Goal: Transaction & Acquisition: Purchase product/service

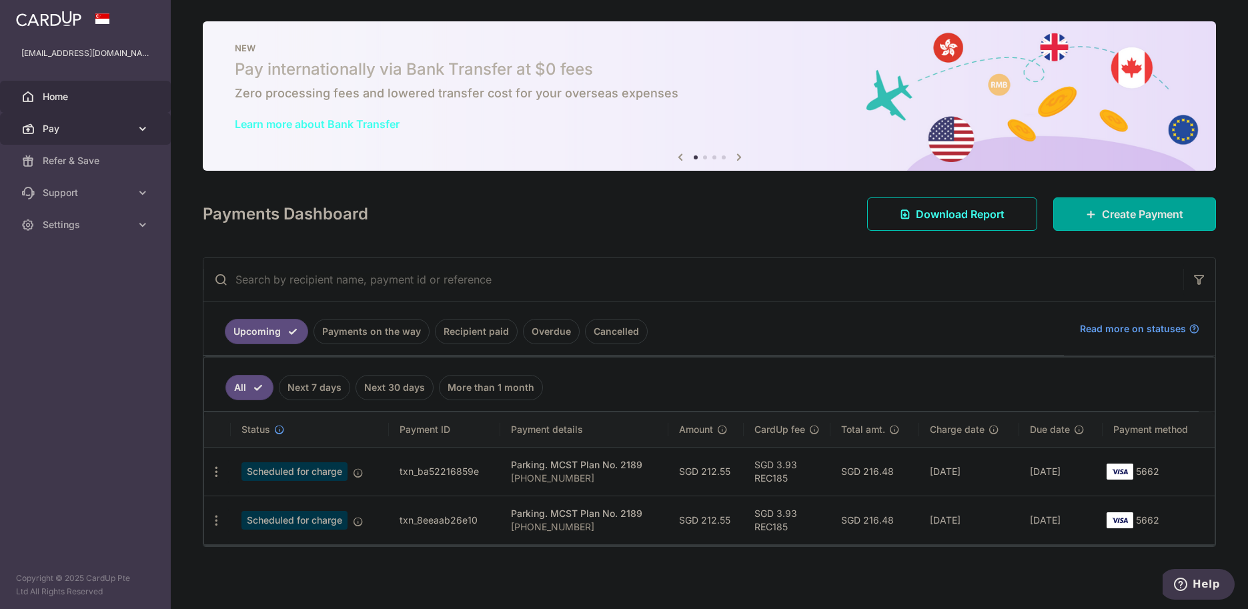
click at [99, 125] on span "Pay" at bounding box center [87, 128] width 88 height 13
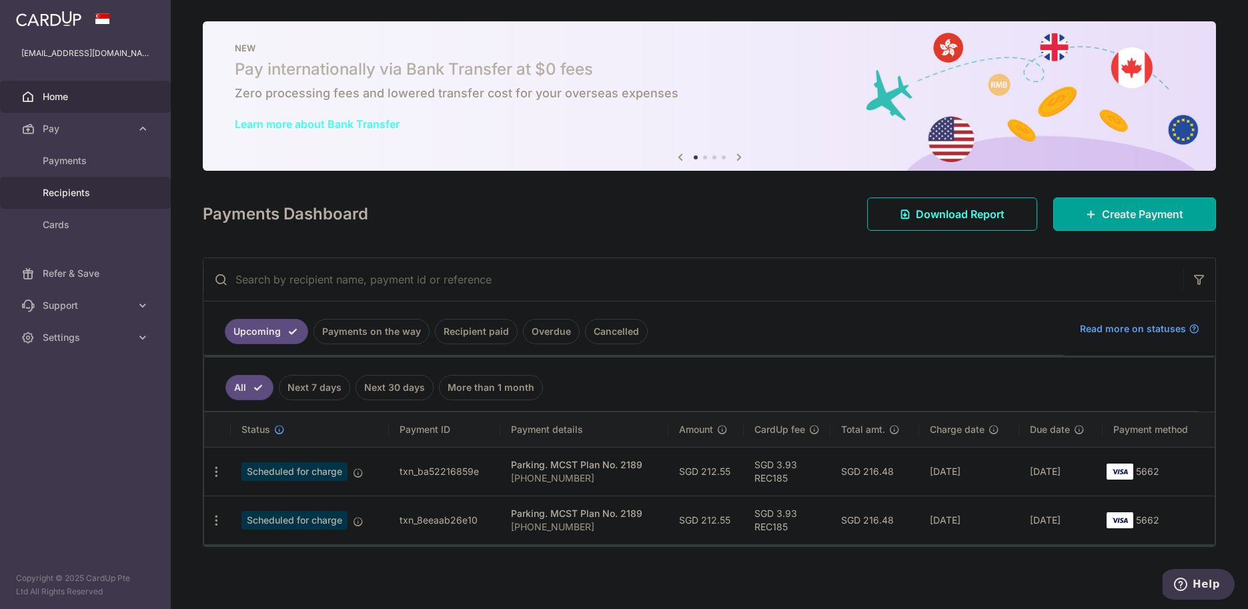
click at [99, 185] on link "Recipients" at bounding box center [85, 193] width 171 height 32
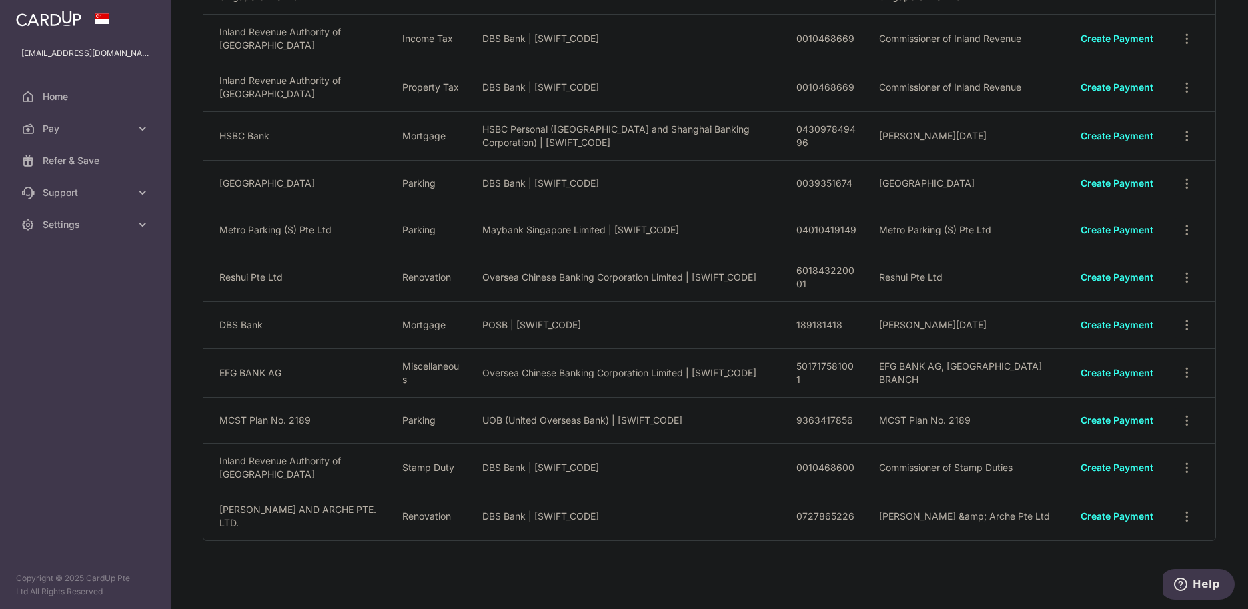
scroll to position [215, 0]
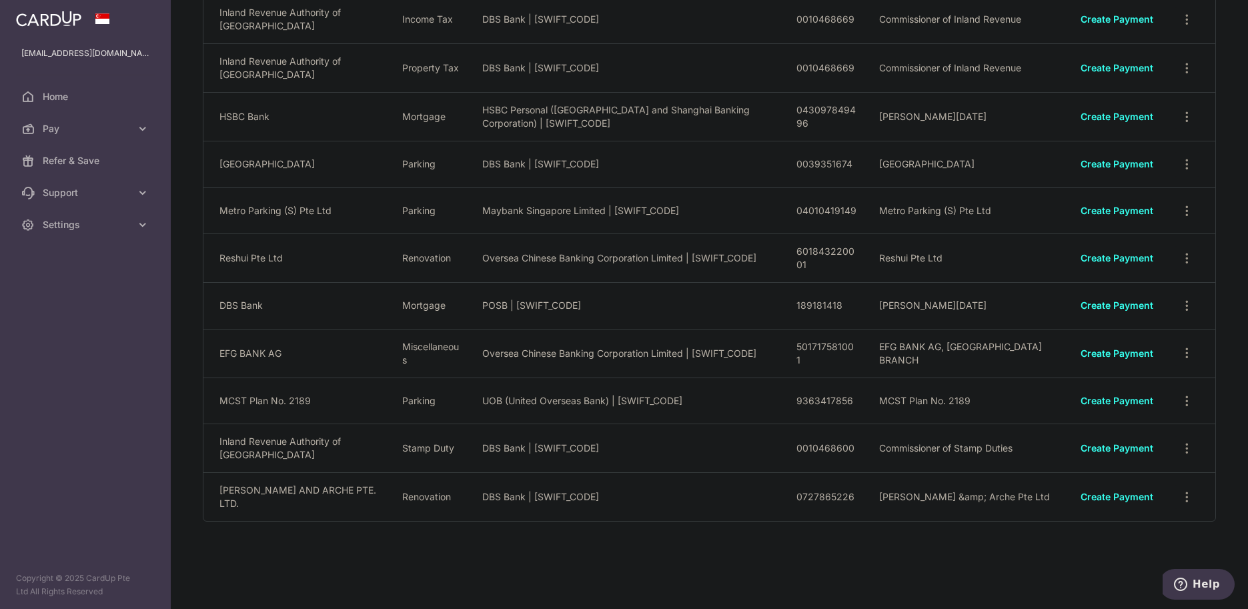
click at [222, 260] on td "Reshui Pte Ltd" at bounding box center [297, 257] width 188 height 49
drag, startPoint x: 220, startPoint y: 259, endPoint x: 249, endPoint y: 261, distance: 28.7
click at [249, 261] on td "Reshui Pte Ltd" at bounding box center [297, 257] width 188 height 49
copy td "Reshui"
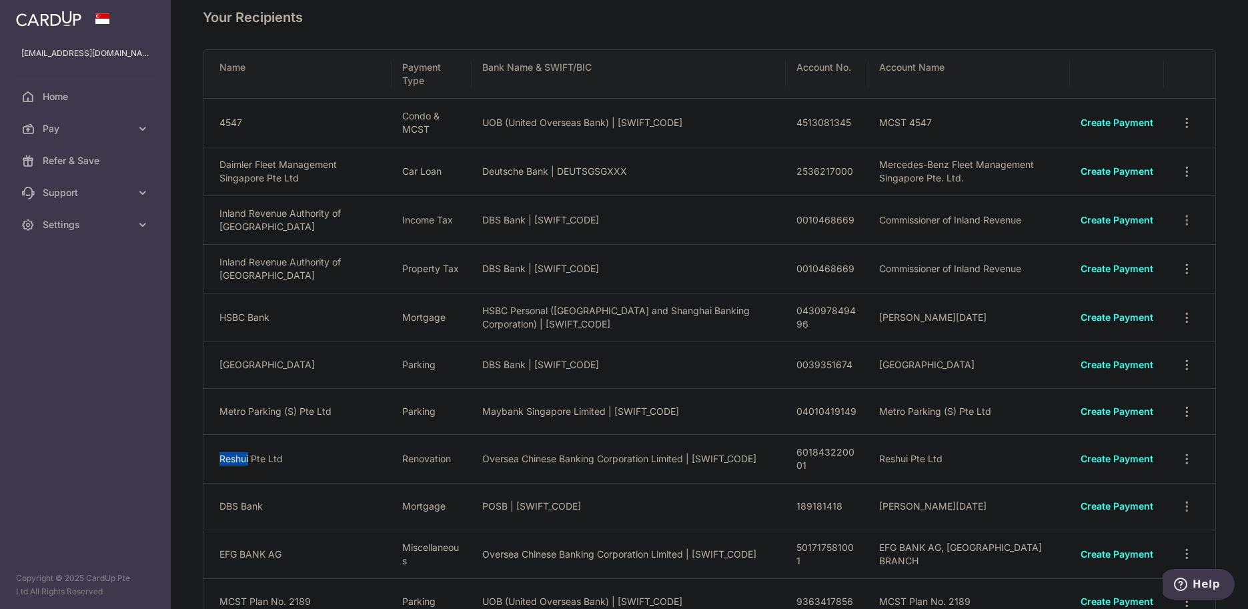
scroll to position [0, 0]
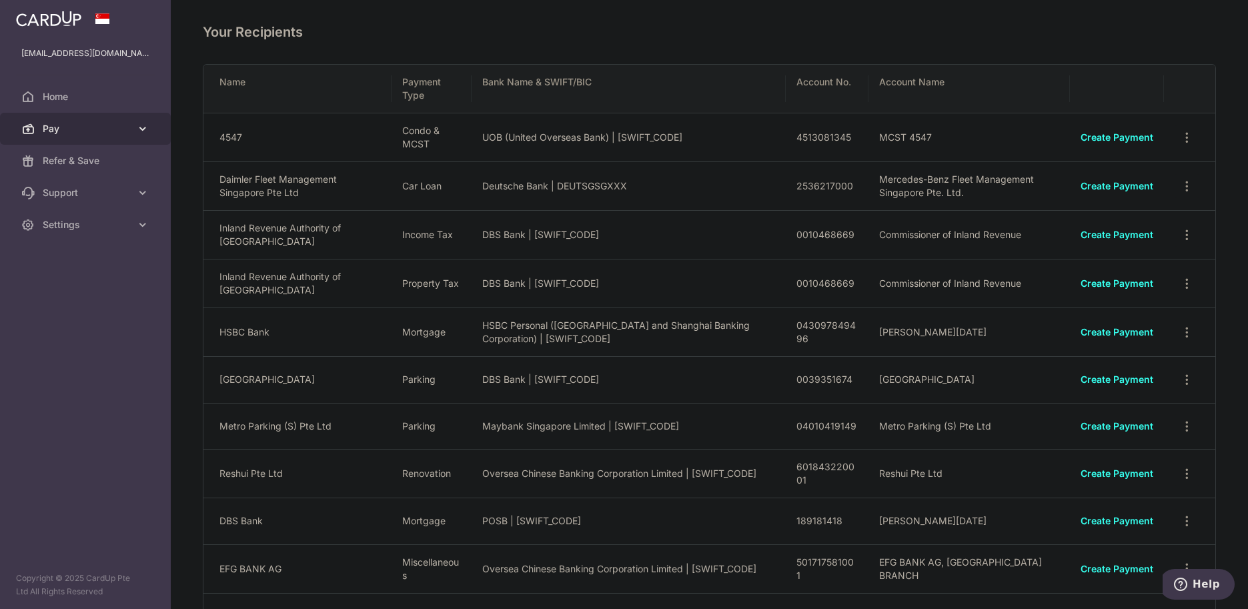
click at [102, 128] on span "Pay" at bounding box center [87, 128] width 88 height 13
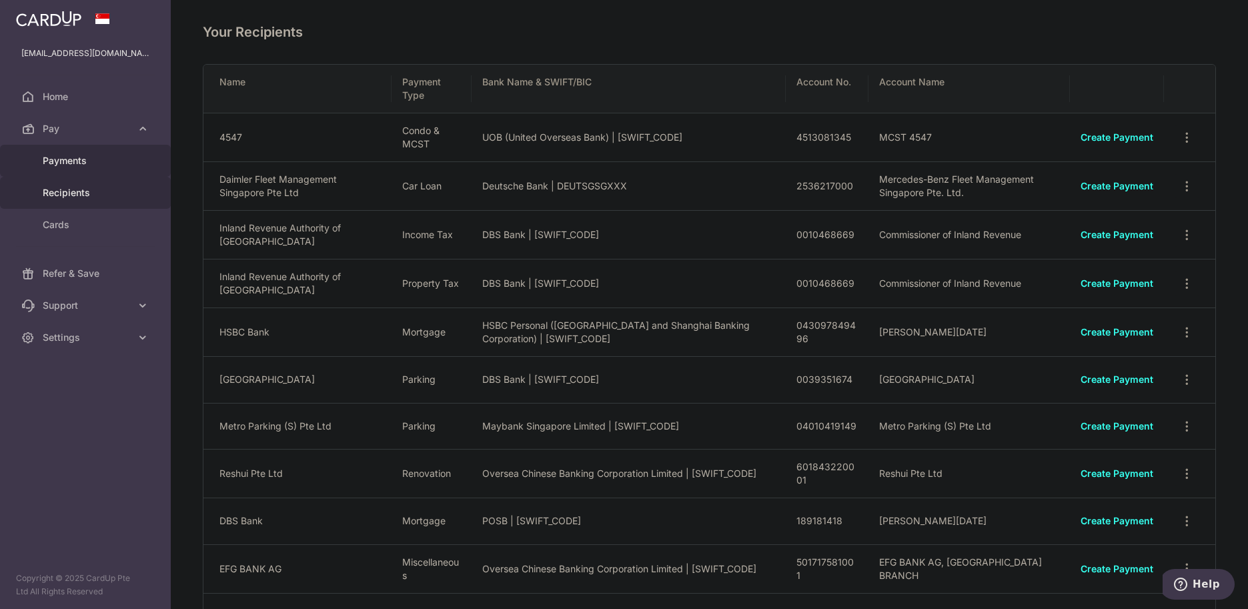
click at [82, 167] on span "Payments" at bounding box center [87, 160] width 88 height 13
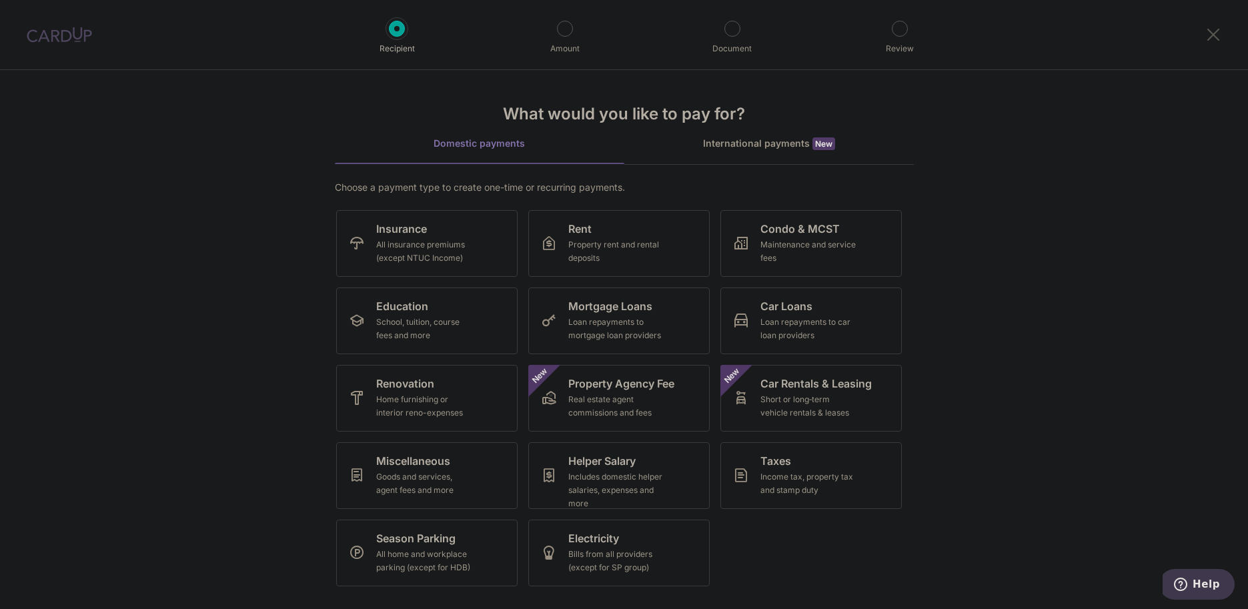
click at [1205, 28] on link at bounding box center [1213, 35] width 16 height 16
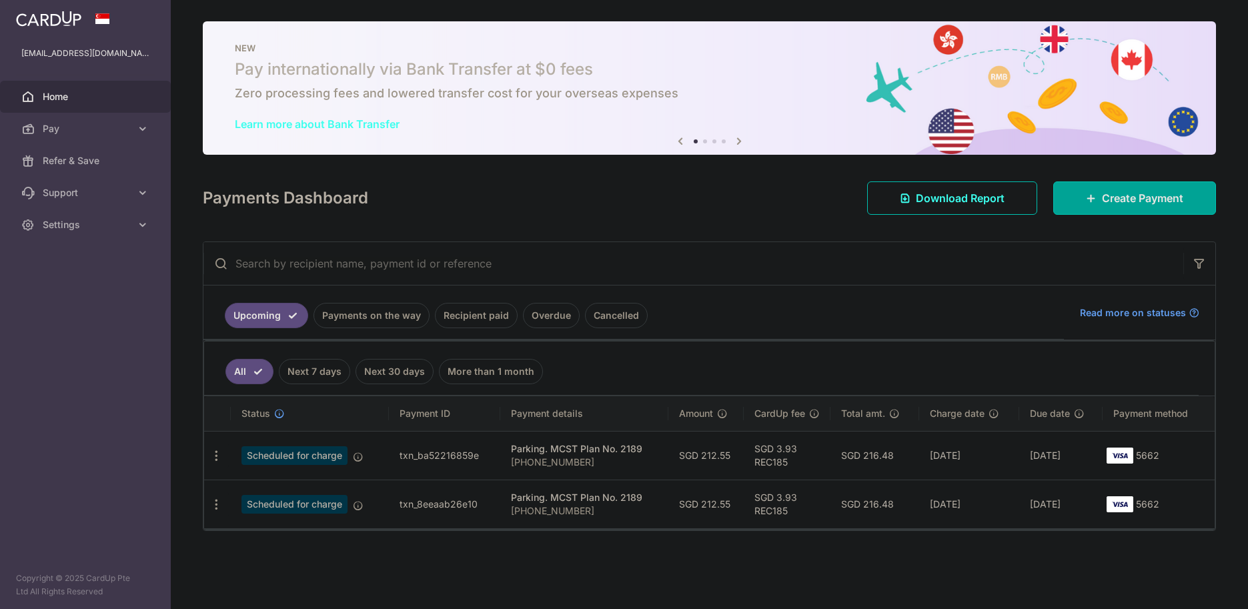
click at [57, 97] on span "Home" at bounding box center [87, 96] width 88 height 13
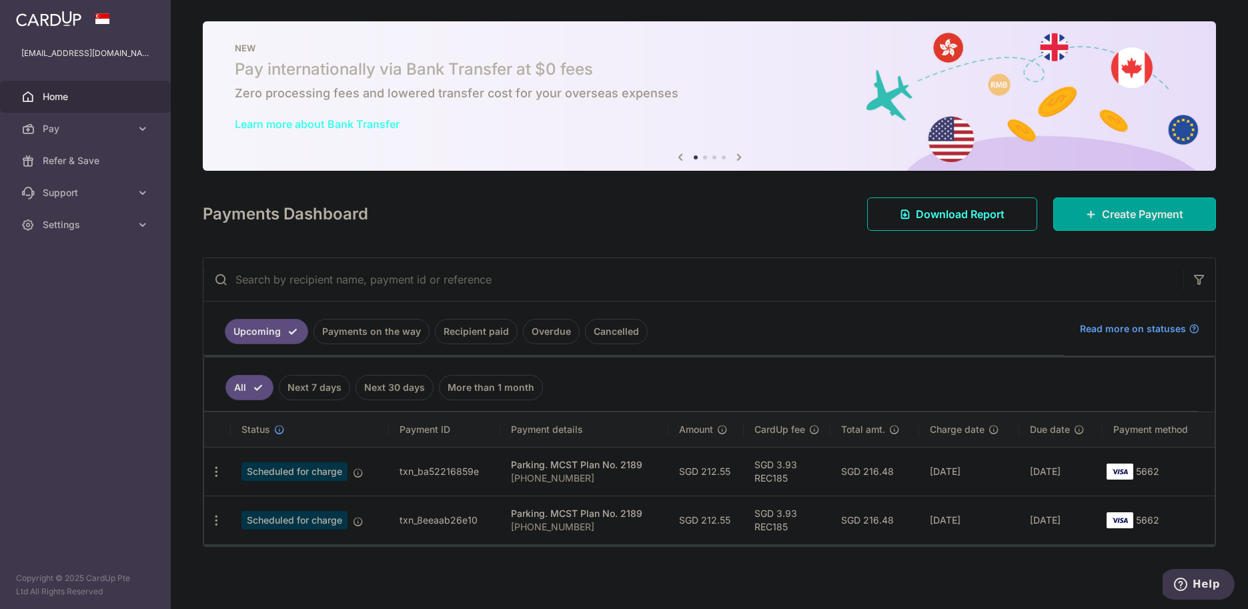
click at [376, 277] on input "text" at bounding box center [693, 279] width 980 height 43
paste input "Reshui"
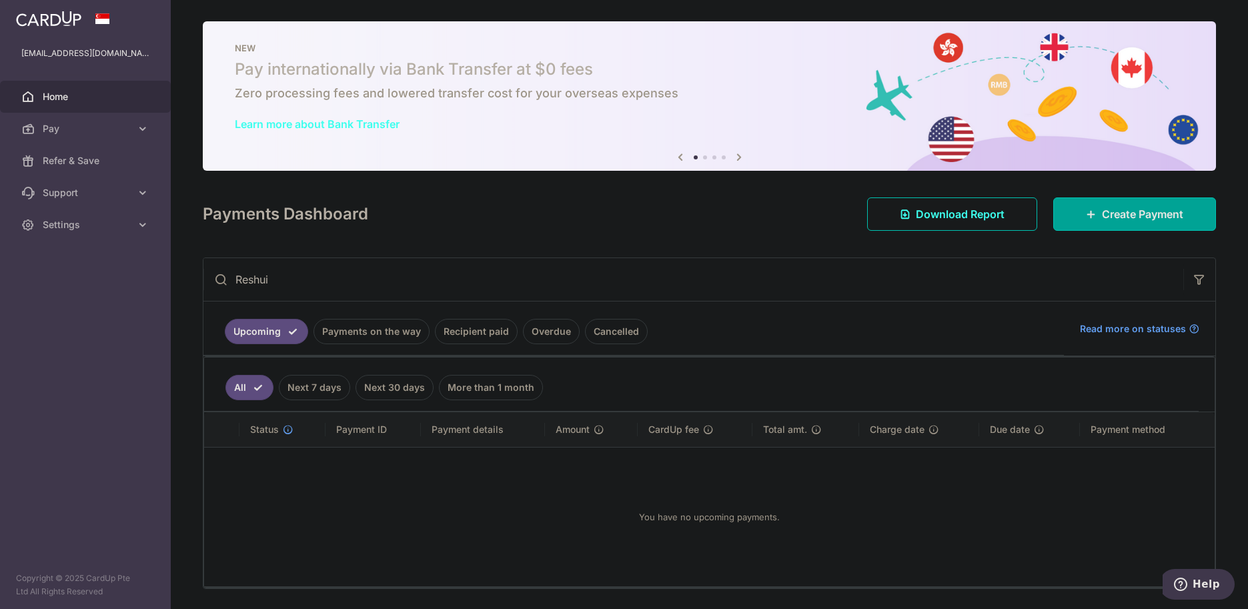
type input "Reshui"
click at [503, 341] on link "Recipient paid" at bounding box center [476, 331] width 83 height 25
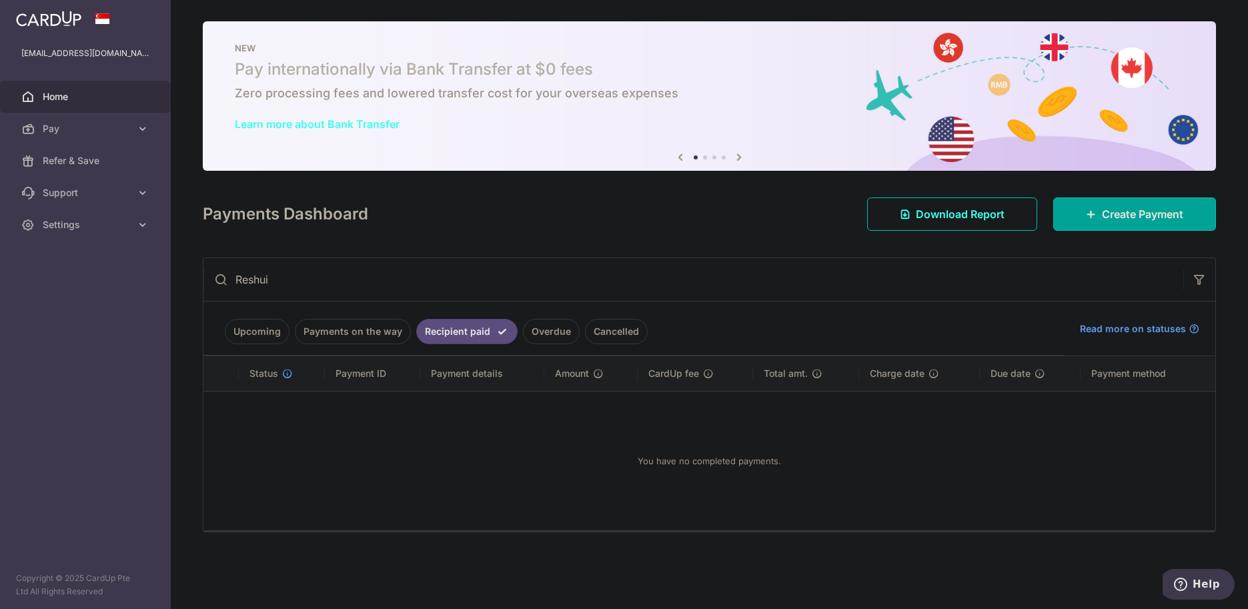
click at [469, 283] on input "Reshui" at bounding box center [693, 279] width 980 height 43
click at [626, 333] on link "Cancelled" at bounding box center [616, 331] width 63 height 25
click at [590, 280] on input "Reshui" at bounding box center [693, 279] width 980 height 43
click at [541, 334] on link "Overdue" at bounding box center [532, 331] width 57 height 25
click at [477, 337] on link "Recipient paid" at bounding box center [457, 331] width 83 height 25
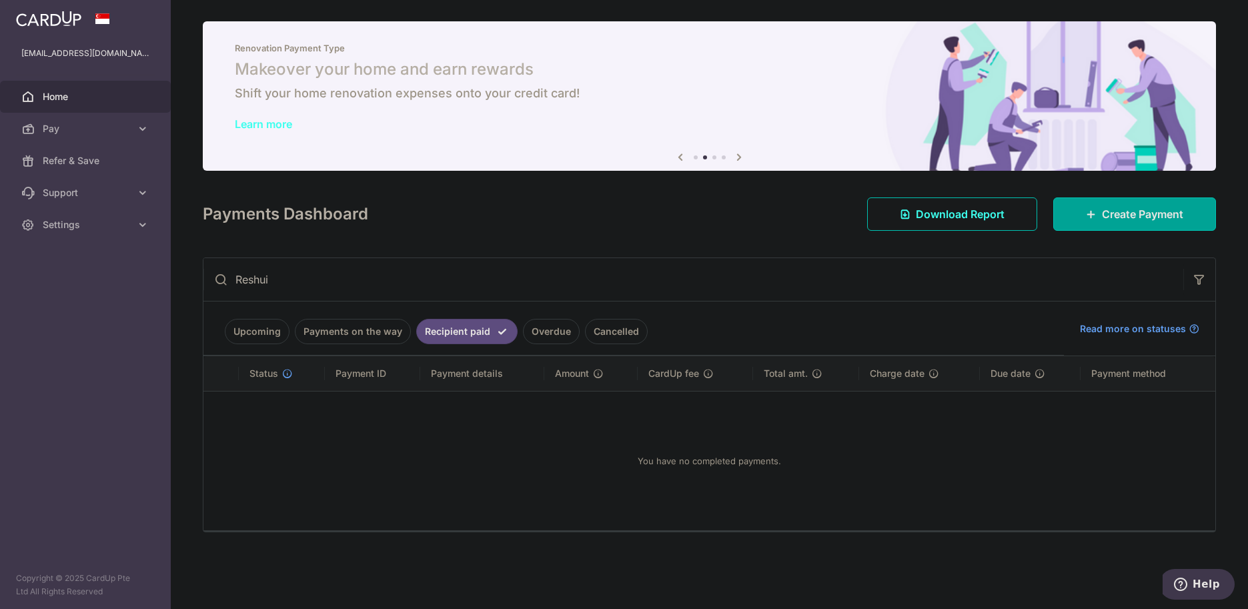
drag, startPoint x: 409, startPoint y: 285, endPoint x: 206, endPoint y: 289, distance: 202.8
click at [206, 289] on input "Reshui" at bounding box center [693, 279] width 980 height 43
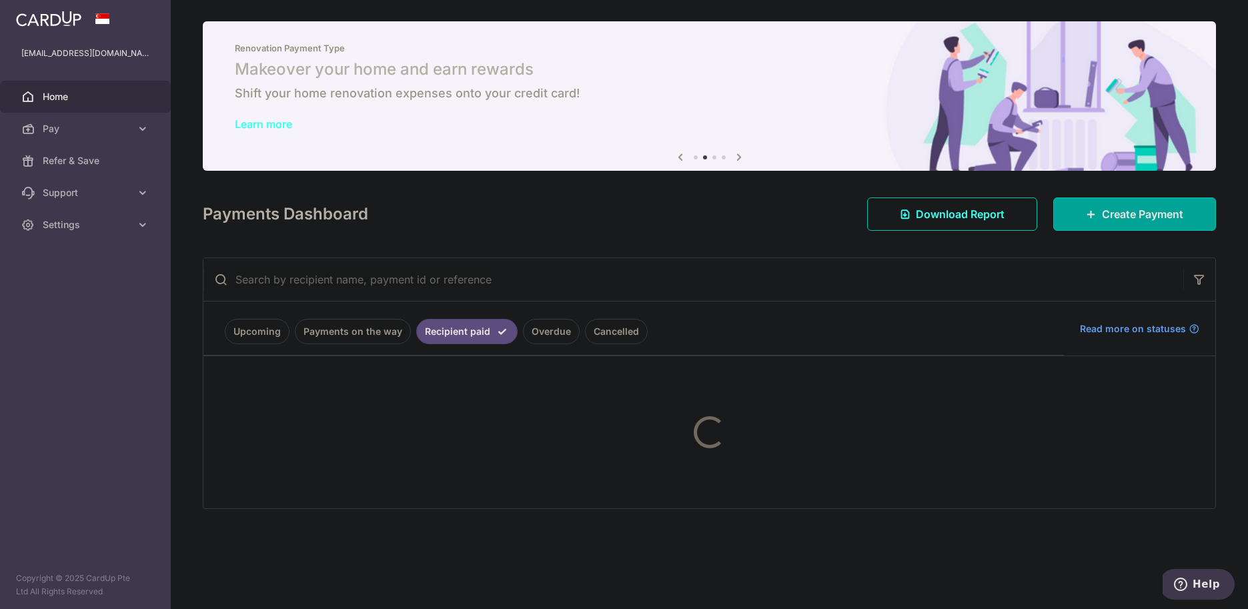
click at [624, 331] on link "Cancelled" at bounding box center [616, 331] width 63 height 25
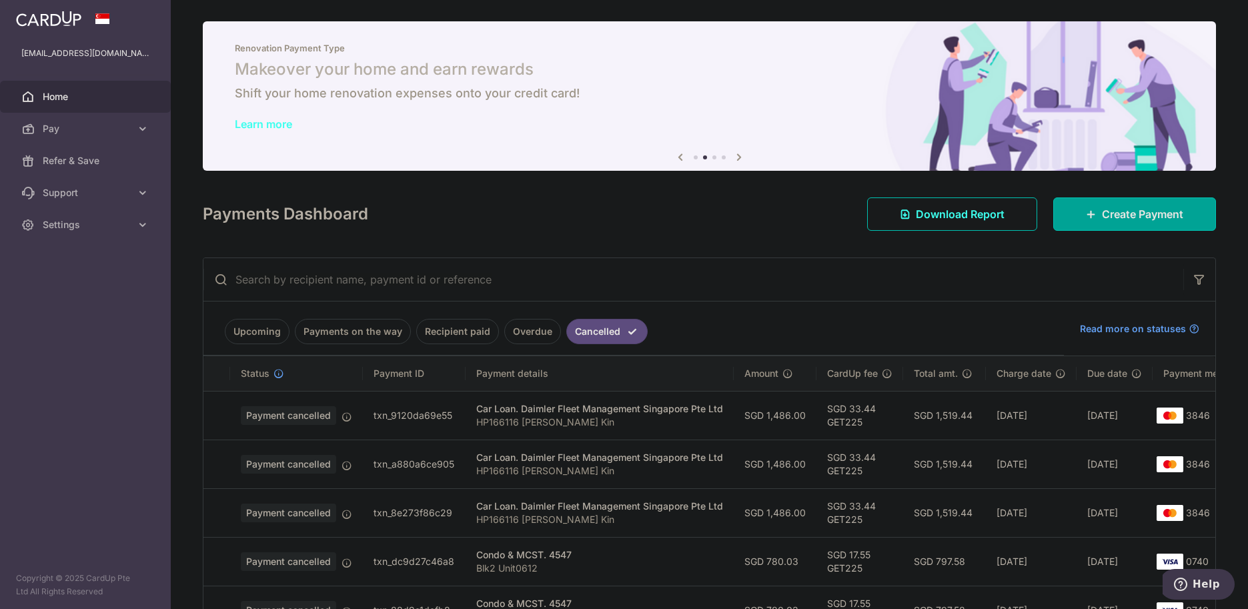
click at [515, 333] on link "Overdue" at bounding box center [532, 331] width 57 height 25
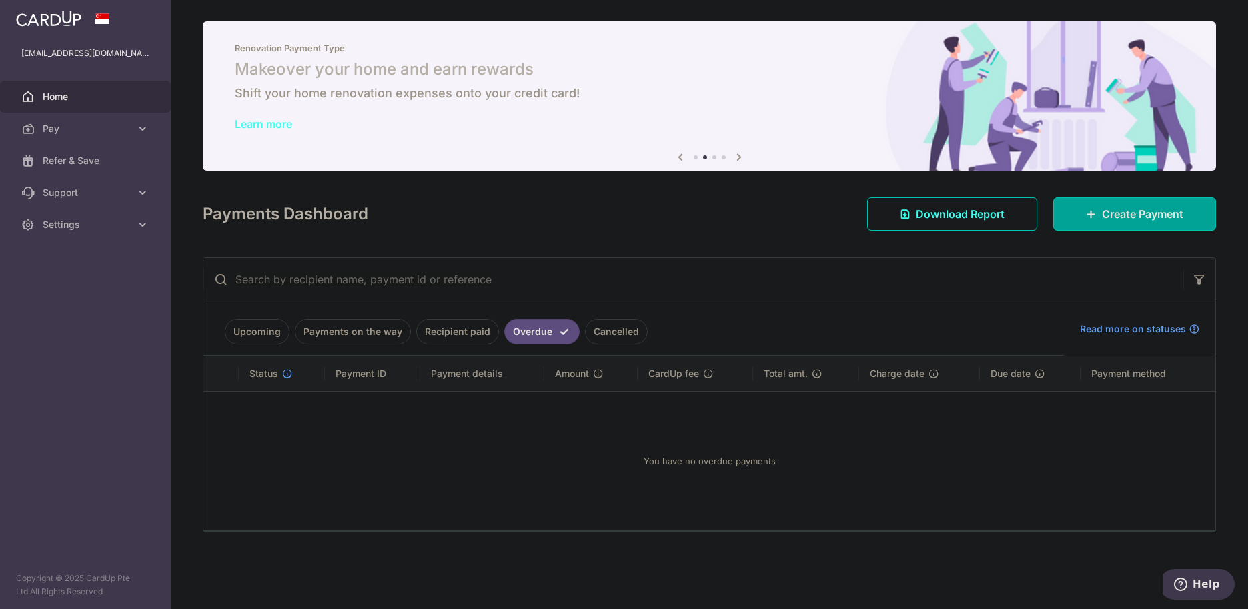
click at [612, 339] on link "Cancelled" at bounding box center [616, 331] width 63 height 25
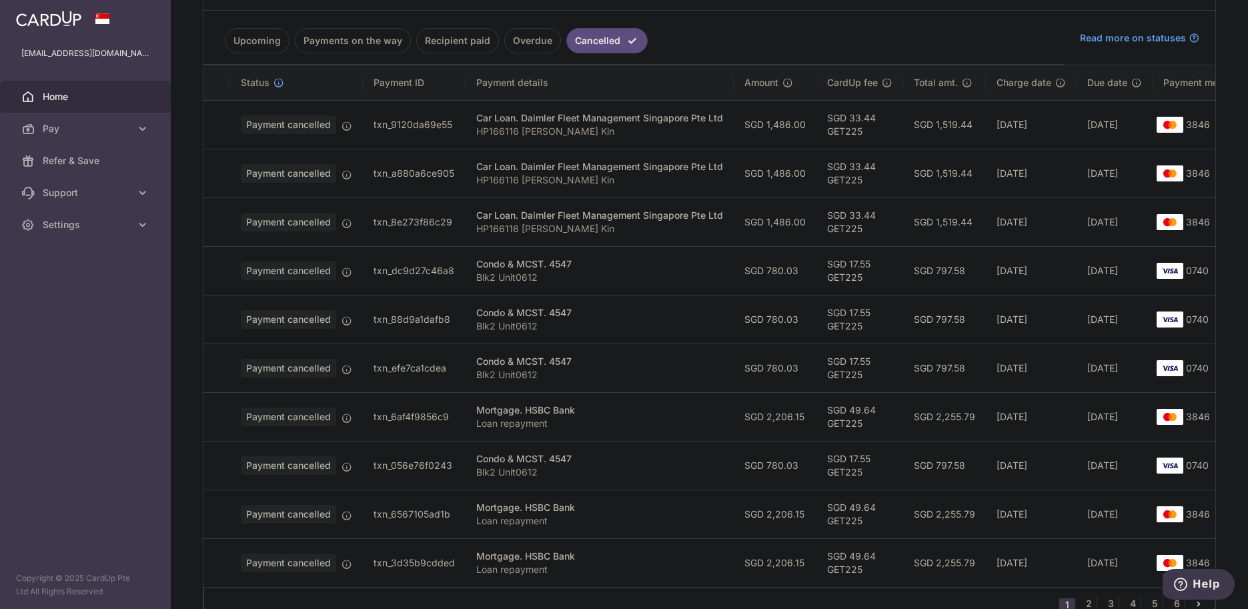
scroll to position [333, 0]
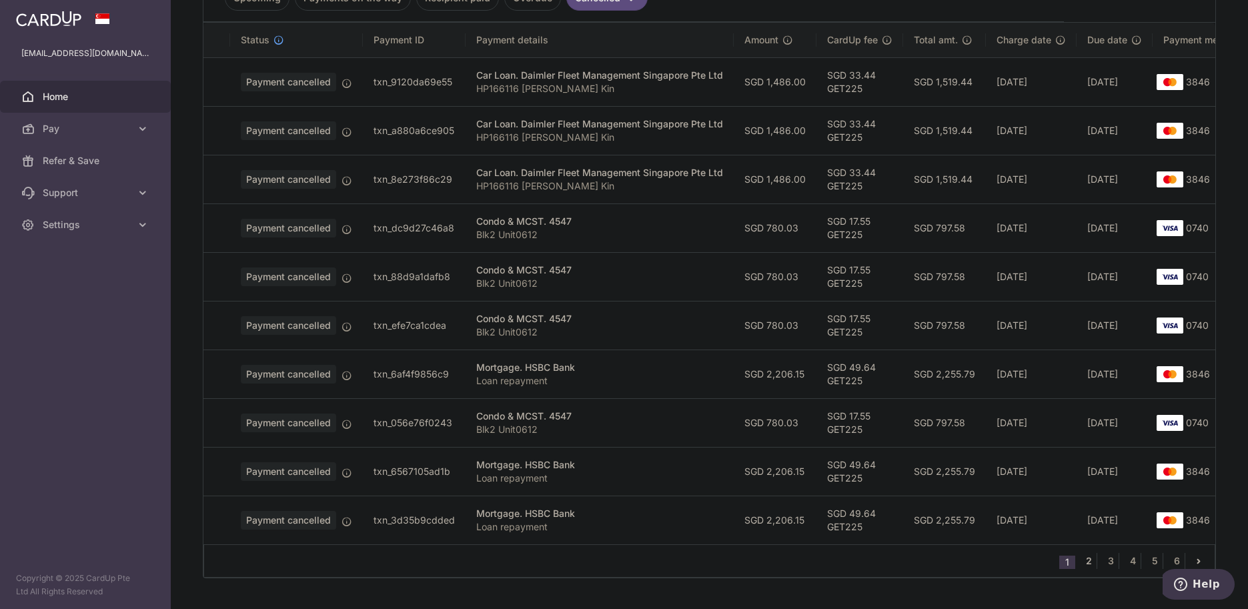
click at [1084, 561] on link "2" at bounding box center [1088, 561] width 16 height 16
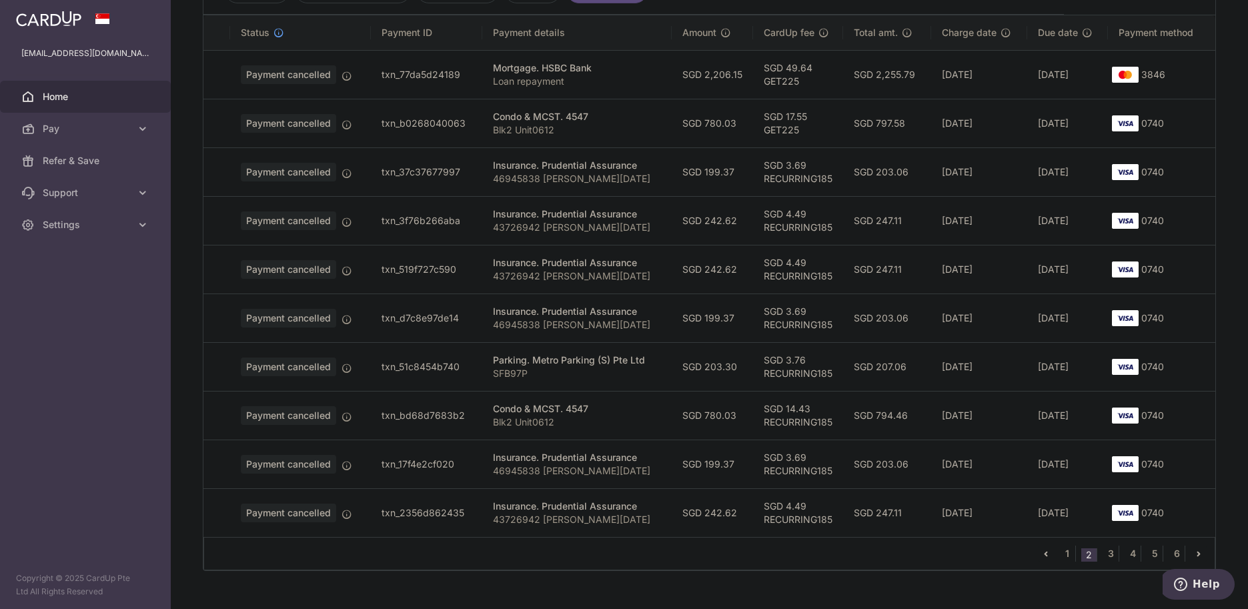
scroll to position [365, 0]
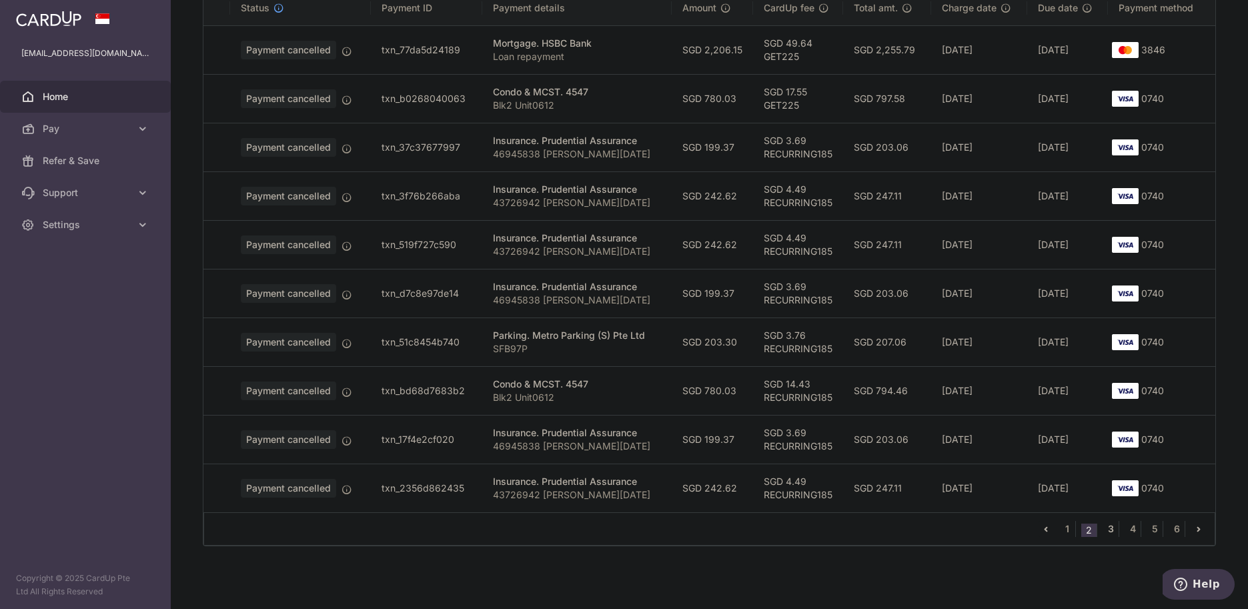
click at [1106, 529] on link "3" at bounding box center [1110, 529] width 16 height 16
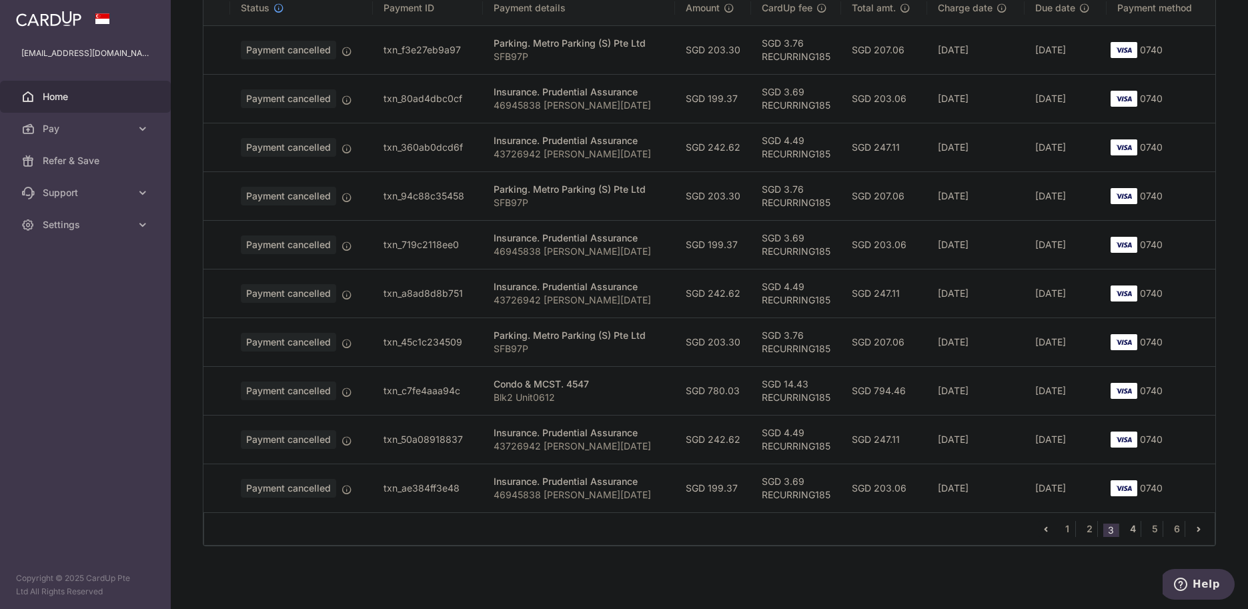
click at [1129, 531] on link "4" at bounding box center [1132, 529] width 16 height 16
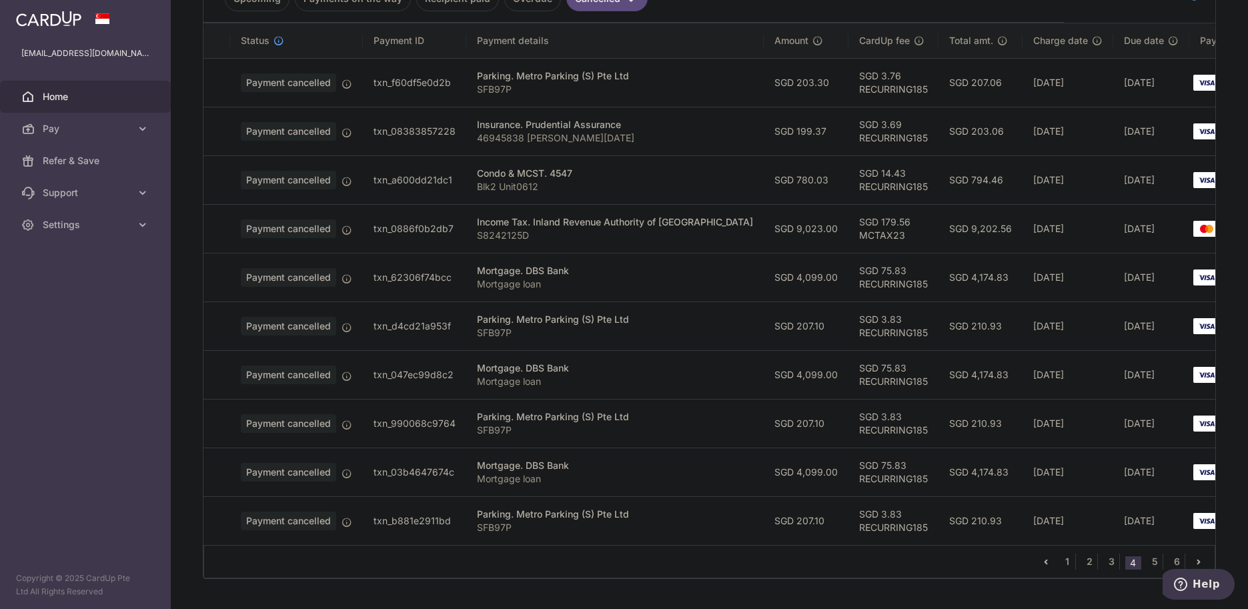
scroll to position [333, 0]
click at [1148, 567] on link "5" at bounding box center [1154, 561] width 16 height 16
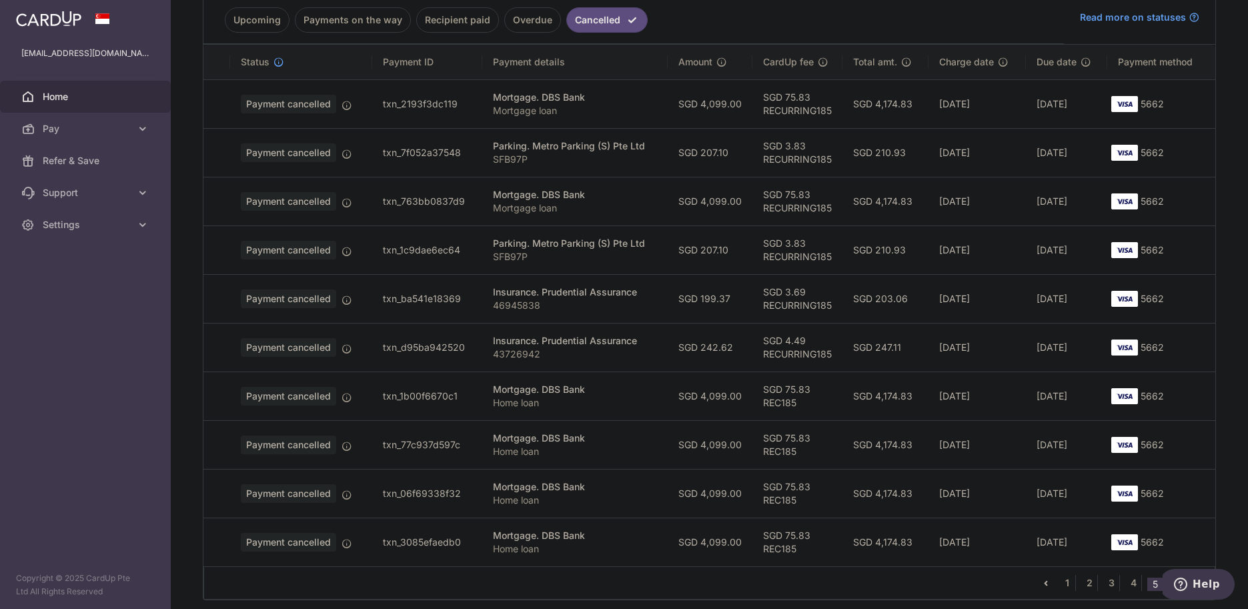
scroll to position [365, 0]
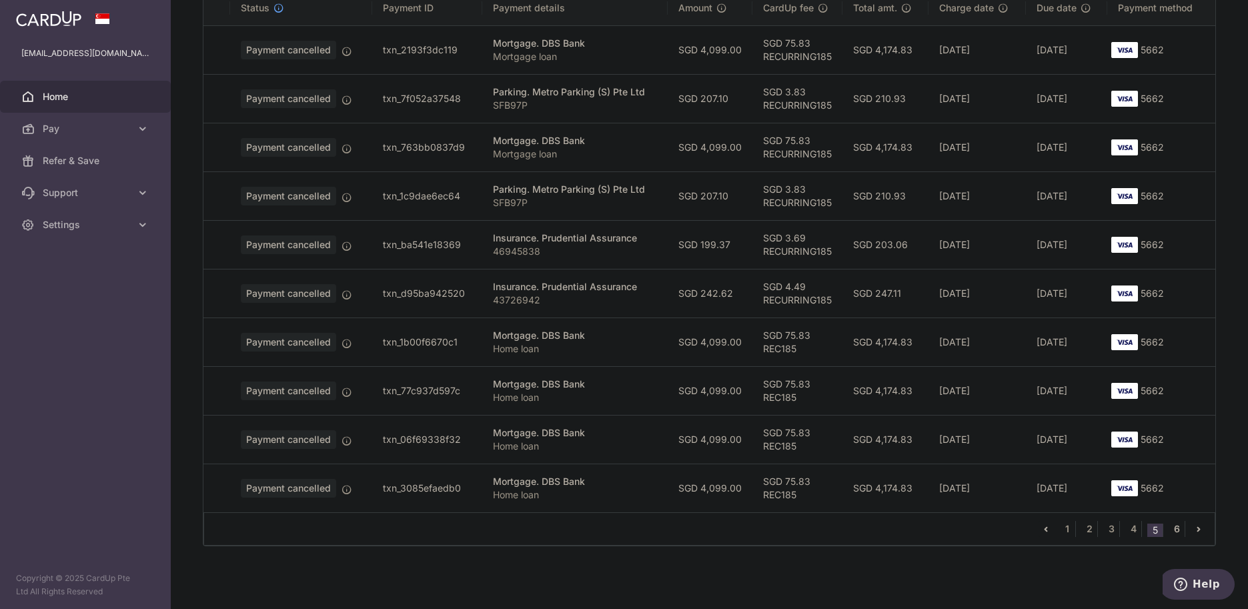
click at [1168, 525] on link "6" at bounding box center [1176, 529] width 16 height 16
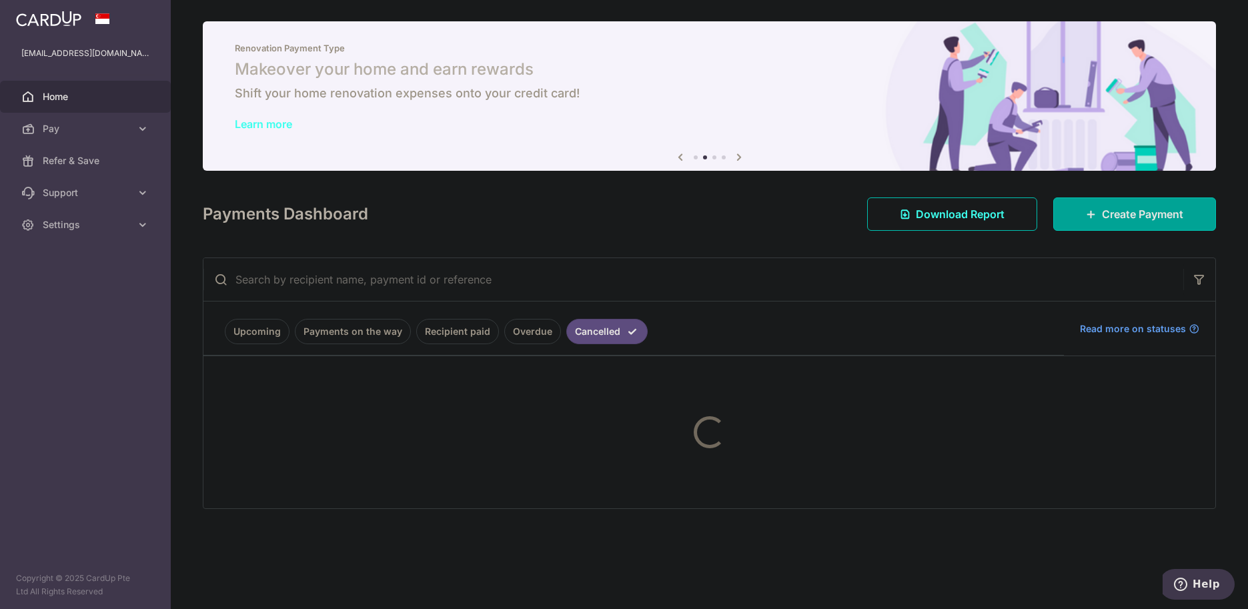
scroll to position [0, 0]
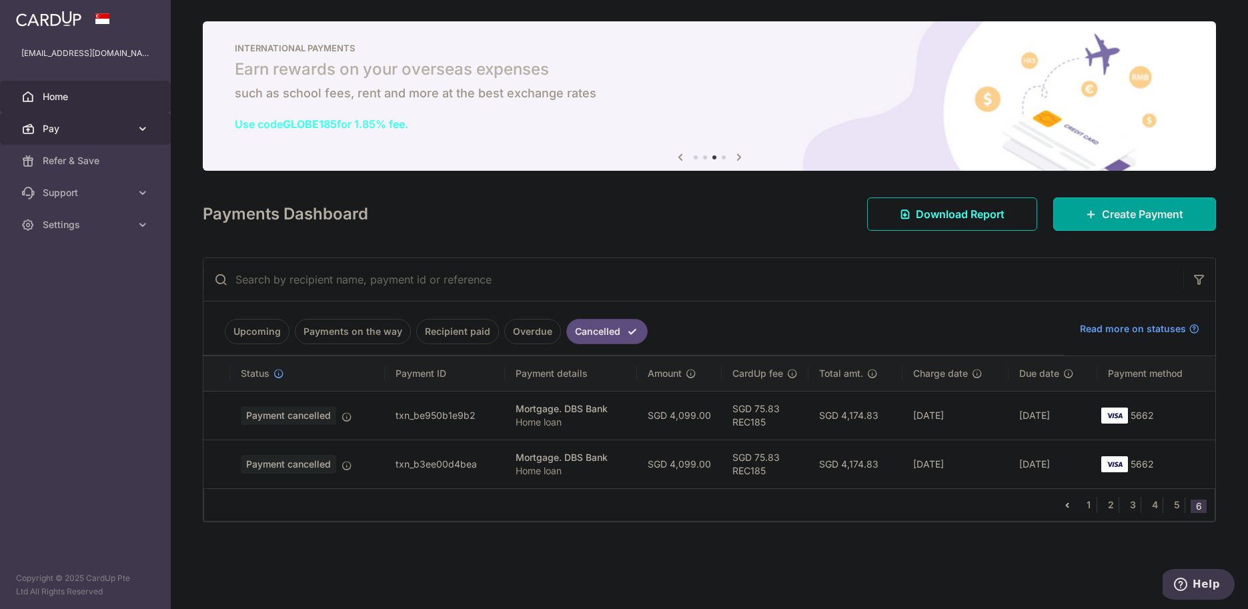
click at [106, 125] on span "Pay" at bounding box center [87, 128] width 88 height 13
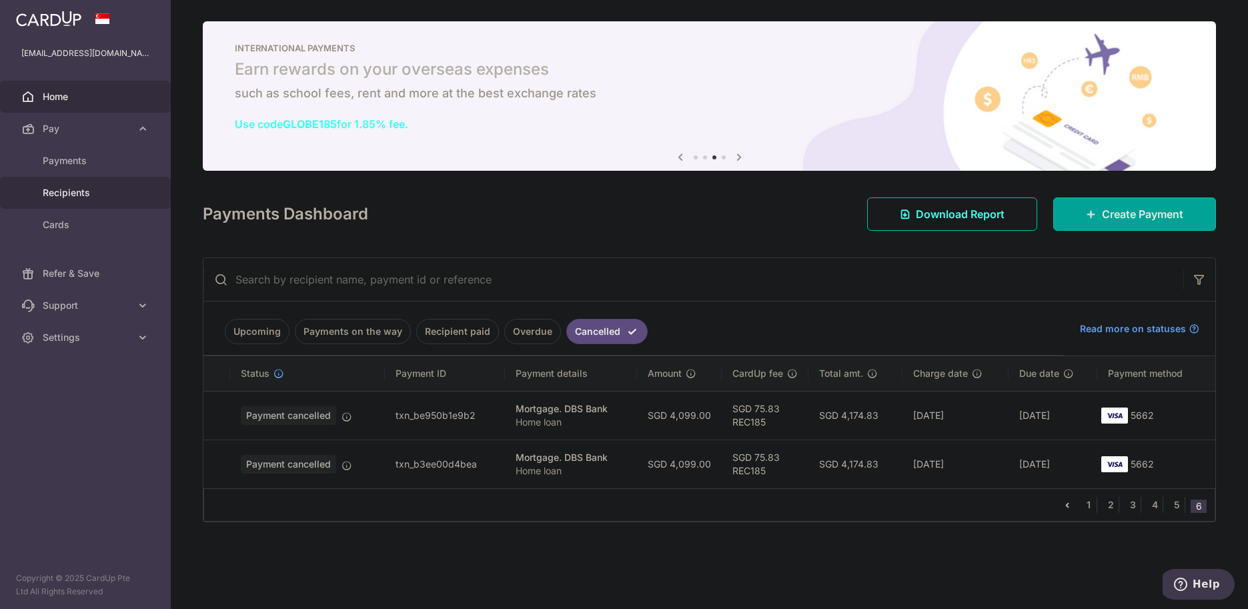
click at [115, 186] on span "Recipients" at bounding box center [87, 192] width 88 height 13
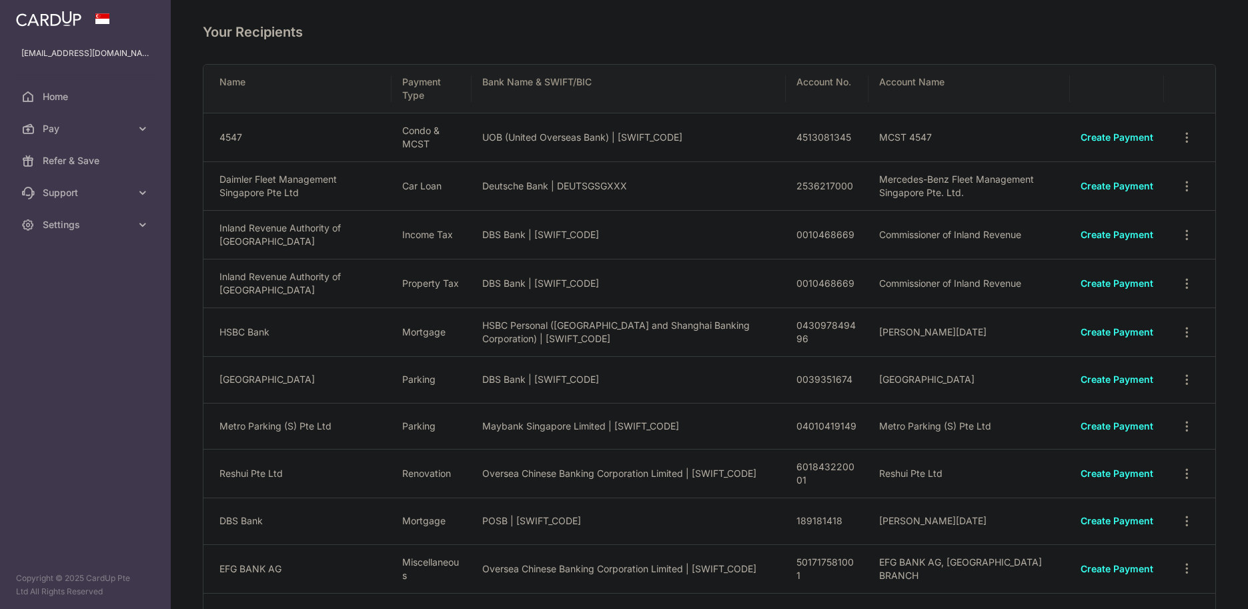
scroll to position [215, 0]
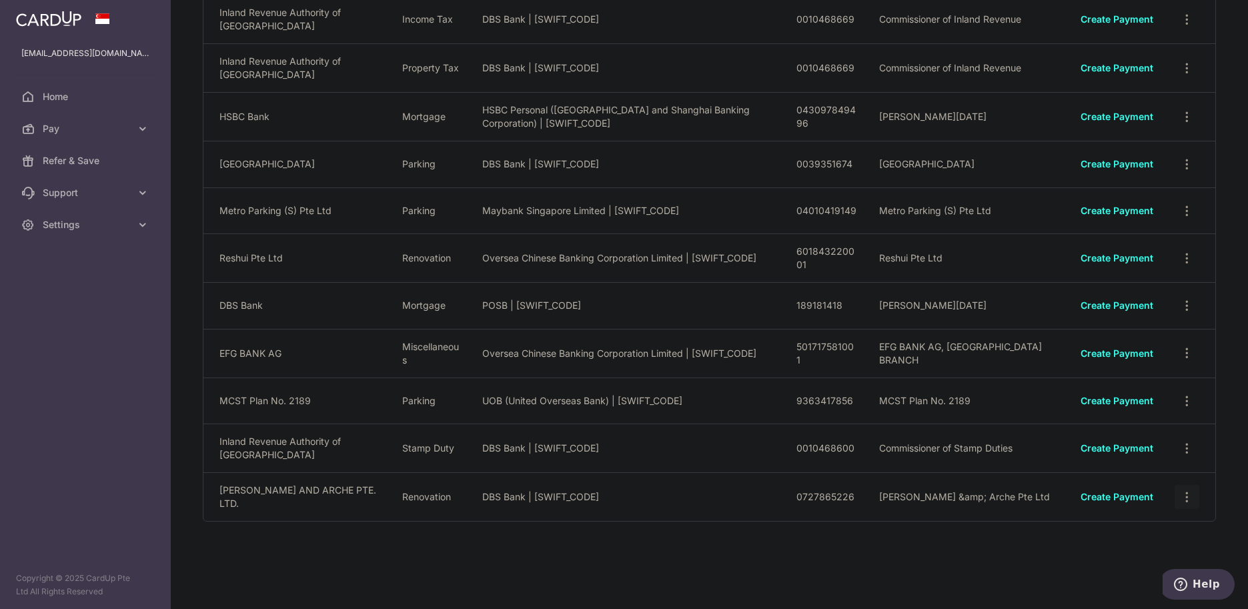
click at [1180, 491] on icon "button" at bounding box center [1187, 497] width 14 height 14
click at [1134, 533] on span "View/Edit" at bounding box center [1142, 533] width 91 height 16
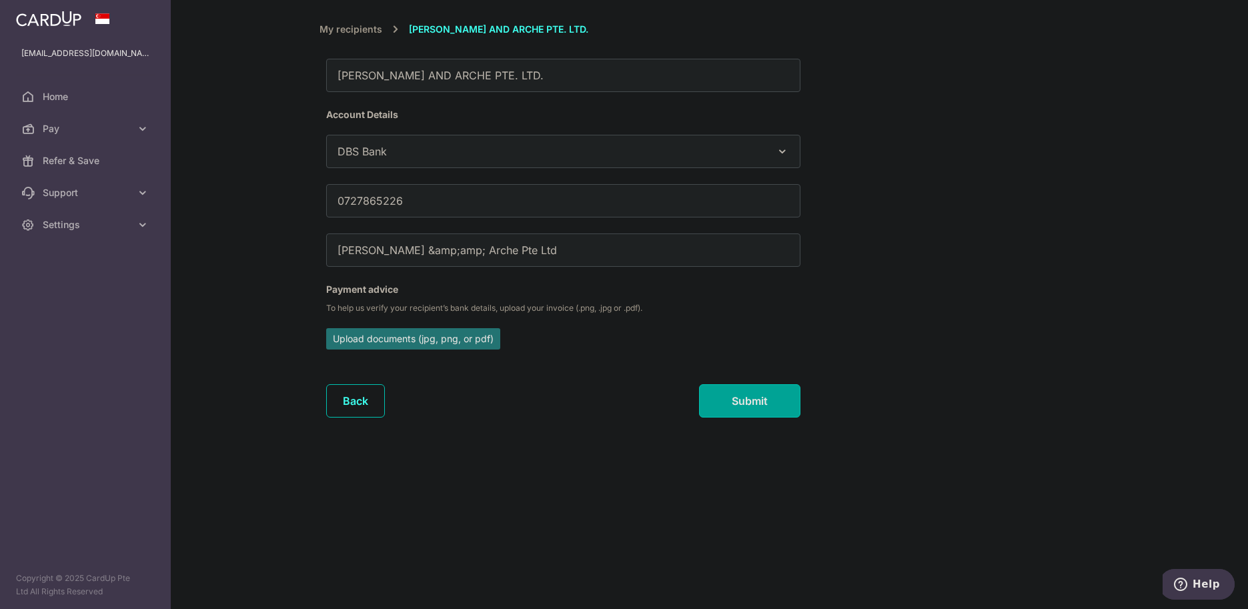
click at [511, 81] on div "AVERY AND ARCHE PTE. LTD." at bounding box center [563, 75] width 474 height 33
click at [474, 73] on div "AVERY AND ARCHE PTE. LTD." at bounding box center [563, 75] width 474 height 33
click at [347, 404] on link "Back" at bounding box center [355, 400] width 59 height 33
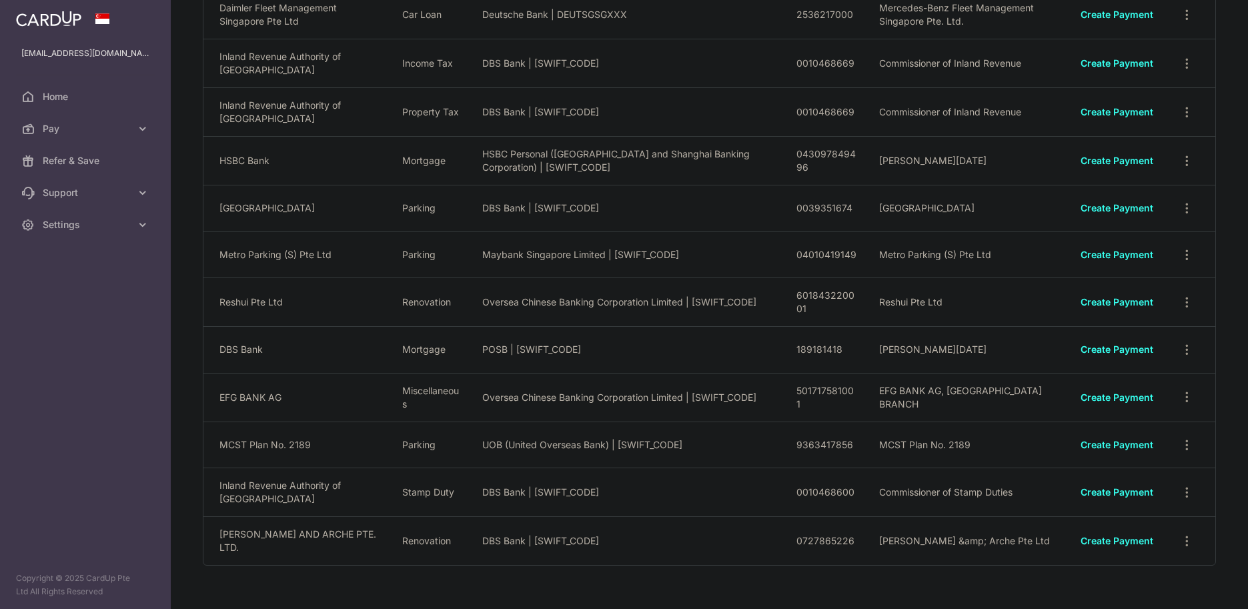
scroll to position [215, 0]
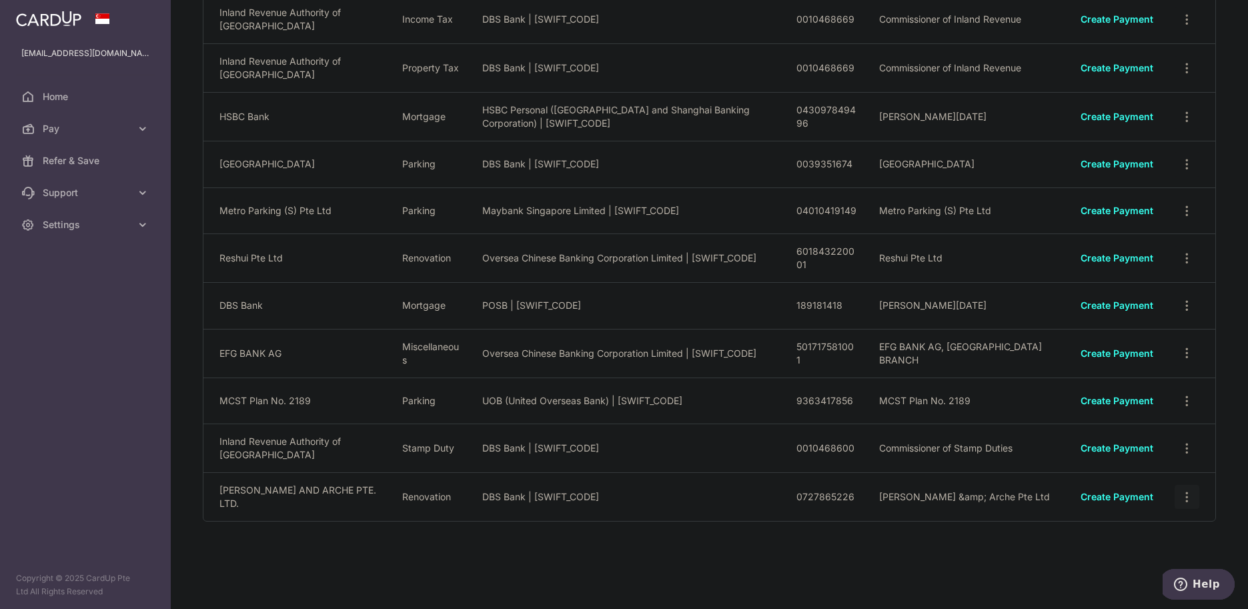
click at [1183, 497] on icon "button" at bounding box center [1187, 497] width 14 height 14
click at [1121, 533] on span "View/Edit" at bounding box center [1142, 533] width 91 height 16
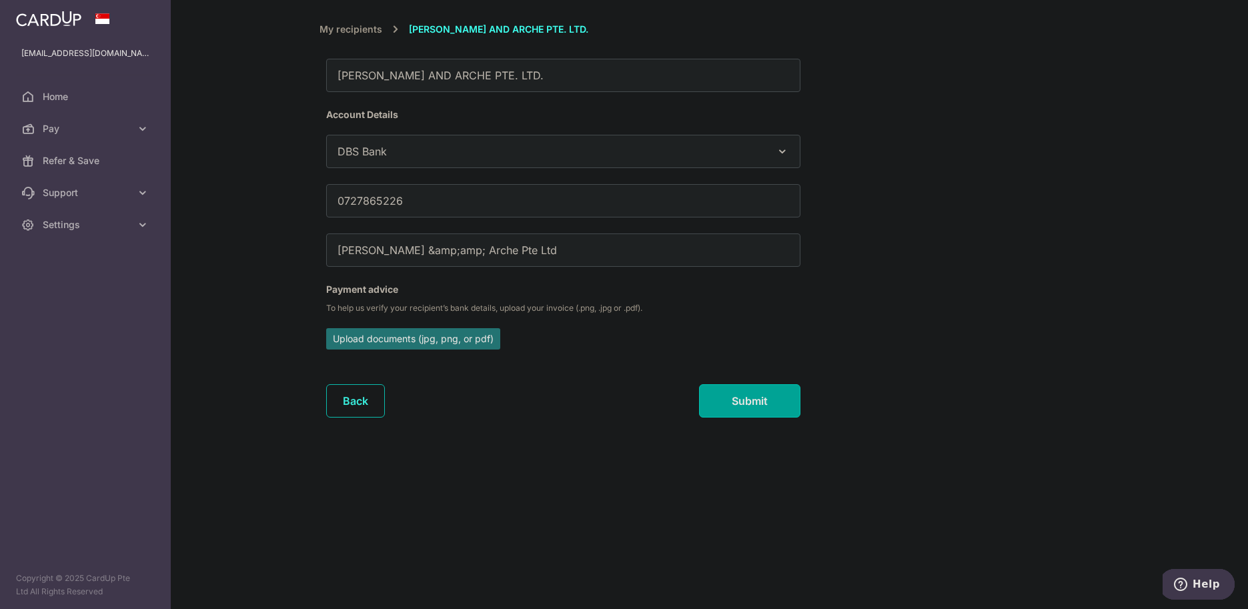
click at [352, 406] on link "Back" at bounding box center [355, 400] width 59 height 33
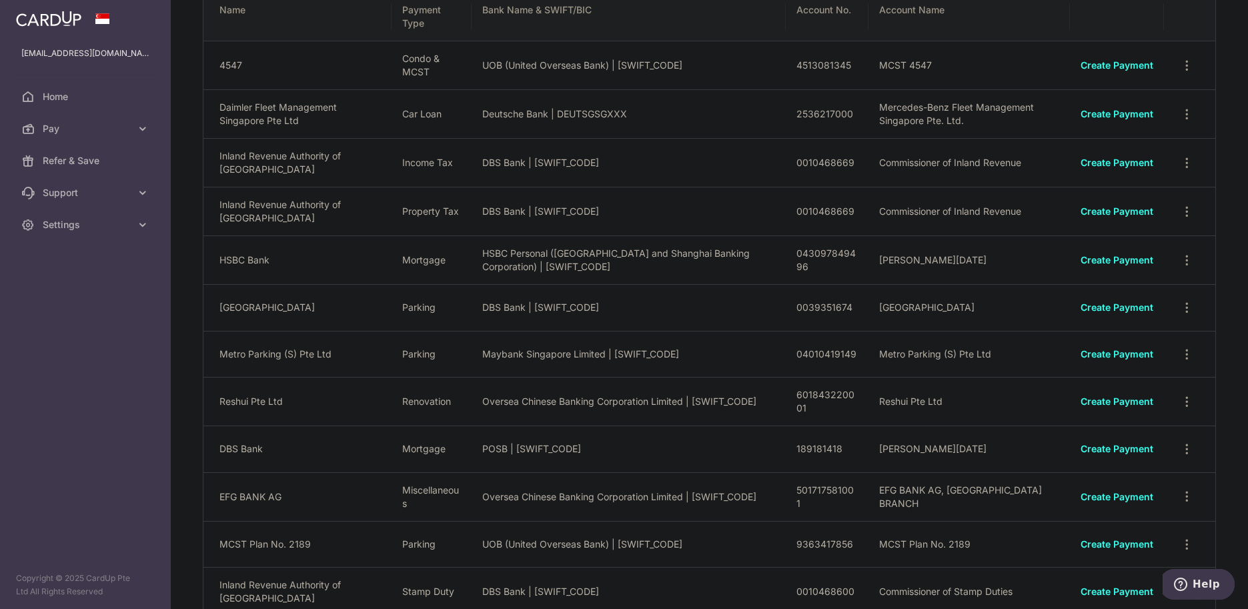
scroll to position [215, 0]
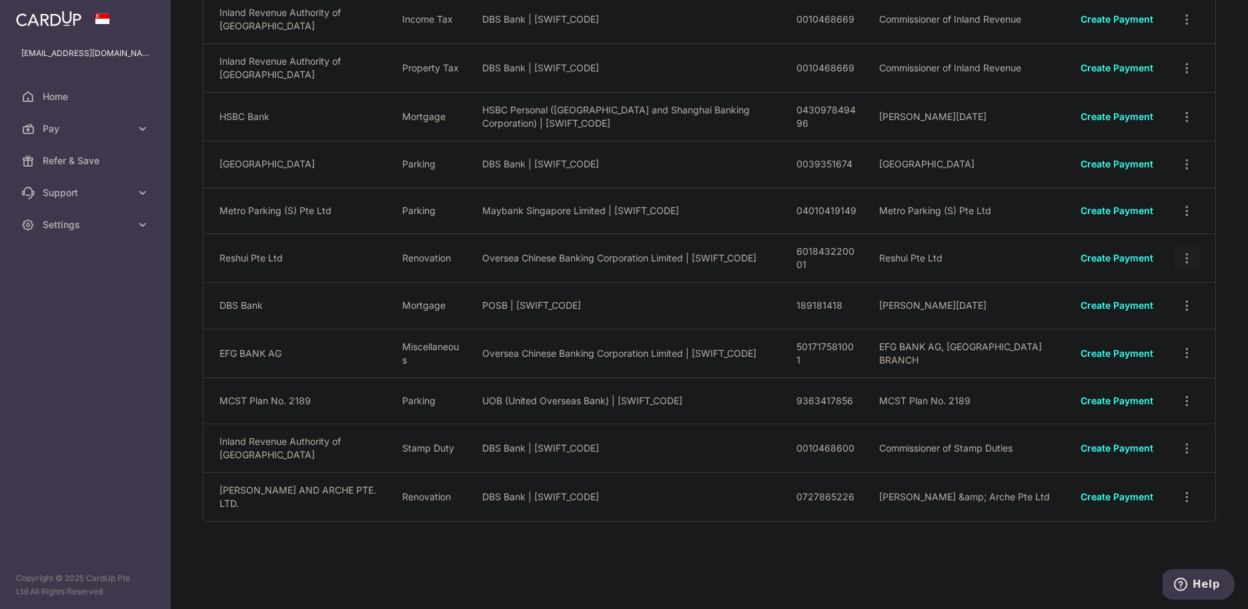
click at [1185, 256] on icon "button" at bounding box center [1187, 258] width 14 height 14
click at [1140, 329] on span "Linked Payments" at bounding box center [1139, 326] width 85 height 13
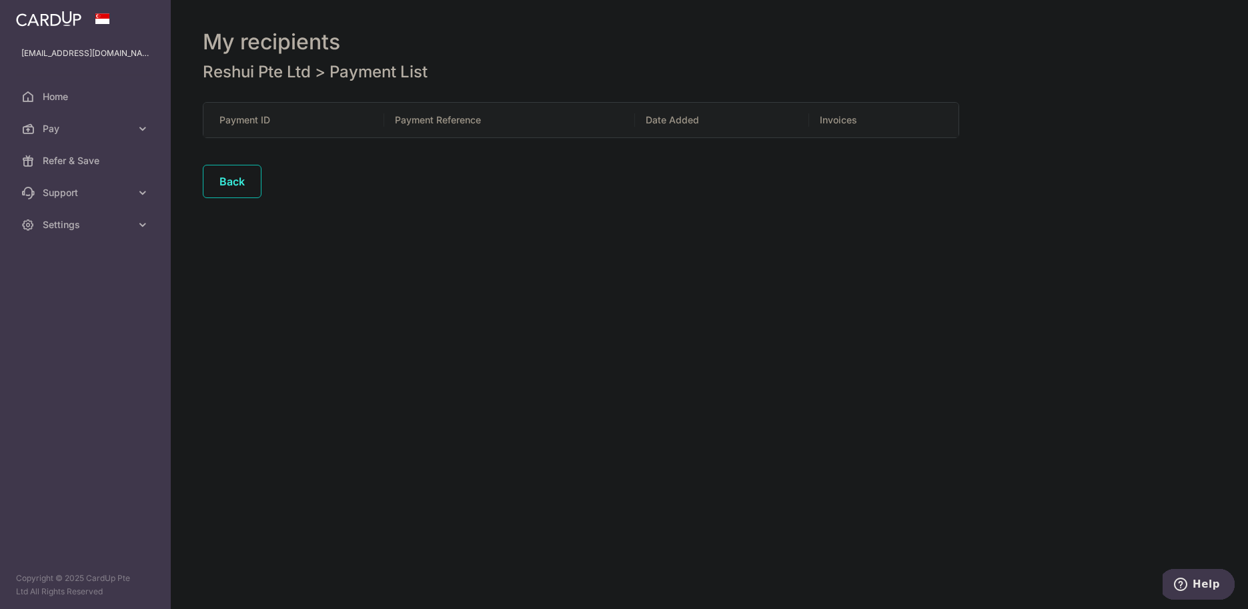
click at [235, 171] on link "Back" at bounding box center [232, 181] width 59 height 33
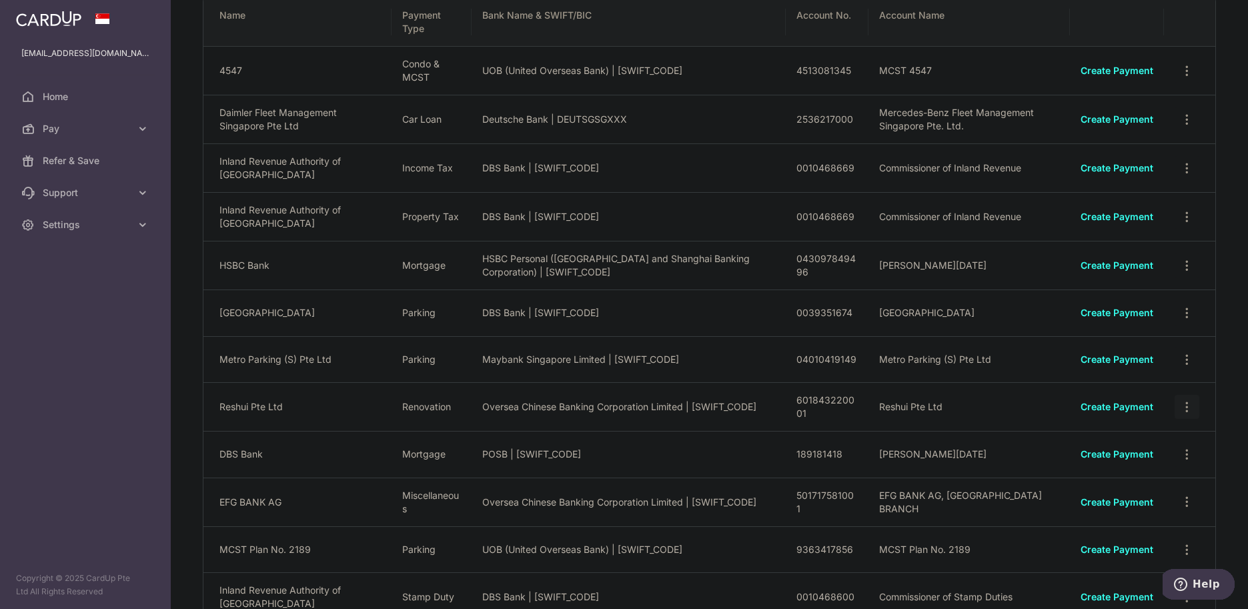
click at [1180, 404] on icon "button" at bounding box center [1187, 407] width 14 height 14
click at [111, 129] on span "Pay" at bounding box center [87, 128] width 88 height 13
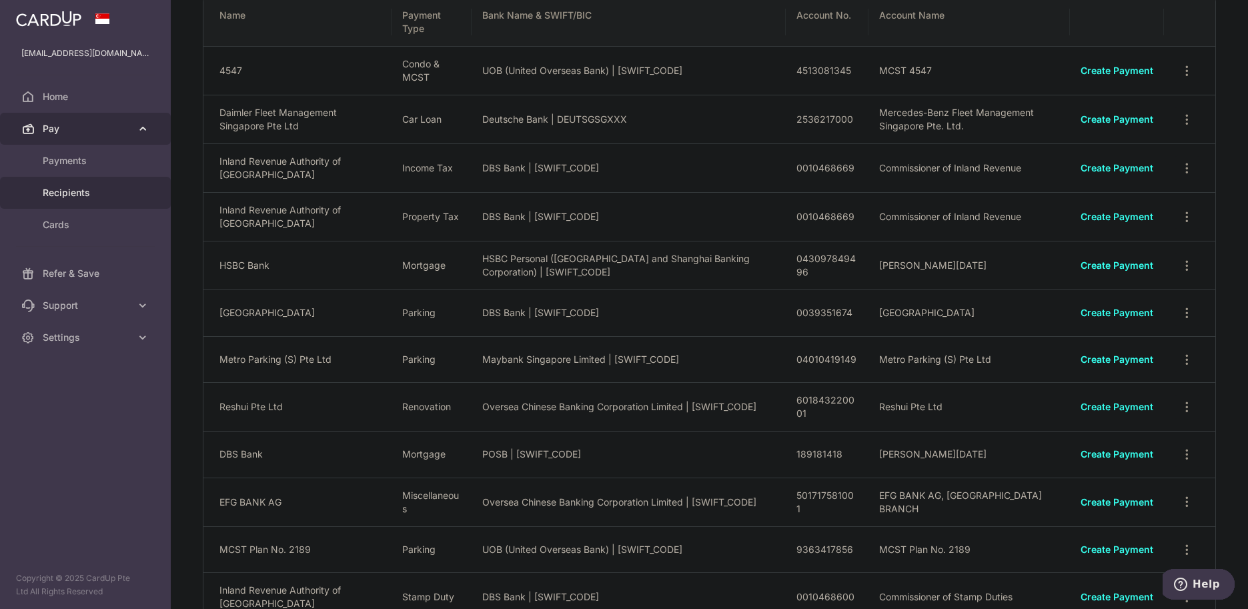
click at [111, 131] on span "Pay" at bounding box center [87, 128] width 88 height 13
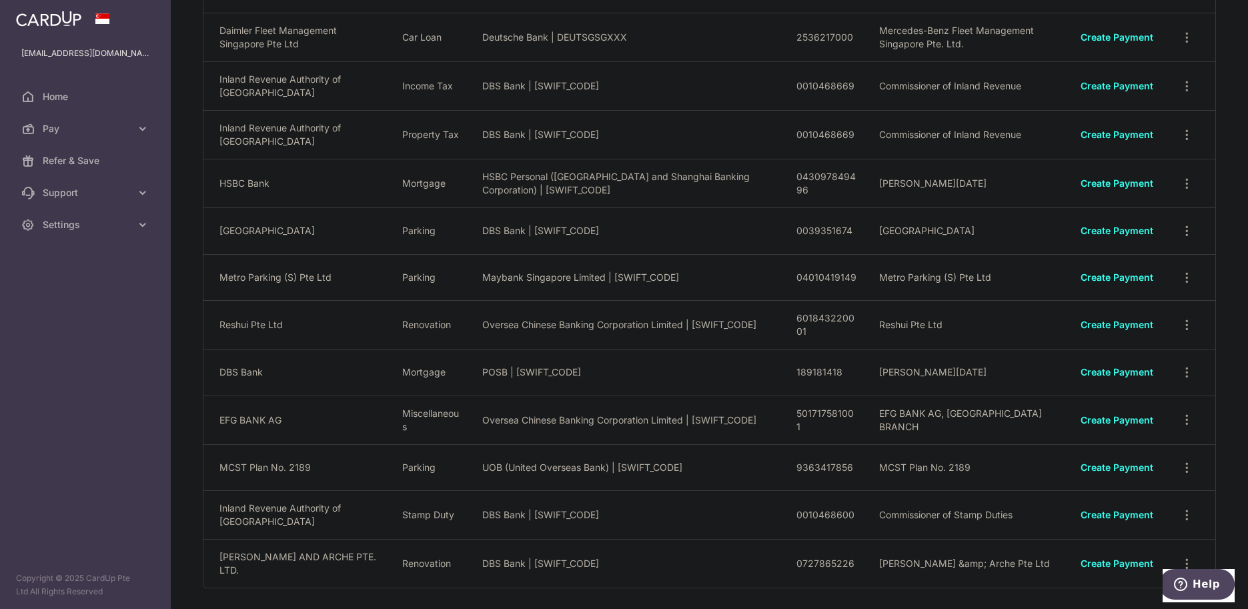
click at [1222, 129] on div "Your Recipients Name Payment Type Bank Name & SWIFT/BIC Account No. Account Nam…" at bounding box center [709, 304] width 1077 height 609
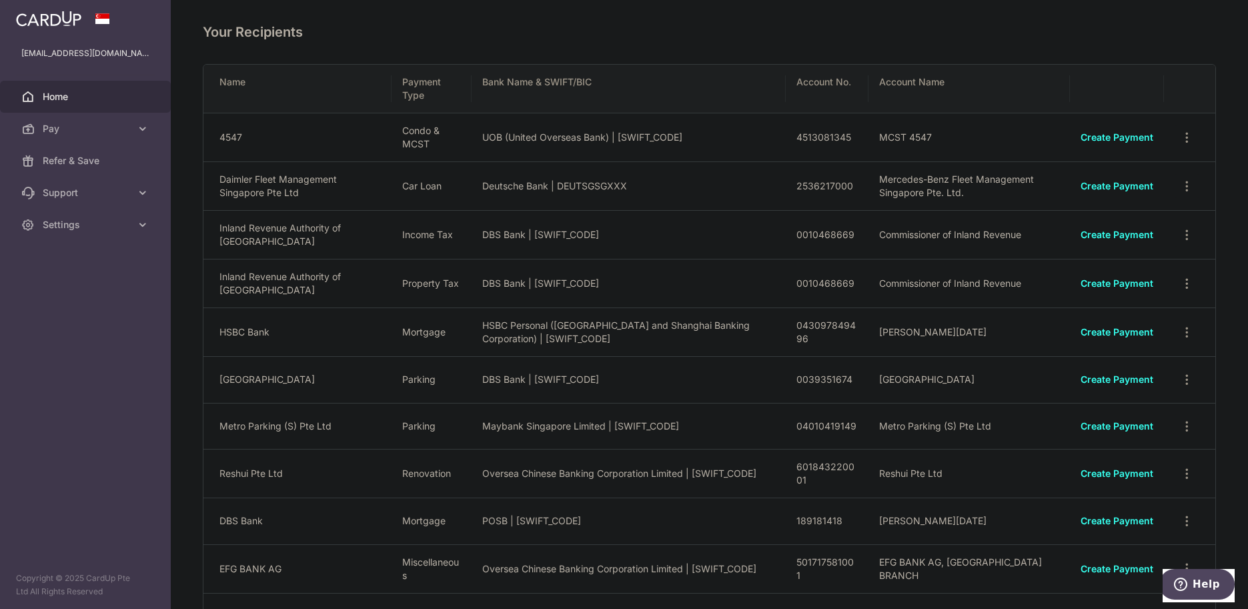
click at [99, 95] on span "Home" at bounding box center [87, 96] width 88 height 13
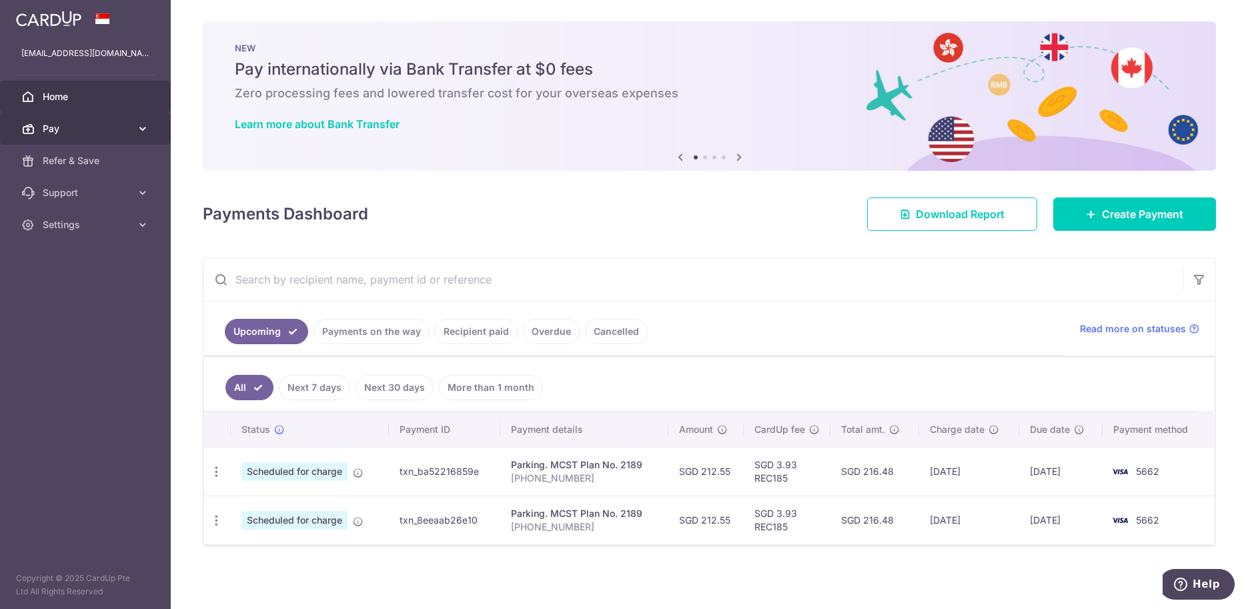
click at [88, 133] on span "Pay" at bounding box center [87, 128] width 88 height 13
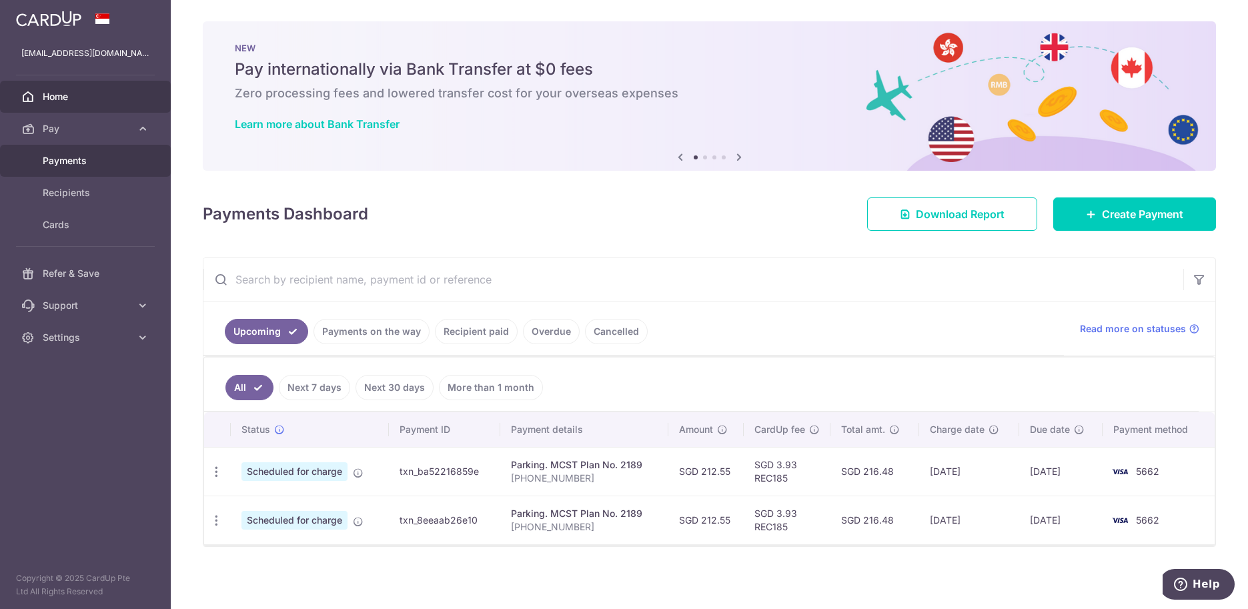
click at [81, 165] on span "Payments" at bounding box center [87, 160] width 88 height 13
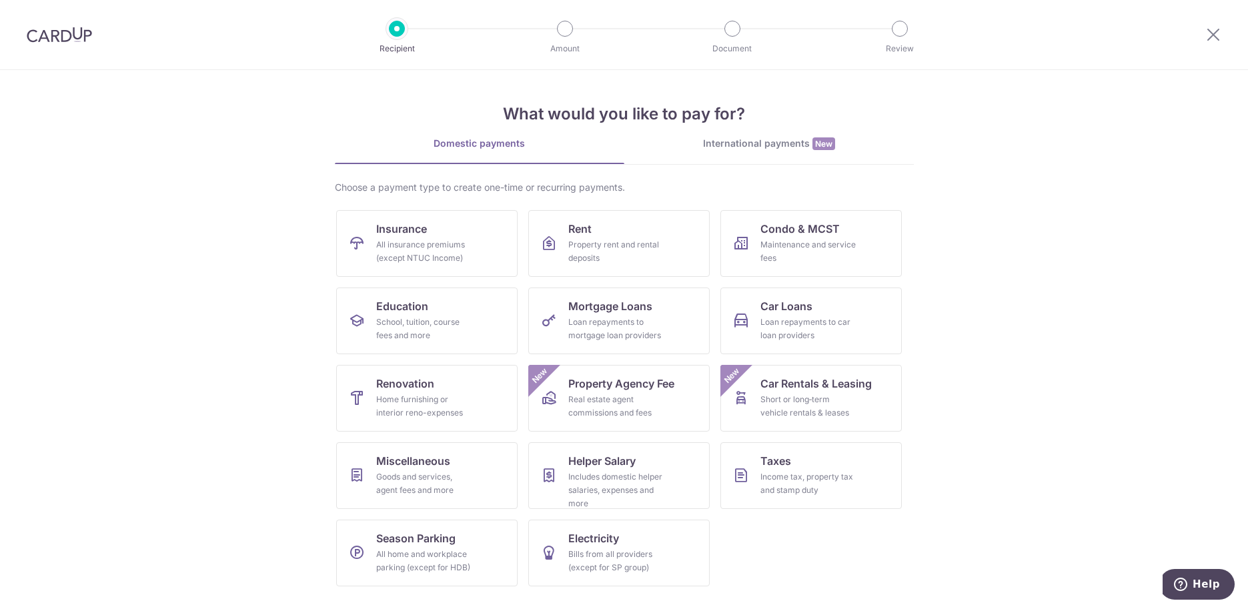
click at [54, 35] on img at bounding box center [59, 35] width 65 height 16
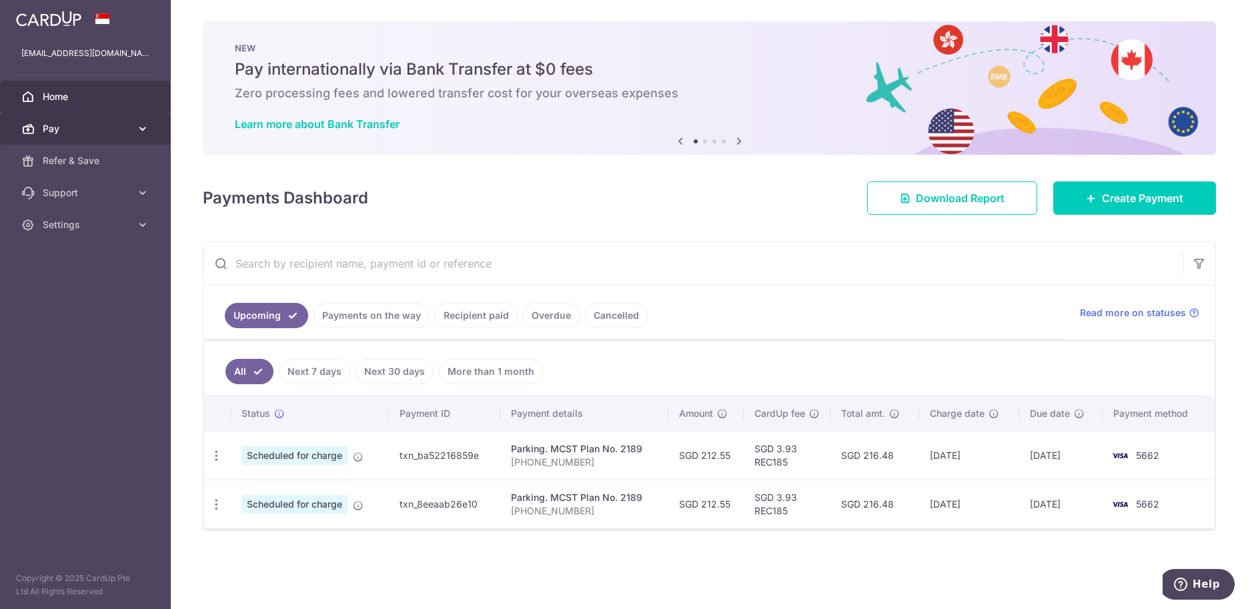
click at [59, 130] on span "Pay" at bounding box center [87, 128] width 88 height 13
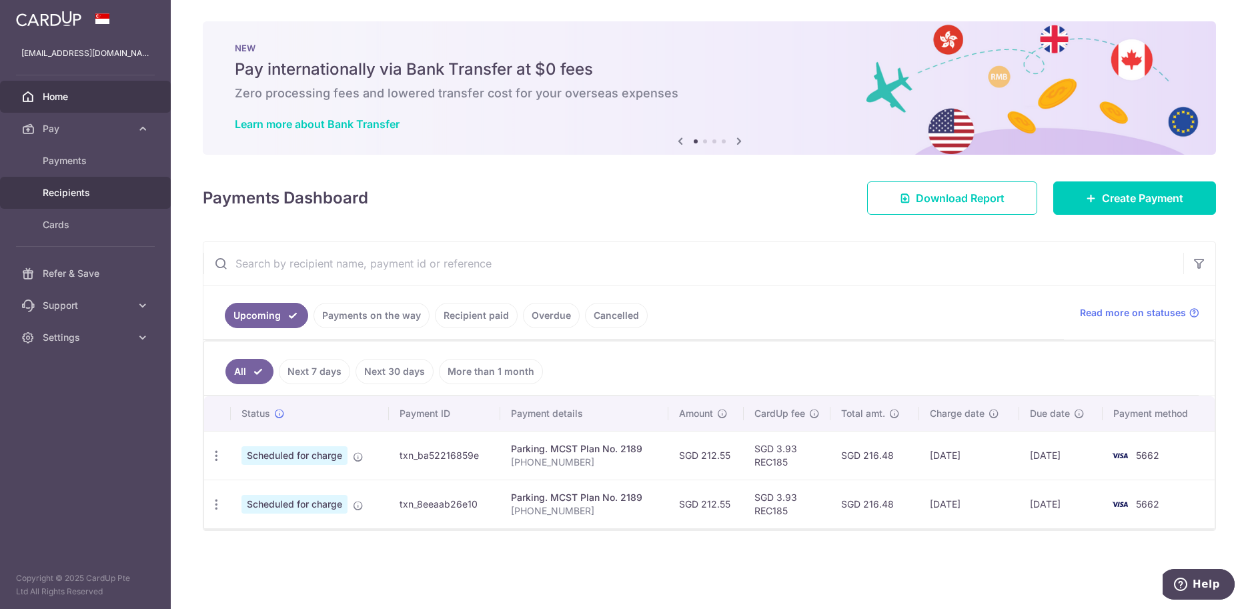
click at [69, 192] on span "Recipients" at bounding box center [87, 192] width 88 height 13
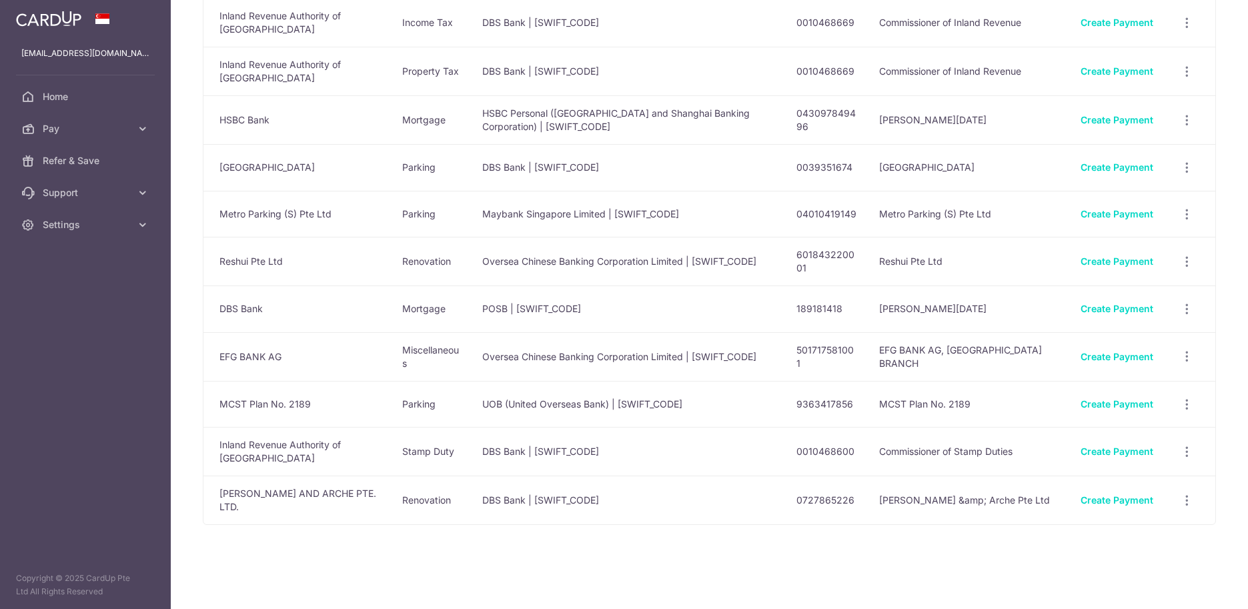
scroll to position [215, 0]
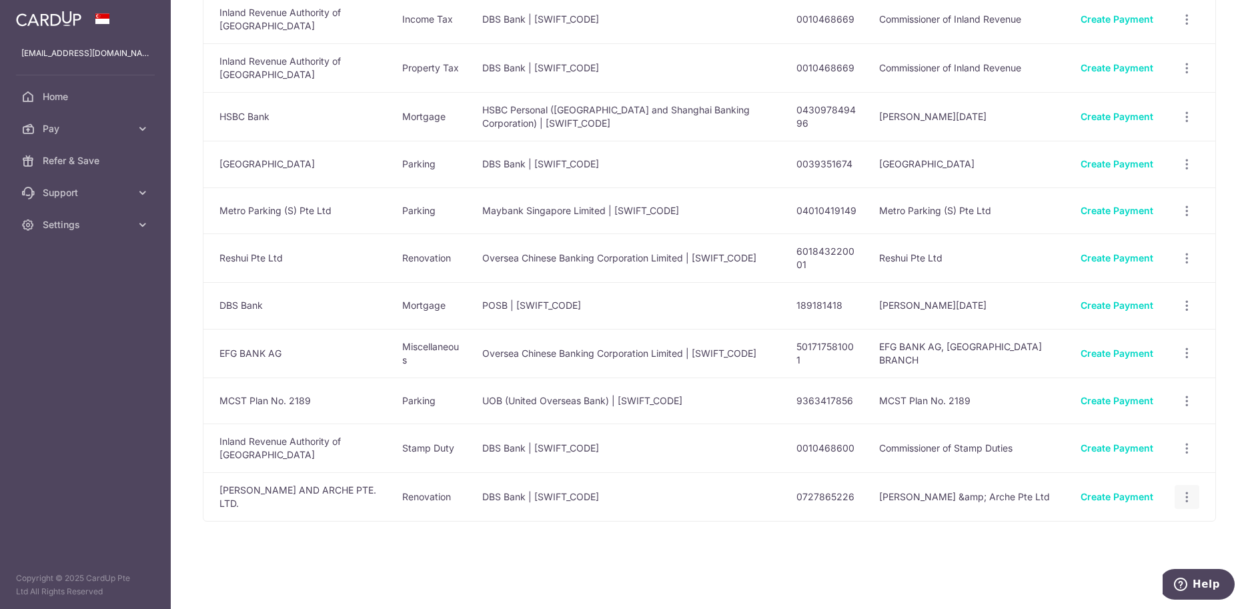
click at [1186, 495] on icon "button" at bounding box center [1187, 497] width 14 height 14
click at [1124, 527] on span "View/Edit" at bounding box center [1142, 533] width 91 height 16
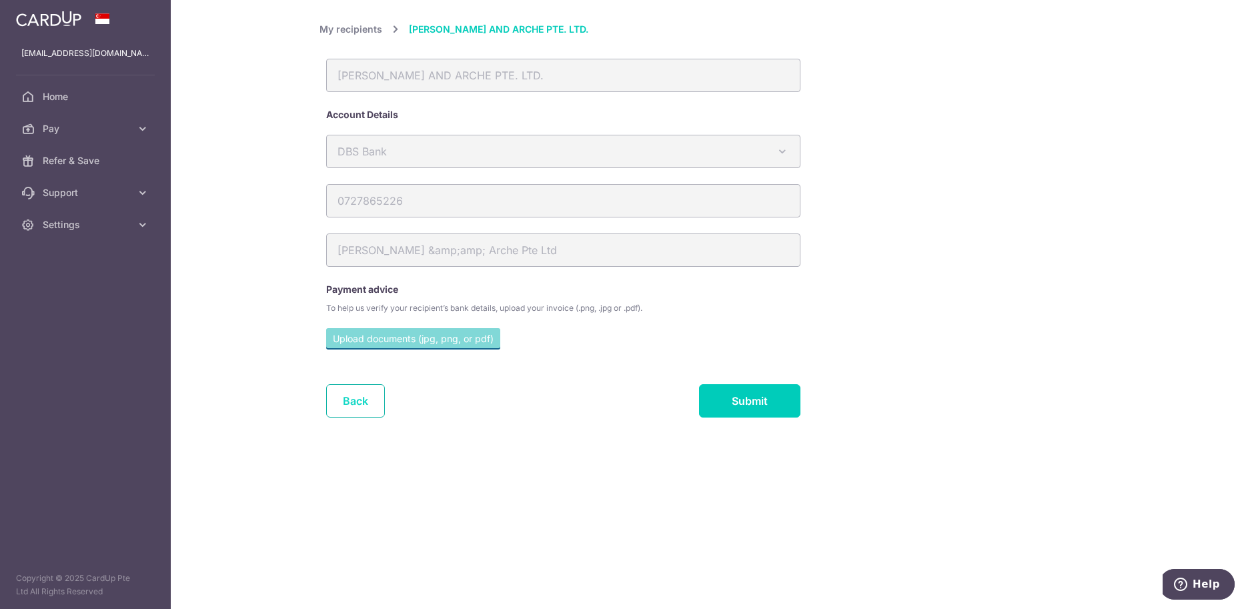
click at [369, 407] on link "Back" at bounding box center [355, 400] width 59 height 33
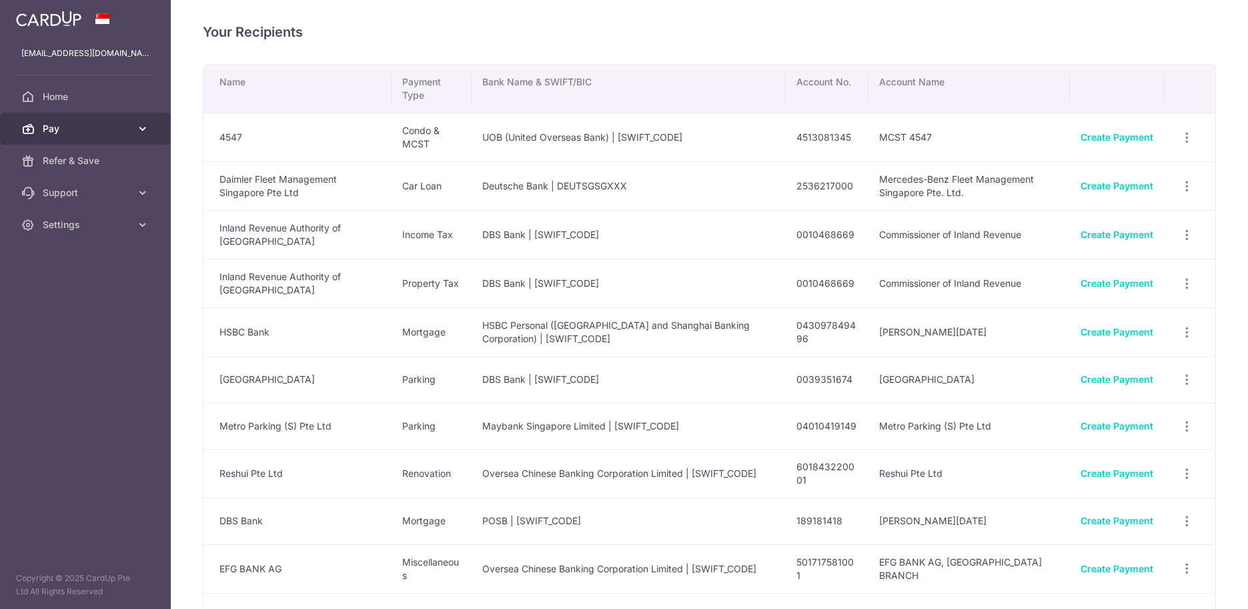
click at [83, 128] on span "Pay" at bounding box center [87, 128] width 88 height 13
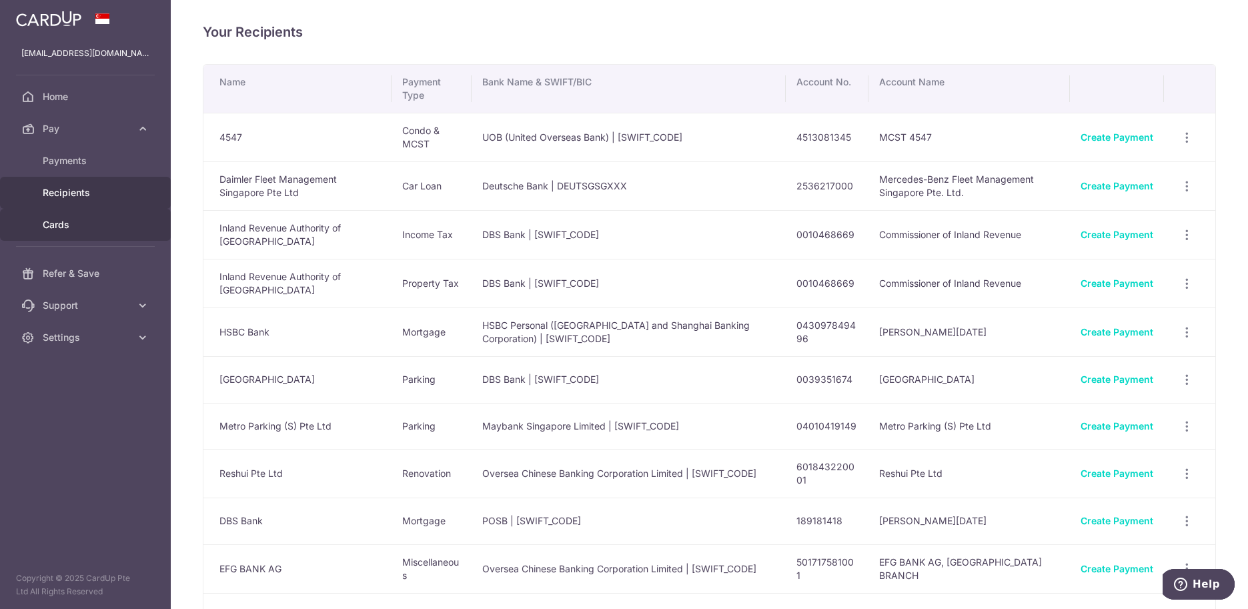
click at [98, 228] on span "Cards" at bounding box center [87, 224] width 88 height 13
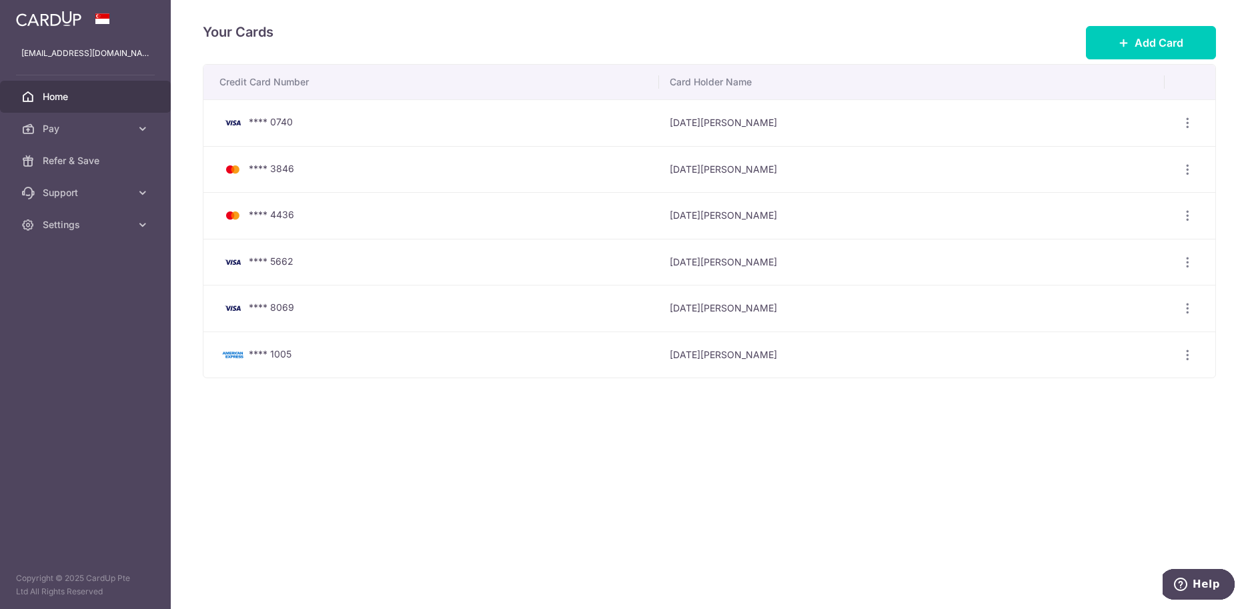
click at [91, 99] on span "Home" at bounding box center [87, 96] width 88 height 13
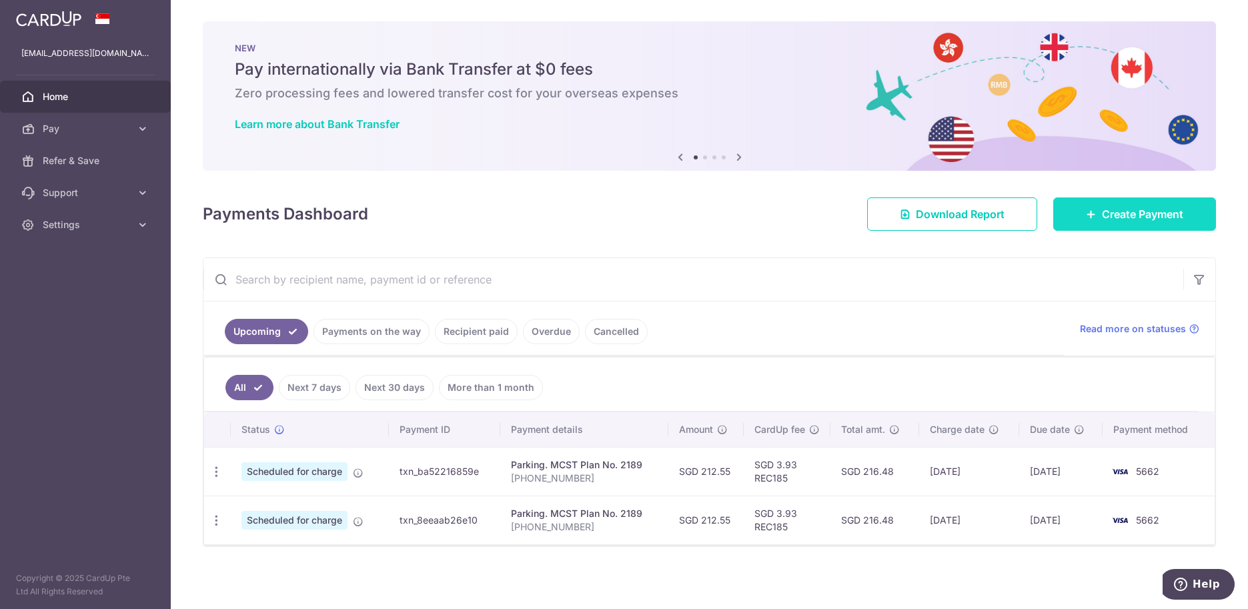
click at [1102, 219] on span "Create Payment" at bounding box center [1142, 214] width 81 height 16
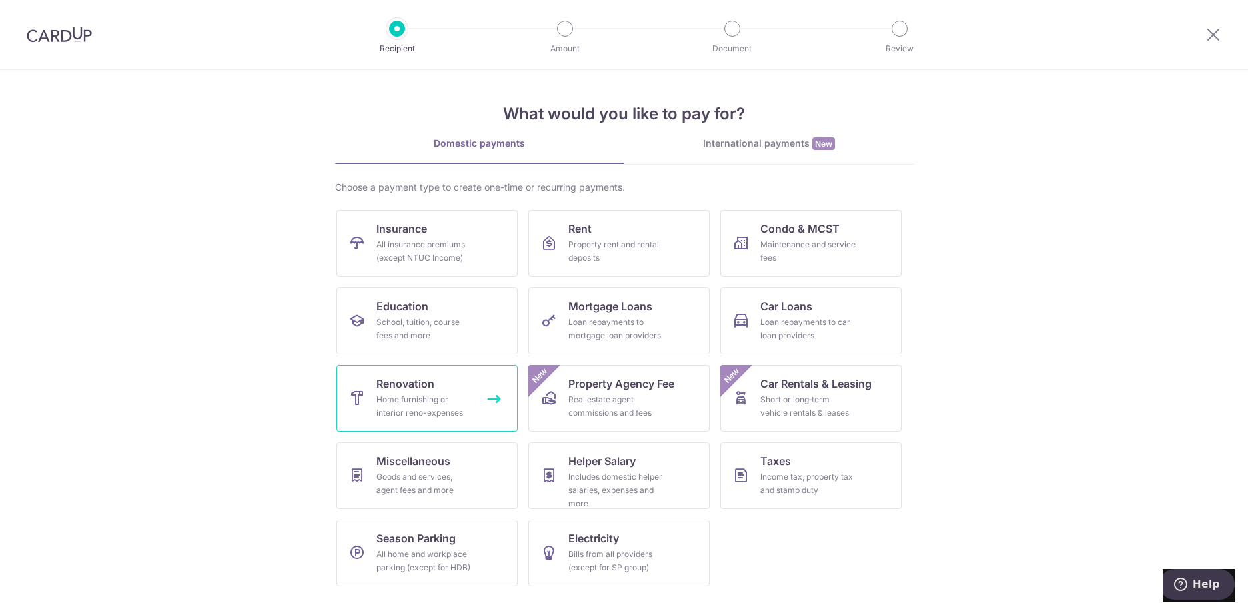
click at [422, 379] on span "Renovation" at bounding box center [405, 383] width 58 height 16
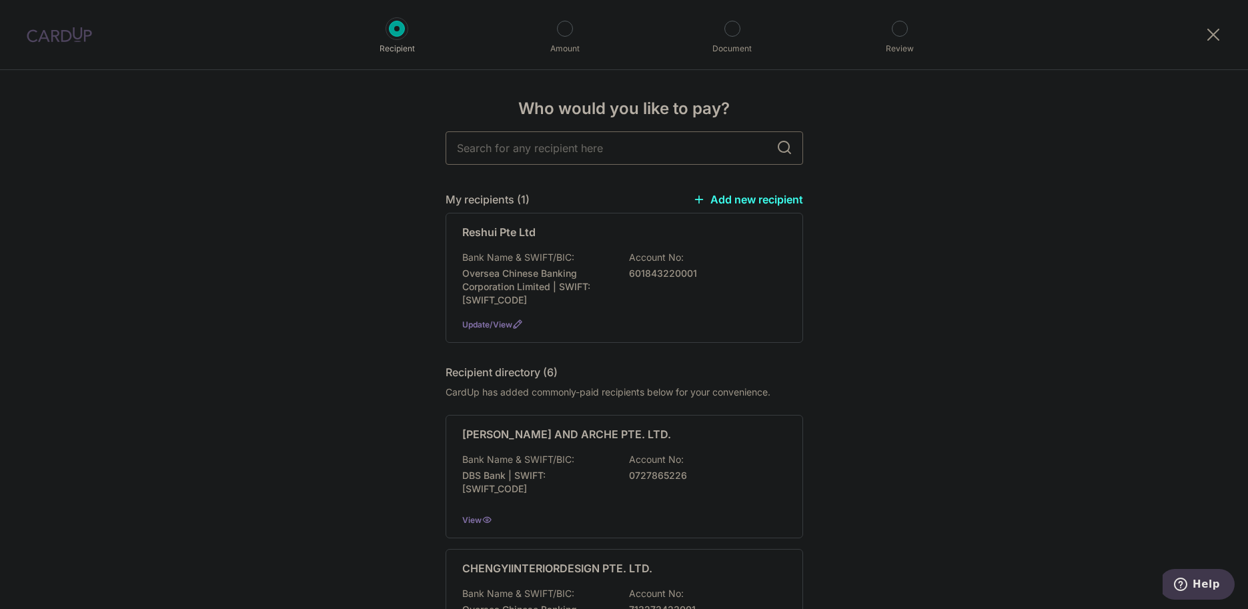
click at [515, 149] on input "text" at bounding box center [623, 147] width 357 height 33
click at [635, 147] on input "text" at bounding box center [623, 147] width 357 height 33
type input "extr"
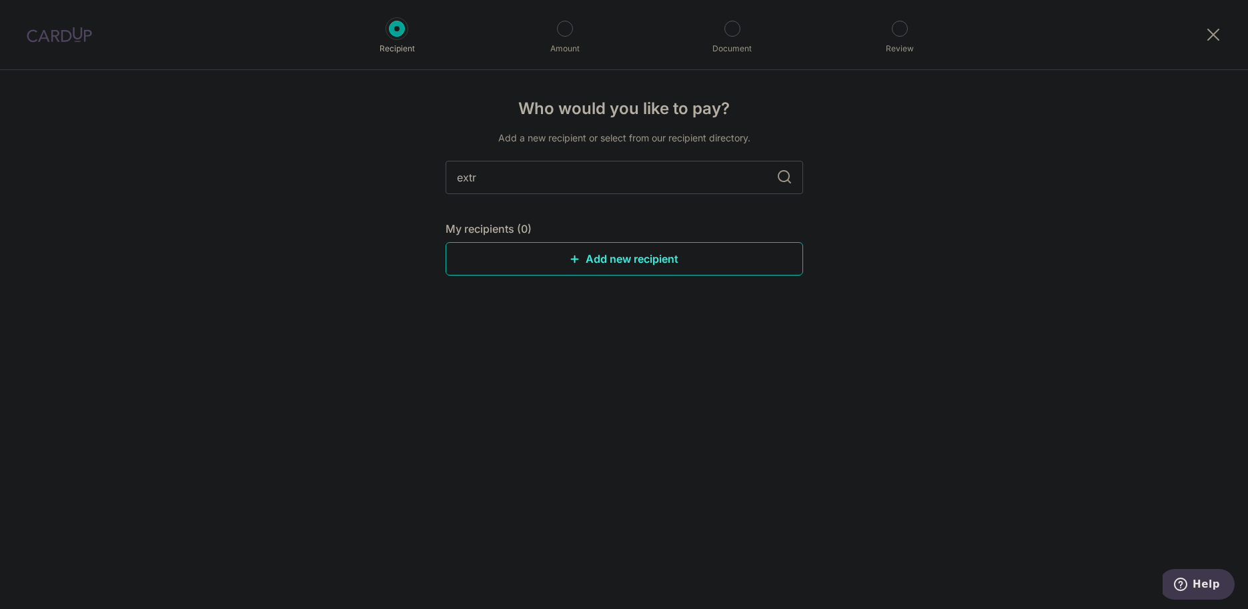
click at [637, 257] on link "Add new recipient" at bounding box center [623, 258] width 357 height 33
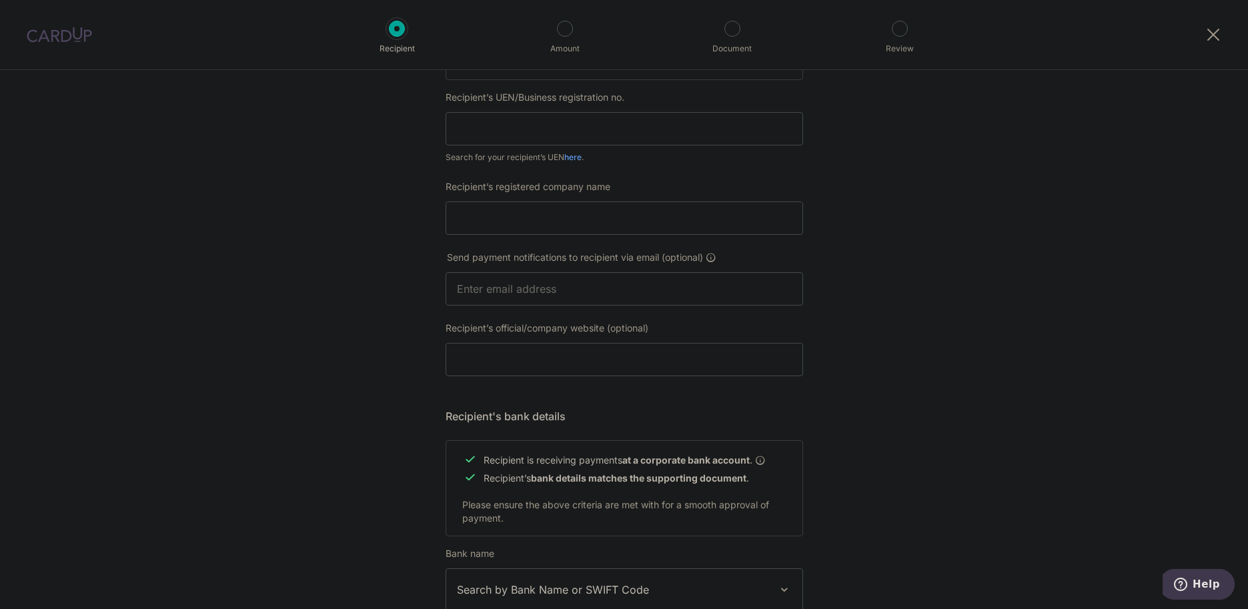
scroll to position [267, 0]
click at [677, 120] on input "text" at bounding box center [623, 127] width 357 height 33
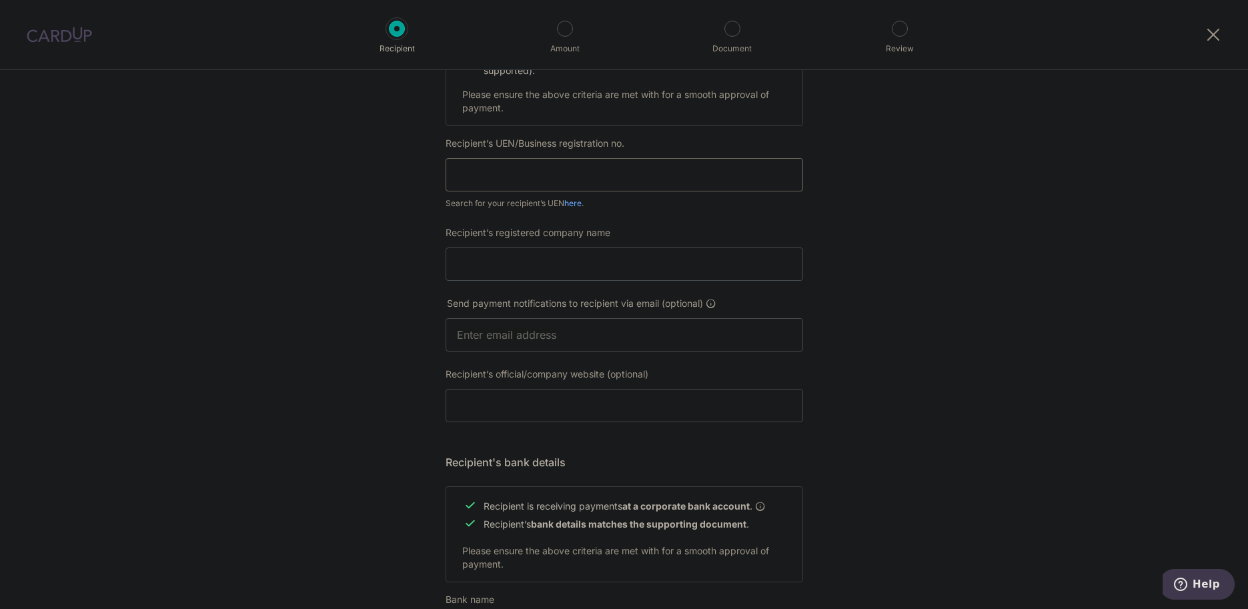
scroll to position [67, 0]
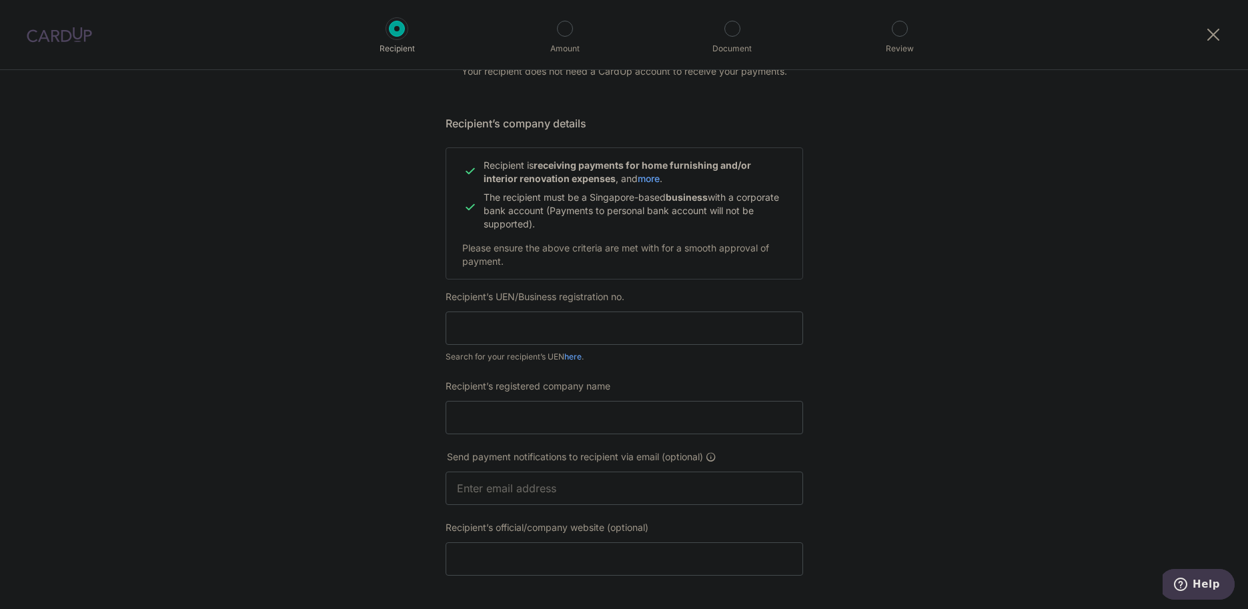
click at [935, 289] on div "Who would you like to pay? Your recipient does not need a CardUp account to rec…" at bounding box center [624, 504] width 1248 height 1003
click at [607, 322] on input "text" at bounding box center [623, 327] width 357 height 33
click at [907, 305] on div "Who would you like to pay? Your recipient does not need a CardUp account to rec…" at bounding box center [624, 504] width 1248 height 1003
click at [556, 321] on input "text" at bounding box center [623, 327] width 357 height 33
paste input "202415367Z"
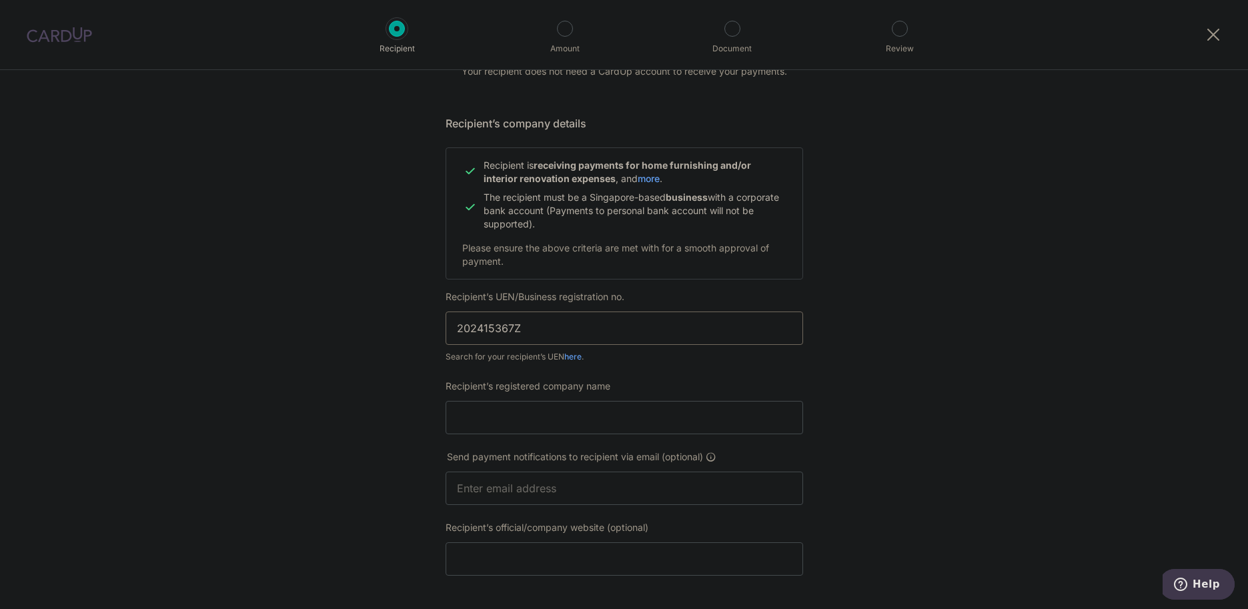
type input "202415367Z"
click at [916, 394] on div "Who would you like to pay? Your recipient does not need a CardUp account to rec…" at bounding box center [624, 504] width 1248 height 1003
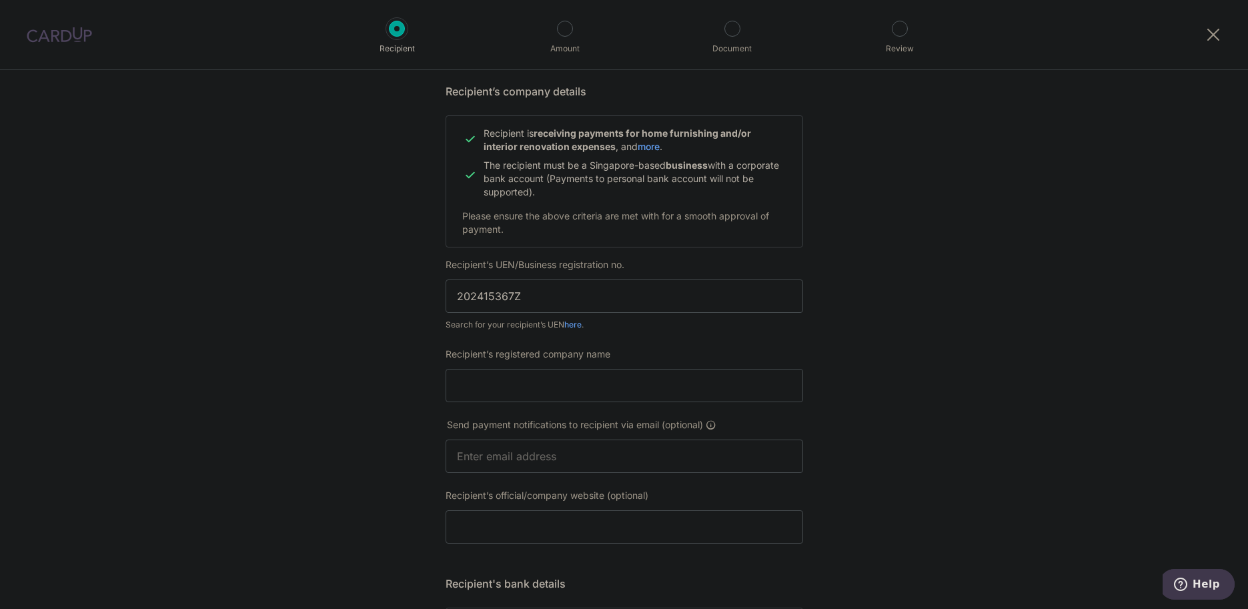
scroll to position [200, 0]
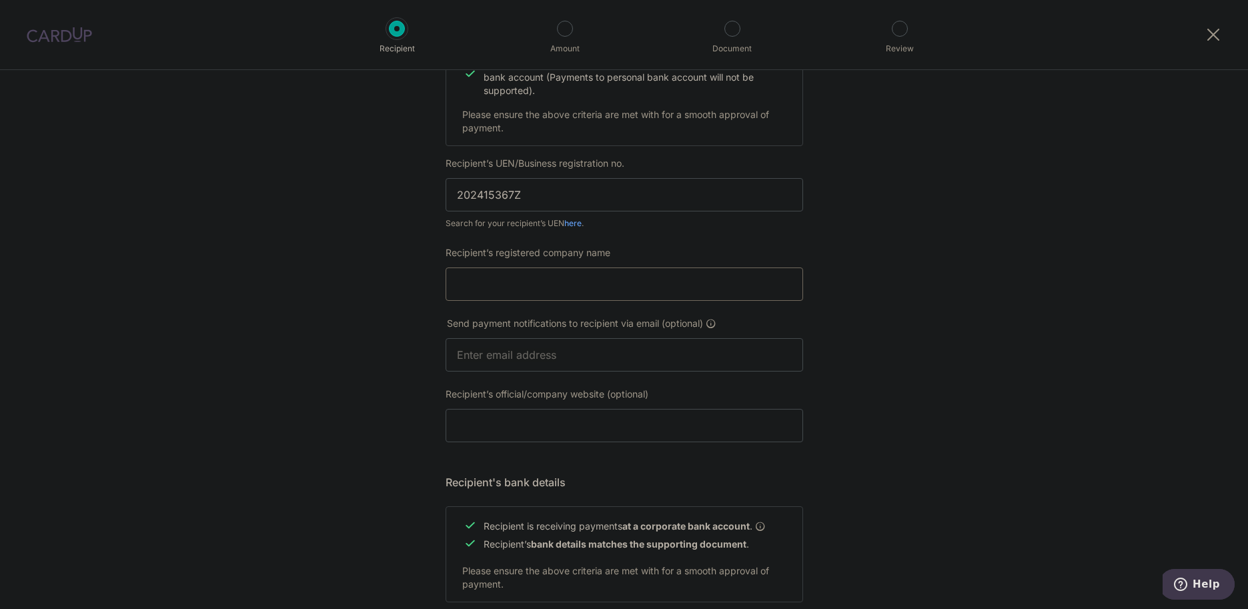
click at [599, 283] on input "Recipient’s registered company name" at bounding box center [623, 283] width 357 height 33
type input "Extrusion Pte Ltd"
click at [639, 353] on input "text" at bounding box center [623, 354] width 357 height 33
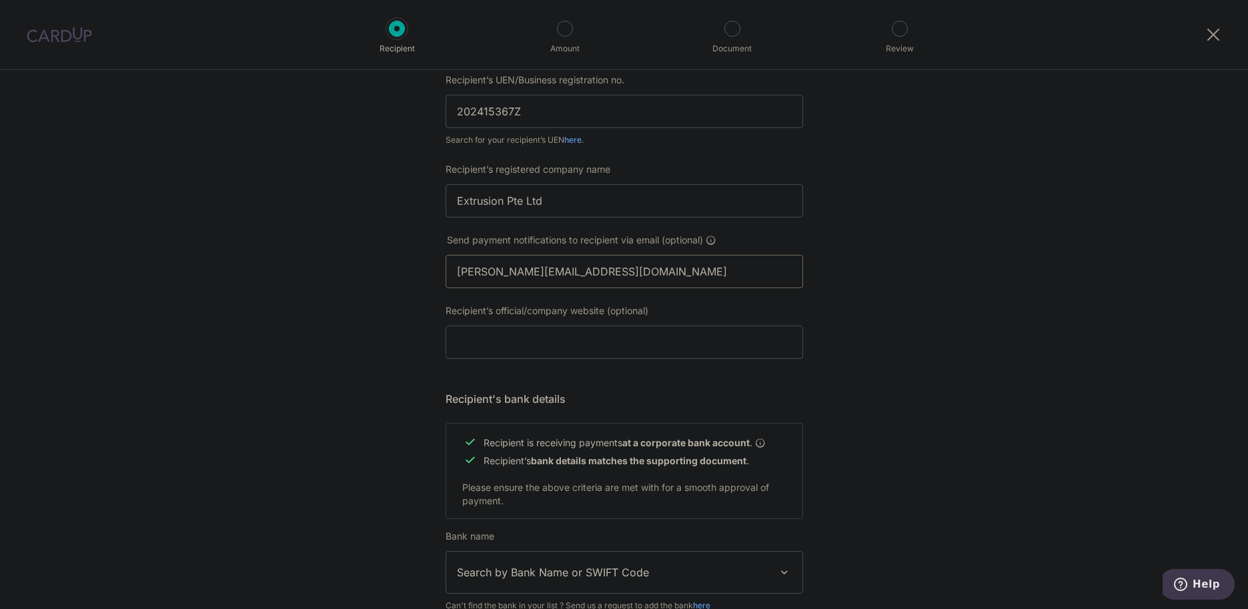
scroll to position [333, 0]
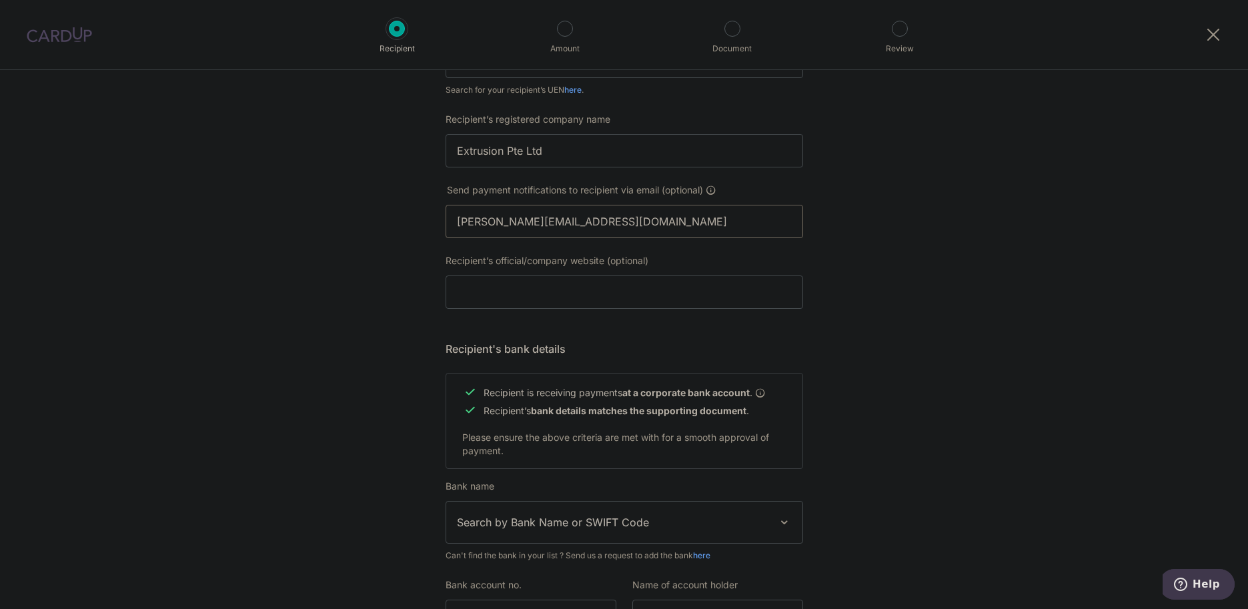
type input "alicia@extr.gallery"
click at [901, 320] on div "Who would you like to pay? Your recipient does not need a CardUp account to rec…" at bounding box center [624, 238] width 1248 height 1003
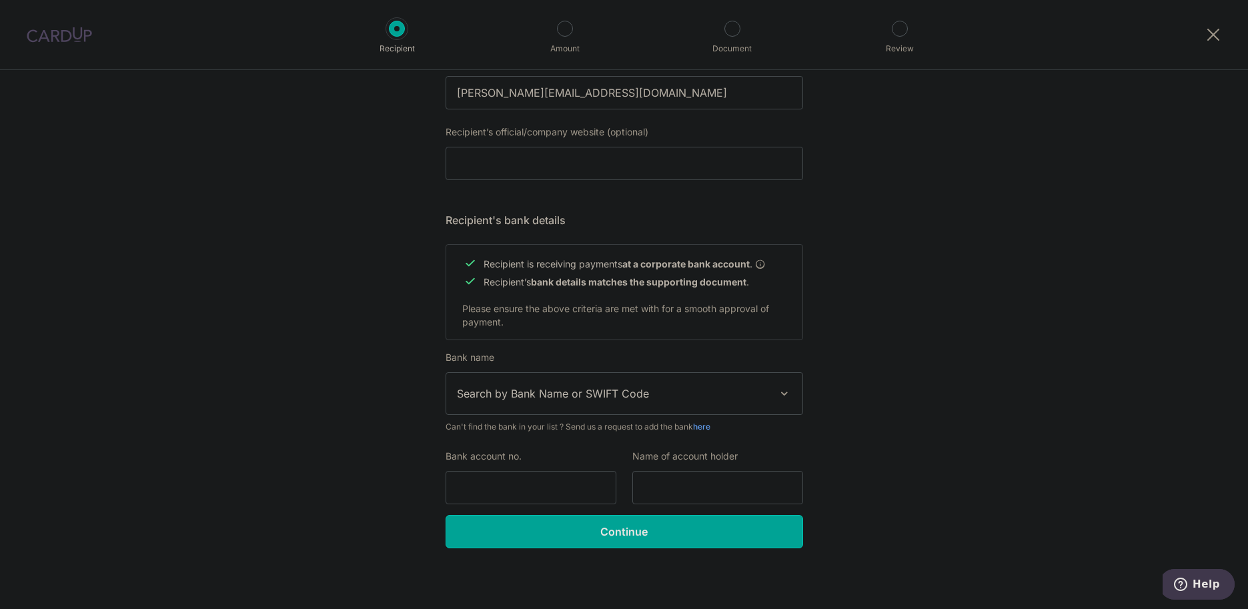
scroll to position [464, 0]
click at [671, 393] on span "Search by Bank Name or SWIFT Code" at bounding box center [613, 391] width 313 height 16
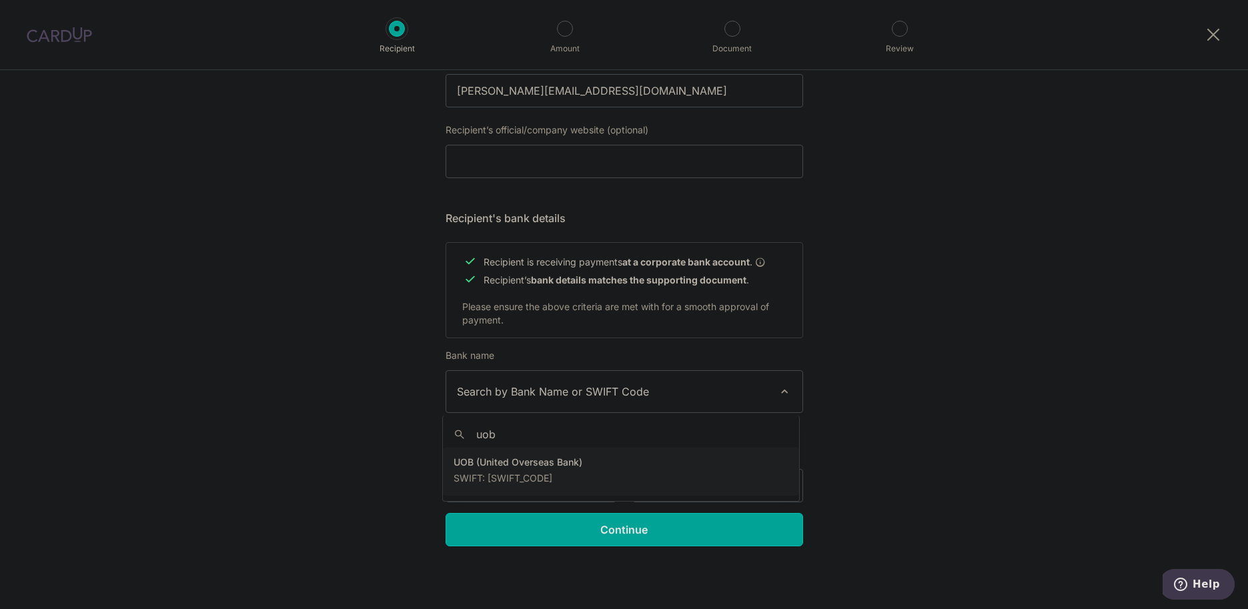
type input "uob"
select select "18"
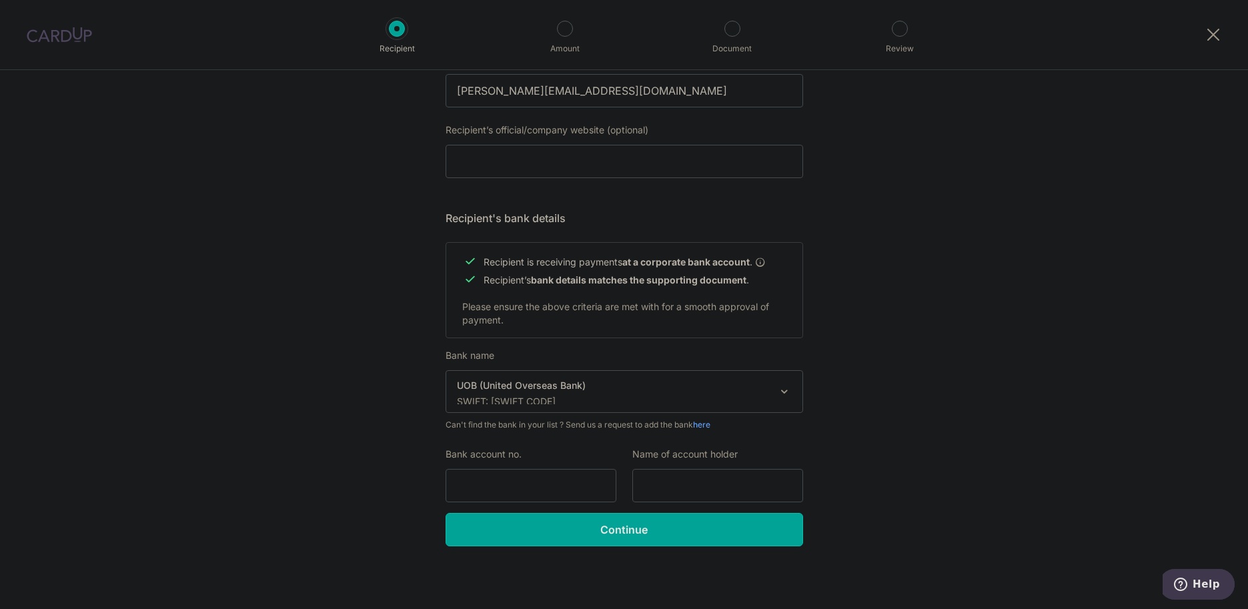
click at [912, 433] on div "Who would you like to pay? Your recipient does not need a CardUp account to rec…" at bounding box center [624, 107] width 1248 height 1003
click at [543, 485] on input "Bank account no." at bounding box center [530, 485] width 171 height 33
click at [461, 473] on input "Bank account no." at bounding box center [530, 485] width 171 height 33
paste input "335-319-193-2"
type input "3353191932"
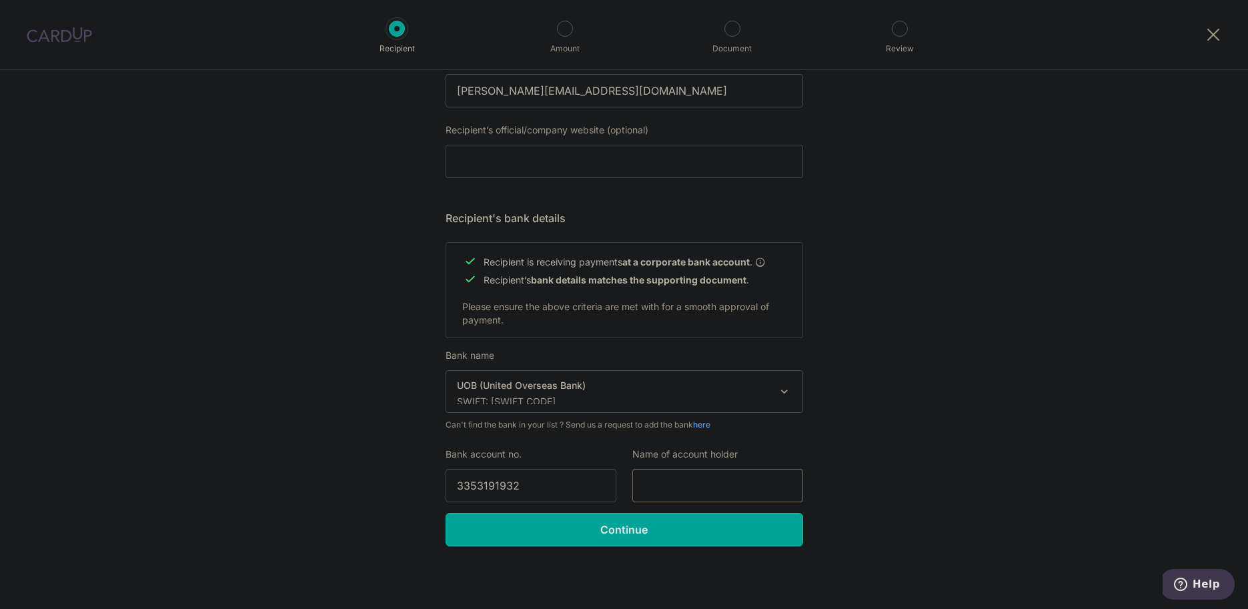
click at [748, 481] on input "text" at bounding box center [717, 485] width 171 height 33
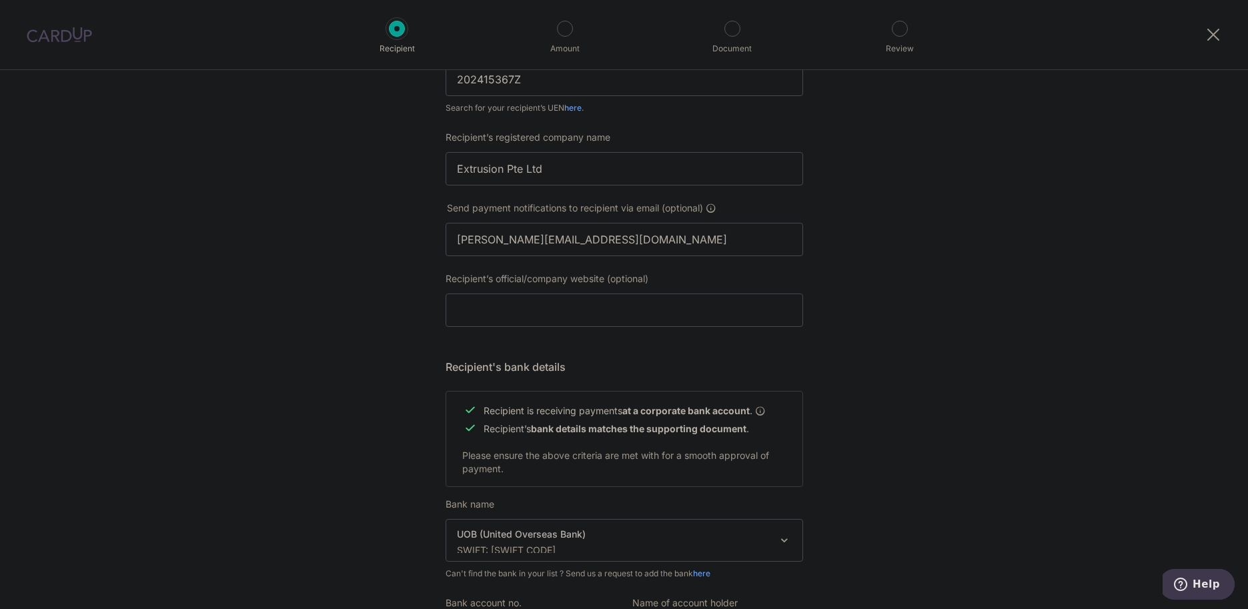
scroll to position [264, 0]
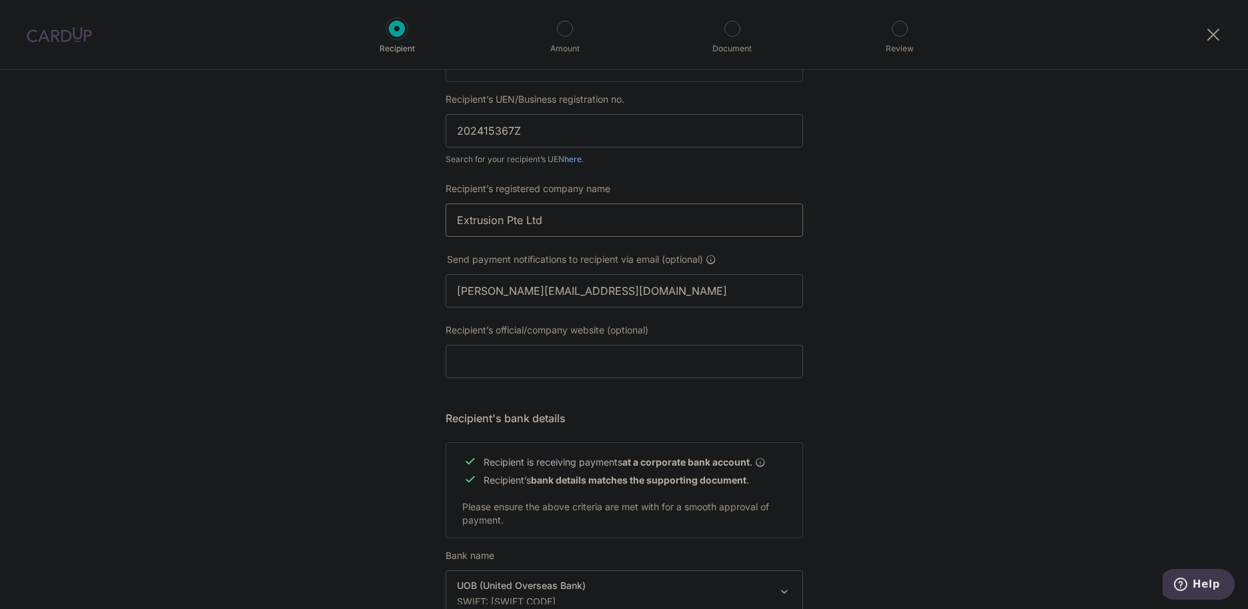
drag, startPoint x: 563, startPoint y: 226, endPoint x: 420, endPoint y: 225, distance: 143.4
click at [420, 225] on div "Who would you like to pay? Your recipient does not need a CardUp account to rec…" at bounding box center [624, 307] width 1248 height 1003
click at [1045, 343] on div "Who would you like to pay? Your recipient does not need a CardUp account to rec…" at bounding box center [624, 307] width 1248 height 1003
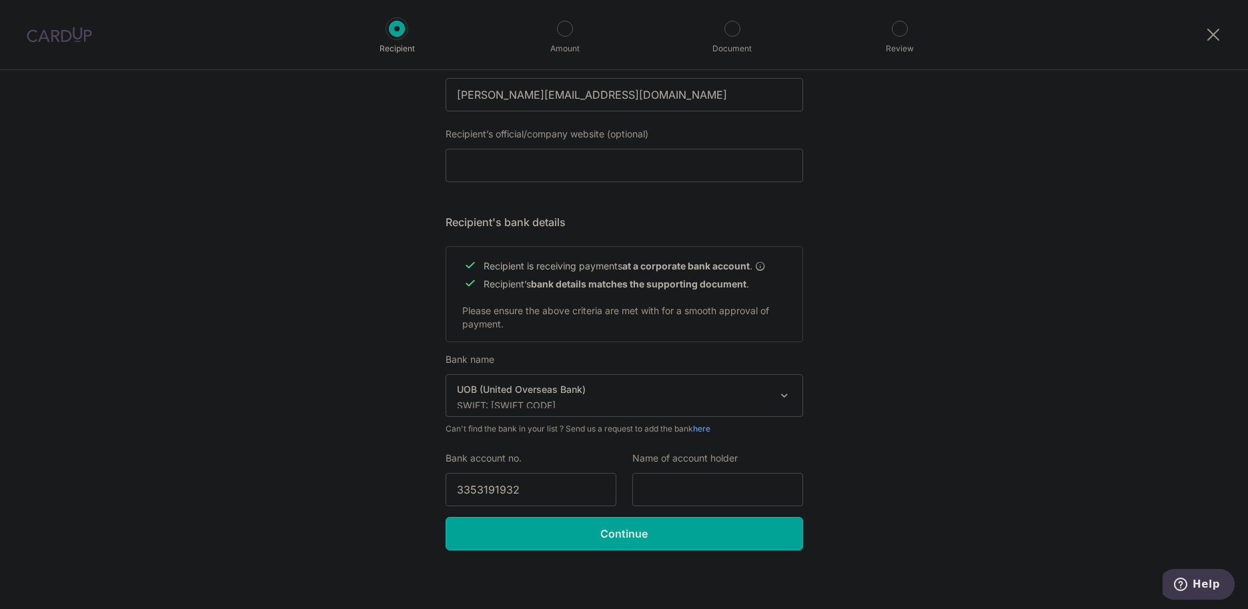
scroll to position [464, 0]
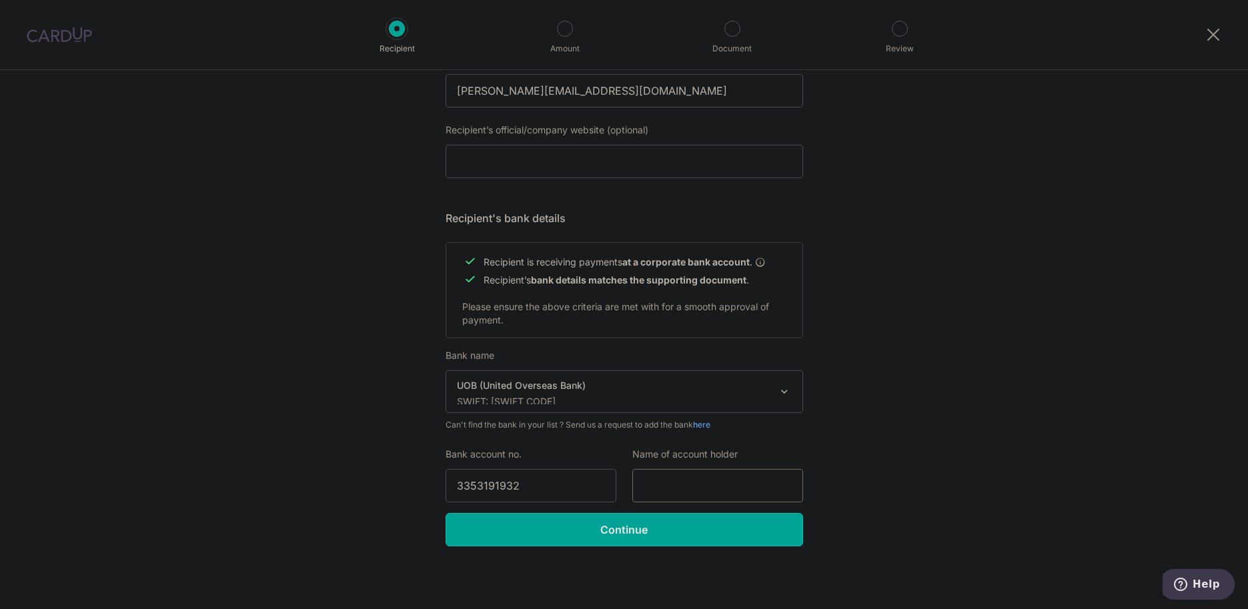
click at [667, 471] on input "text" at bounding box center [717, 485] width 171 height 33
paste input "Extrusion Pte Ltd"
type input "Extrusion Pte Ltd"
click at [927, 330] on div "Who would you like to pay? Your recipient does not need a CardUp account to rec…" at bounding box center [624, 107] width 1248 height 1003
click at [938, 292] on div "Who would you like to pay? Your recipient does not need a CardUp account to rec…" at bounding box center [624, 107] width 1248 height 1003
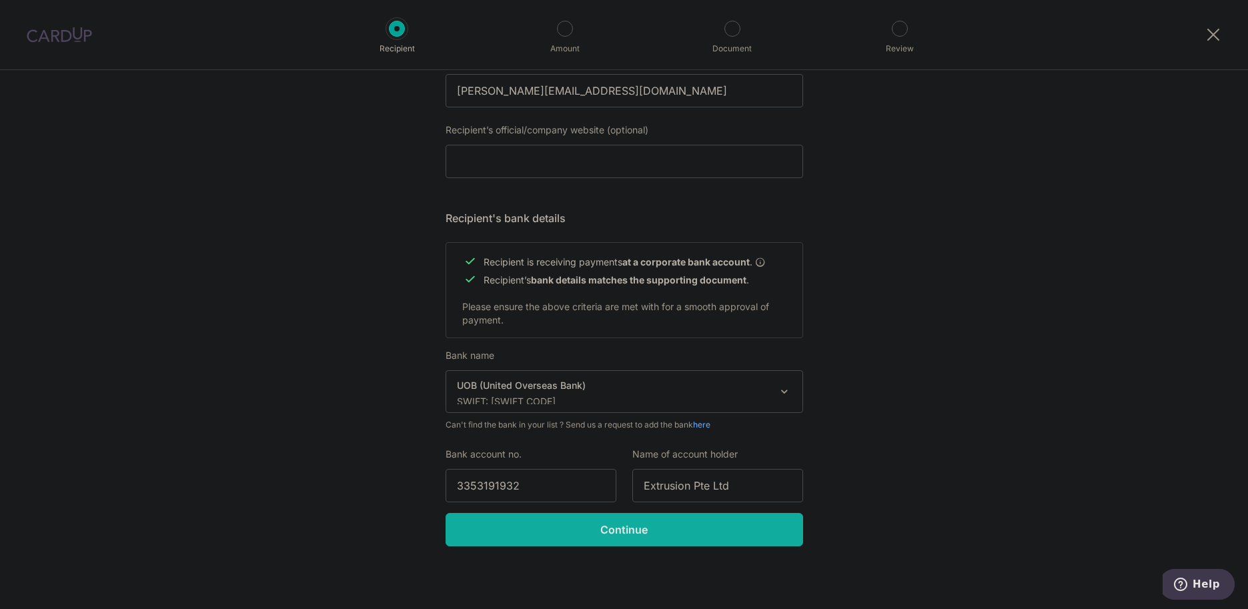
click at [673, 535] on input "Continue" at bounding box center [623, 529] width 357 height 33
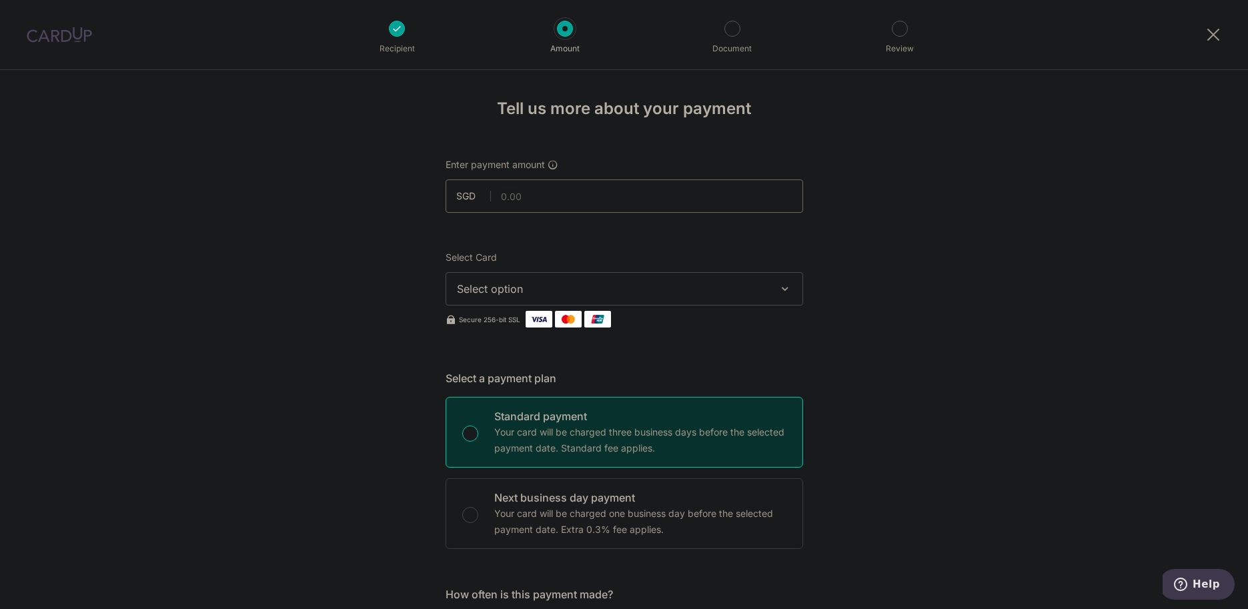
click at [646, 203] on input "text" at bounding box center [623, 195] width 357 height 33
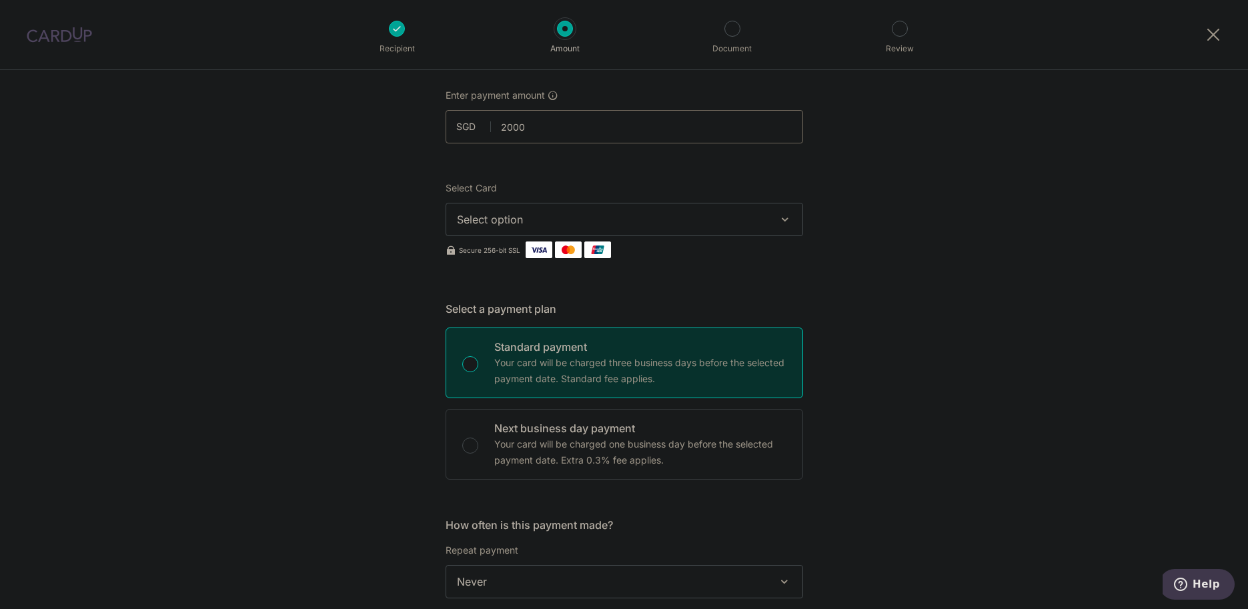
scroll to position [67, 0]
type input "2,000.00"
click at [763, 227] on span "Select option" at bounding box center [612, 222] width 311 height 16
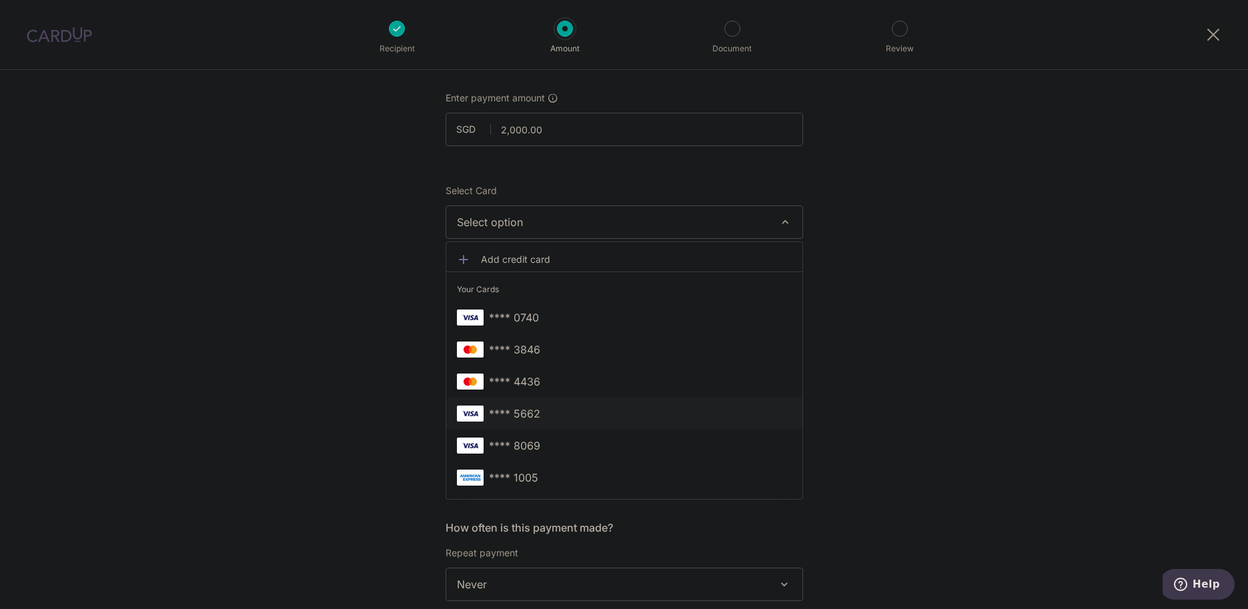
click at [547, 415] on span "**** 5662" at bounding box center [624, 413] width 335 height 16
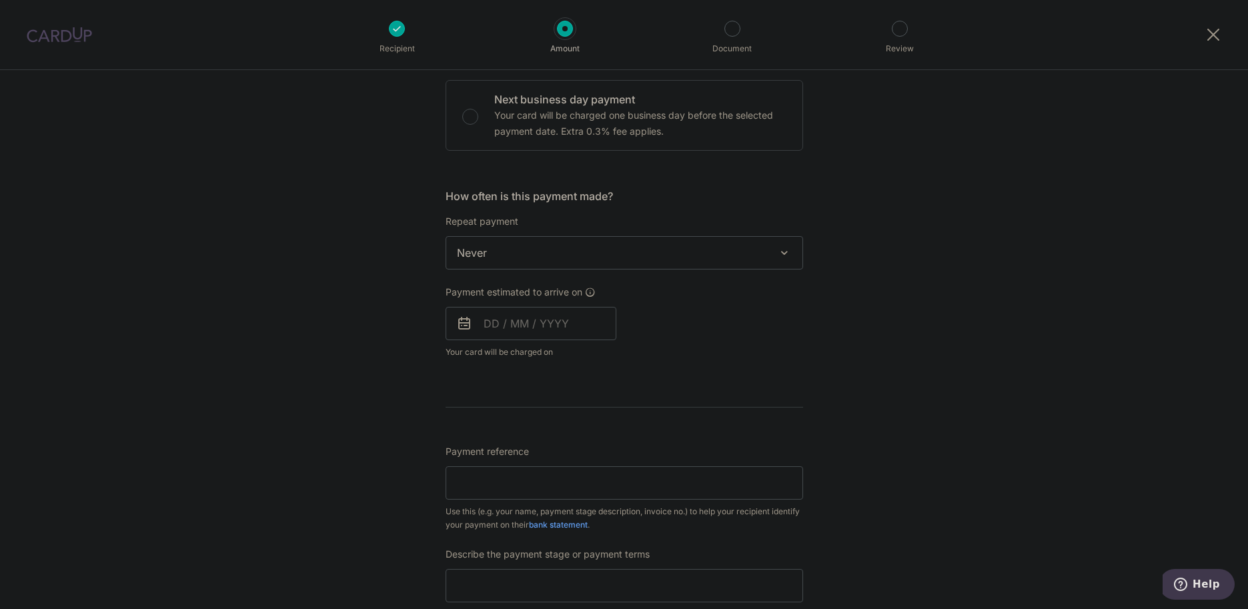
scroll to position [400, 0]
click at [598, 261] on span "Never" at bounding box center [624, 251] width 356 height 32
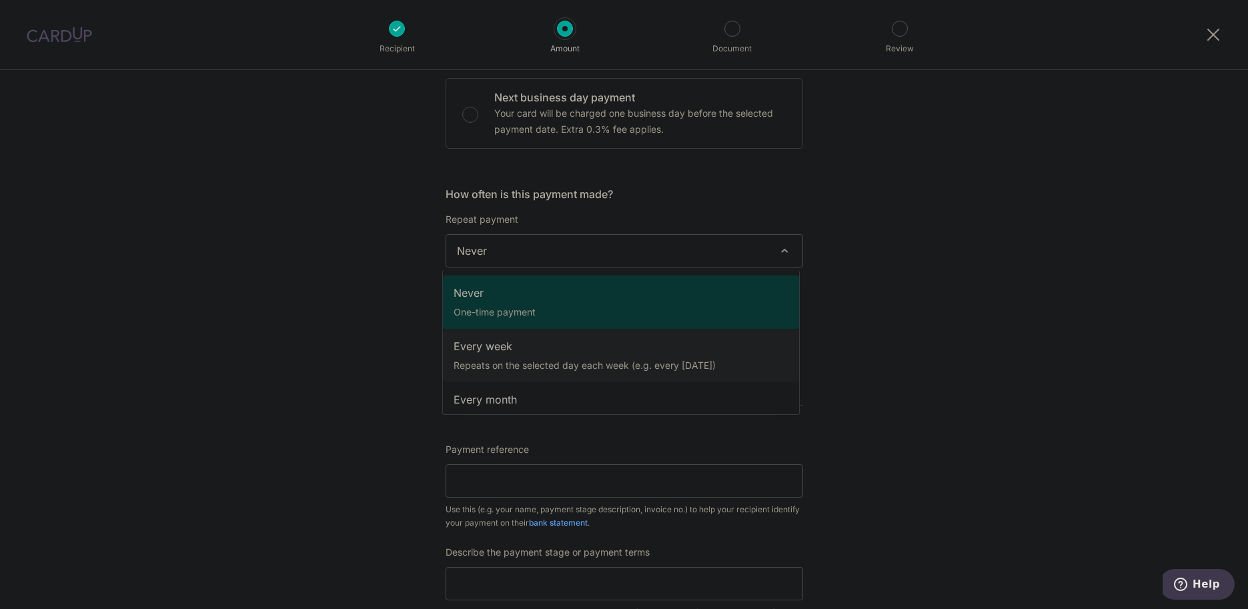
select select "2"
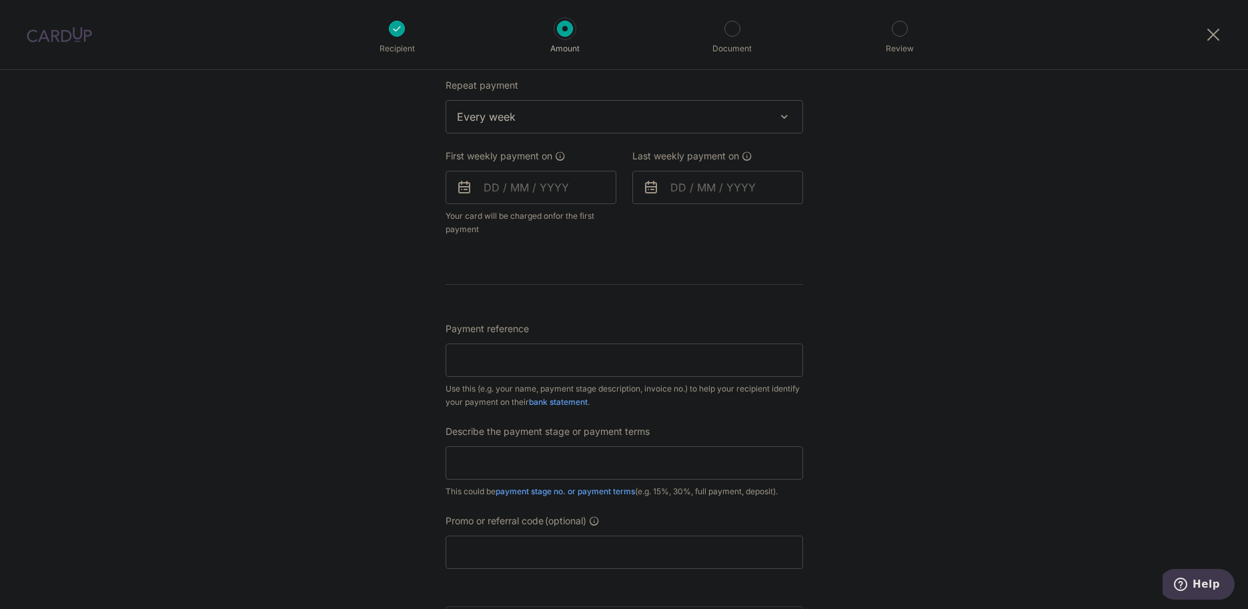
scroll to position [533, 0]
click at [541, 195] on input "text" at bounding box center [530, 187] width 171 height 33
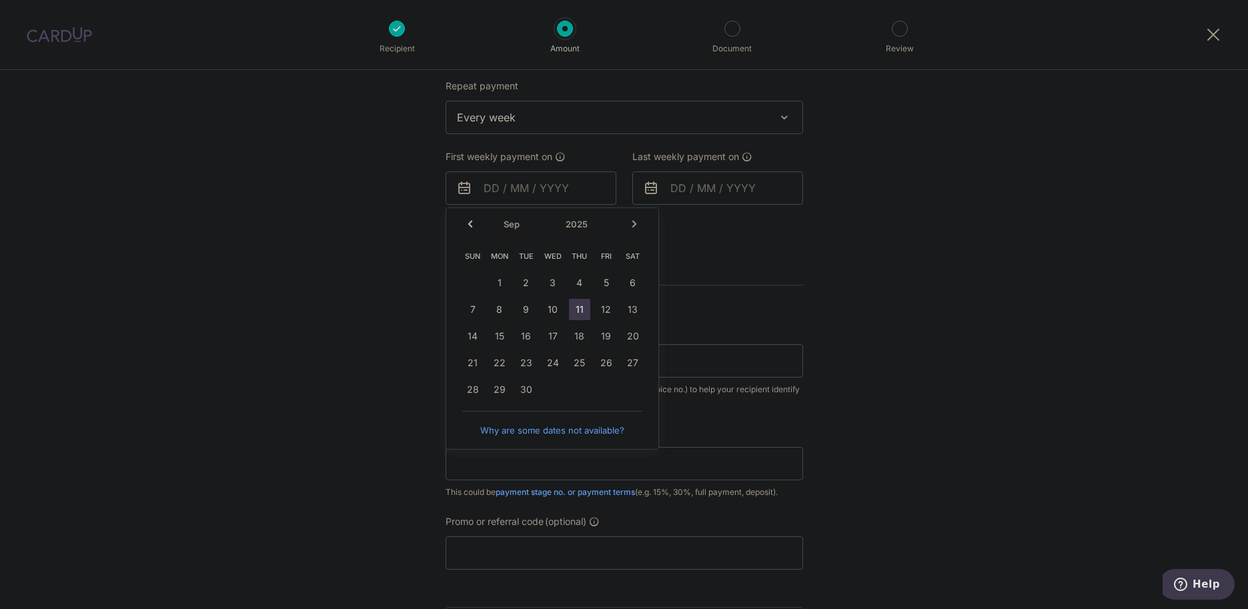
click at [577, 309] on link "11" at bounding box center [579, 309] width 21 height 21
type input "[DATE]"
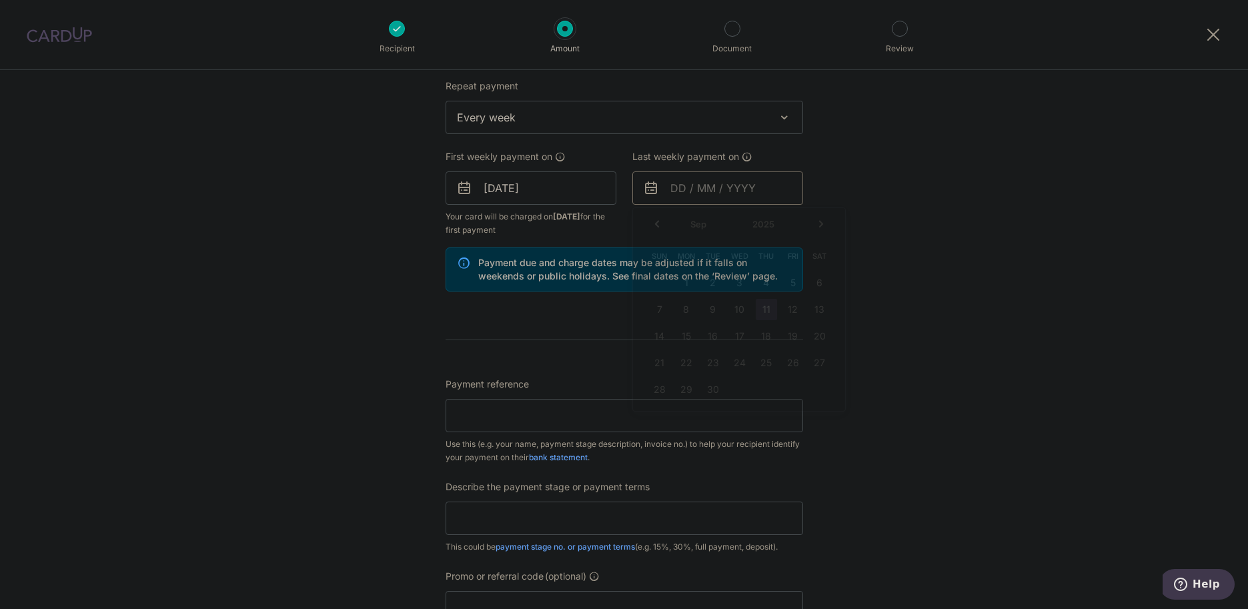
click at [707, 193] on input "text" at bounding box center [717, 187] width 171 height 33
click at [767, 361] on link "25" at bounding box center [765, 362] width 21 height 21
type input "25/09/2025"
click at [757, 195] on input "25/09/2025" at bounding box center [717, 187] width 171 height 33
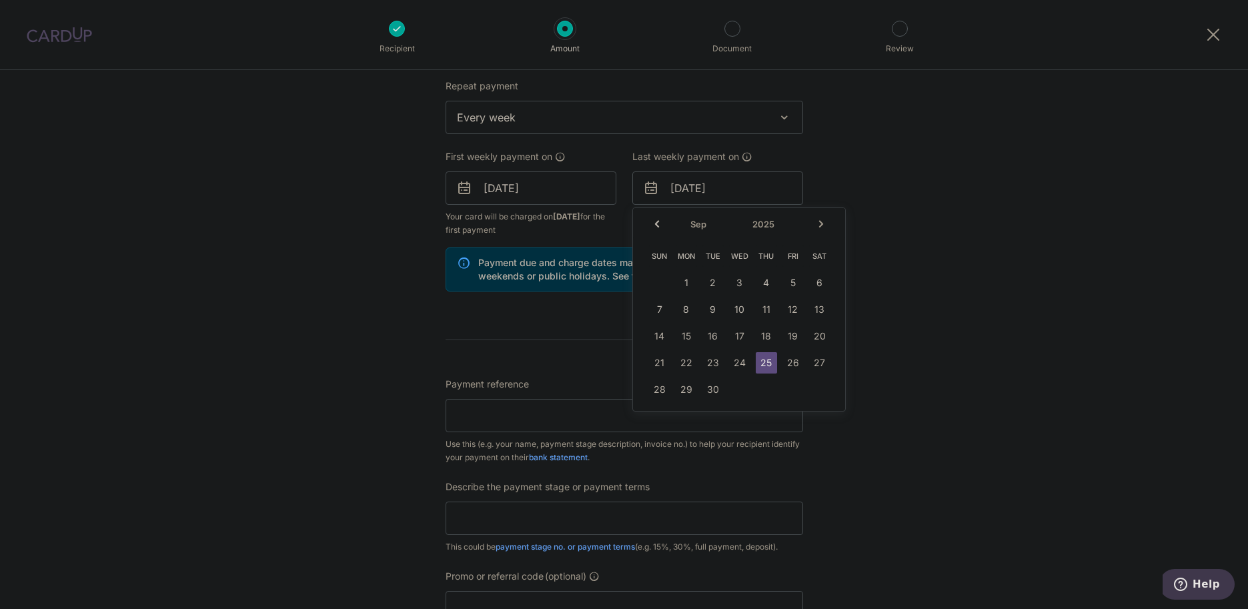
click at [548, 125] on span "Every week" at bounding box center [624, 117] width 356 height 32
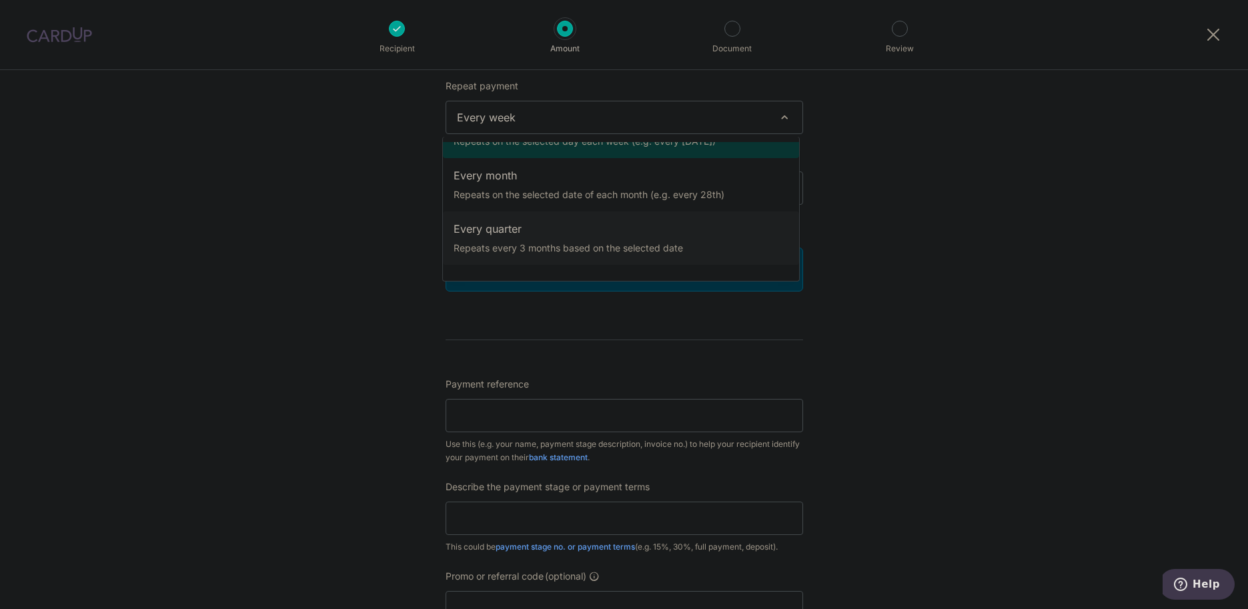
scroll to position [0, 0]
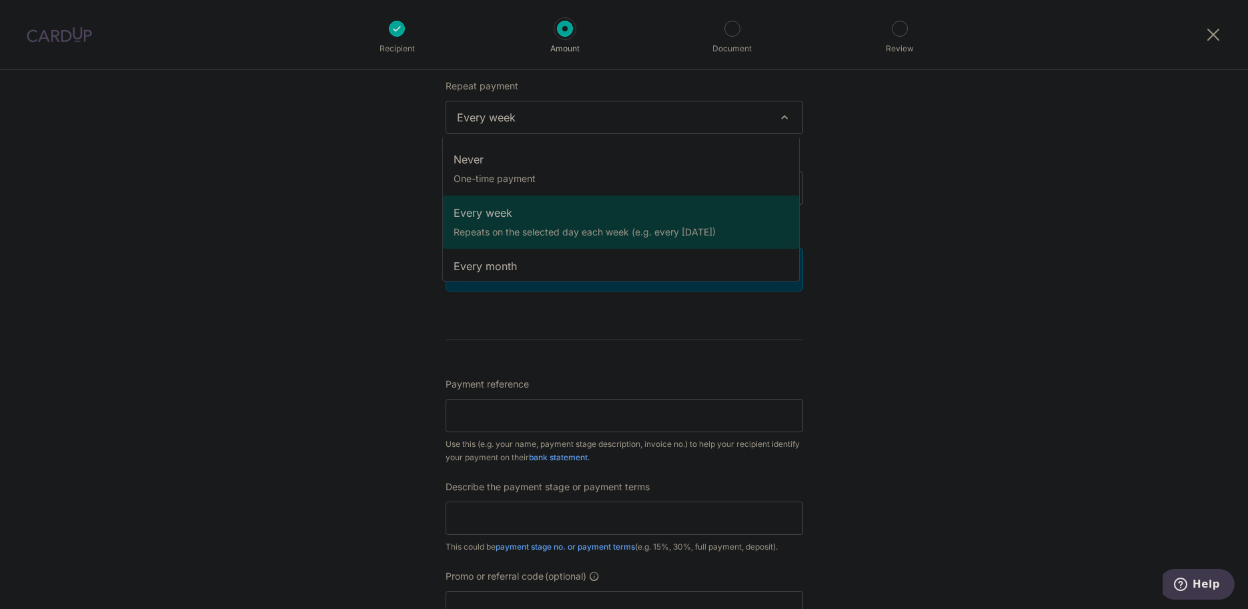
click at [882, 197] on div "Tell us more about your payment Enter payment amount SGD 2,000.00 2000.00 Recip…" at bounding box center [624, 219] width 1248 height 1364
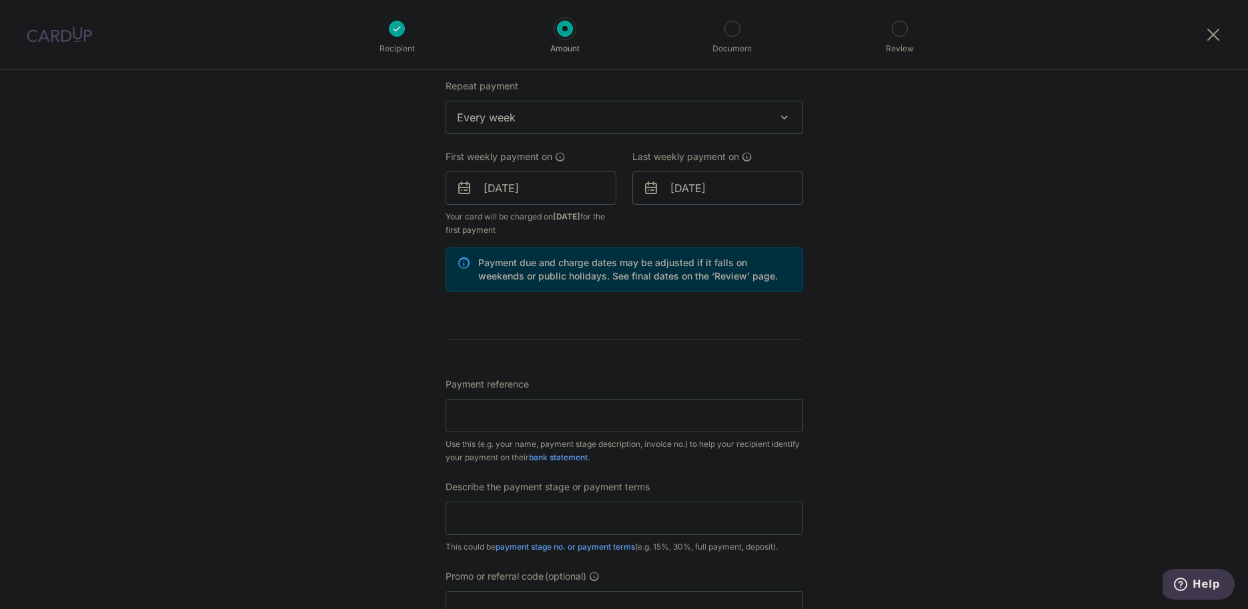
click at [734, 121] on span "Every week" at bounding box center [624, 117] width 356 height 32
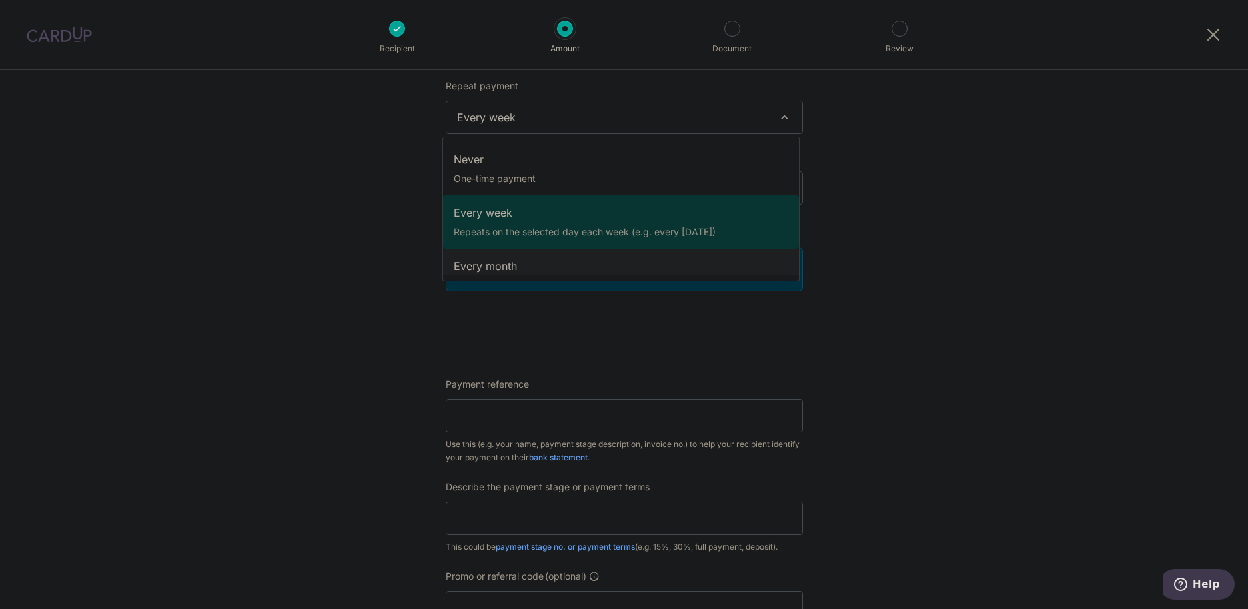
select select "3"
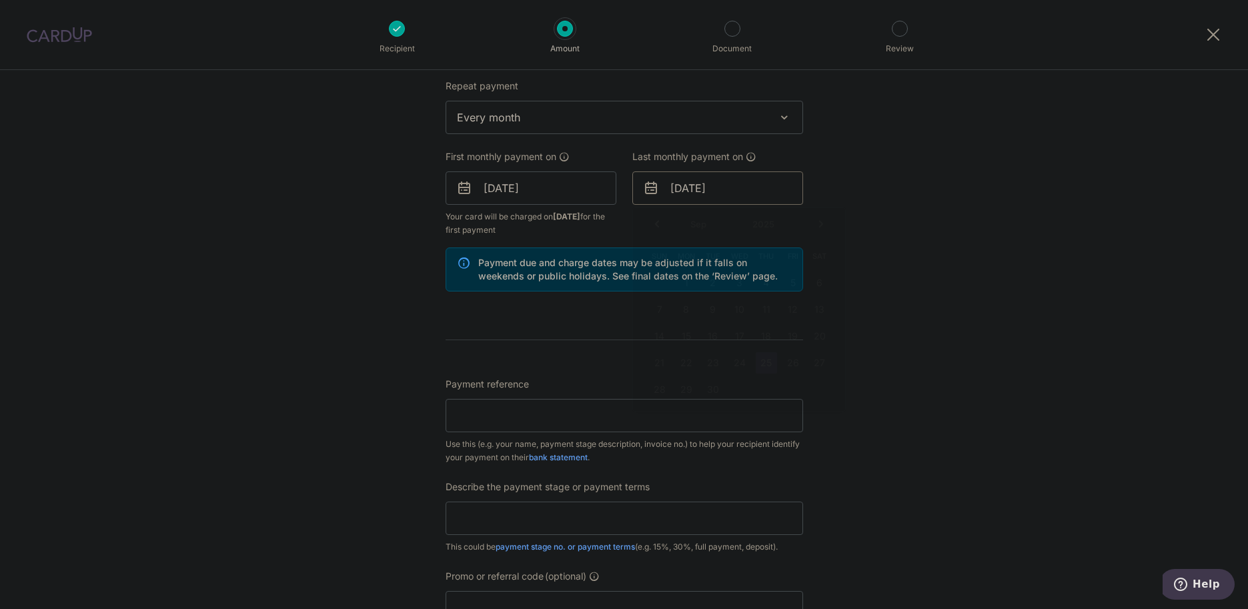
click at [717, 189] on input "25/09/2025" at bounding box center [717, 187] width 171 height 33
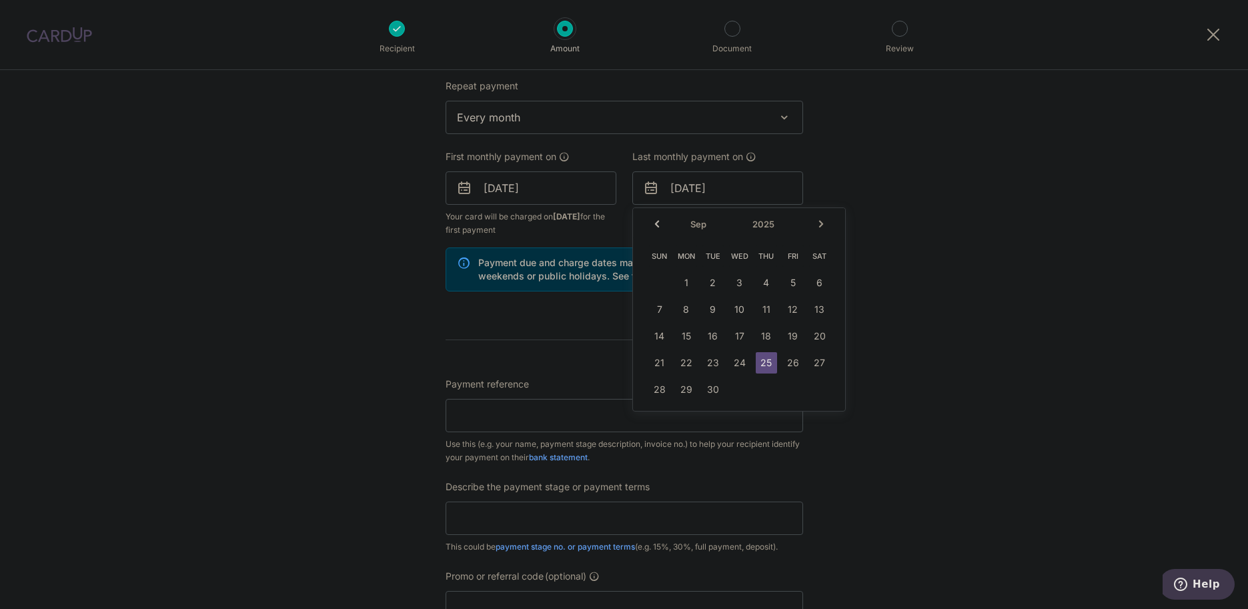
click at [819, 223] on link "Next" at bounding box center [821, 224] width 16 height 16
click at [820, 223] on link "Next" at bounding box center [821, 224] width 16 height 16
click at [653, 223] on link "Prev" at bounding box center [657, 224] width 16 height 16
click at [814, 223] on link "Next" at bounding box center [821, 224] width 16 height 16
click at [709, 335] on link "11" at bounding box center [712, 335] width 21 height 21
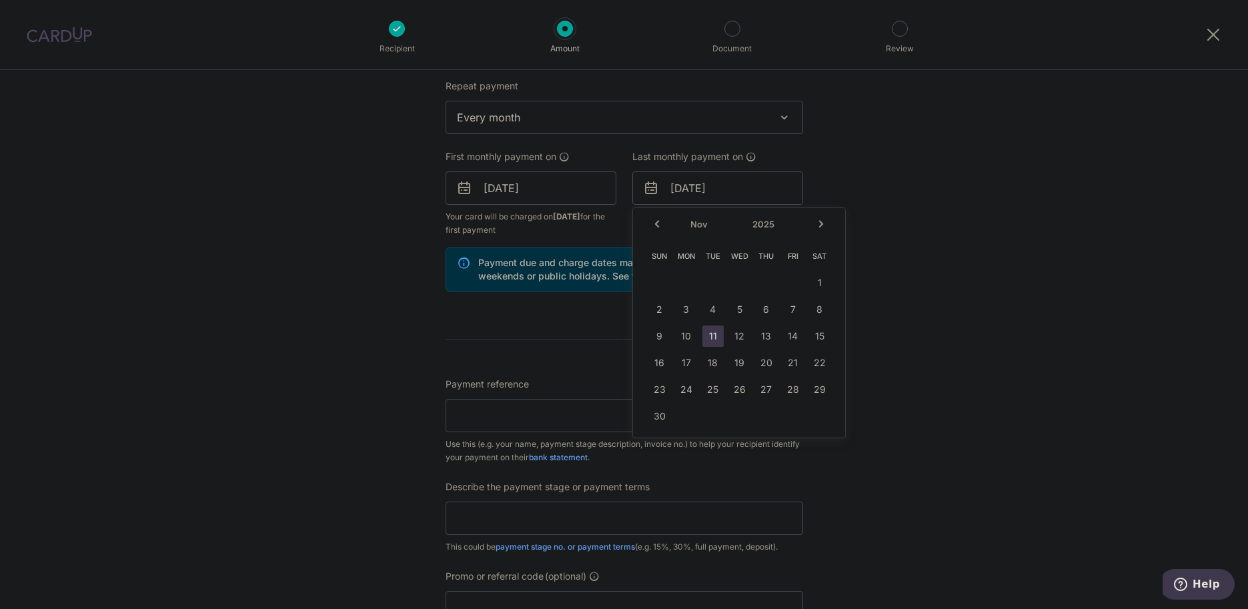
type input "[DATE]"
click at [878, 253] on div "Tell us more about your payment Enter payment amount SGD 2,000.00 2000.00 Recip…" at bounding box center [624, 219] width 1248 height 1364
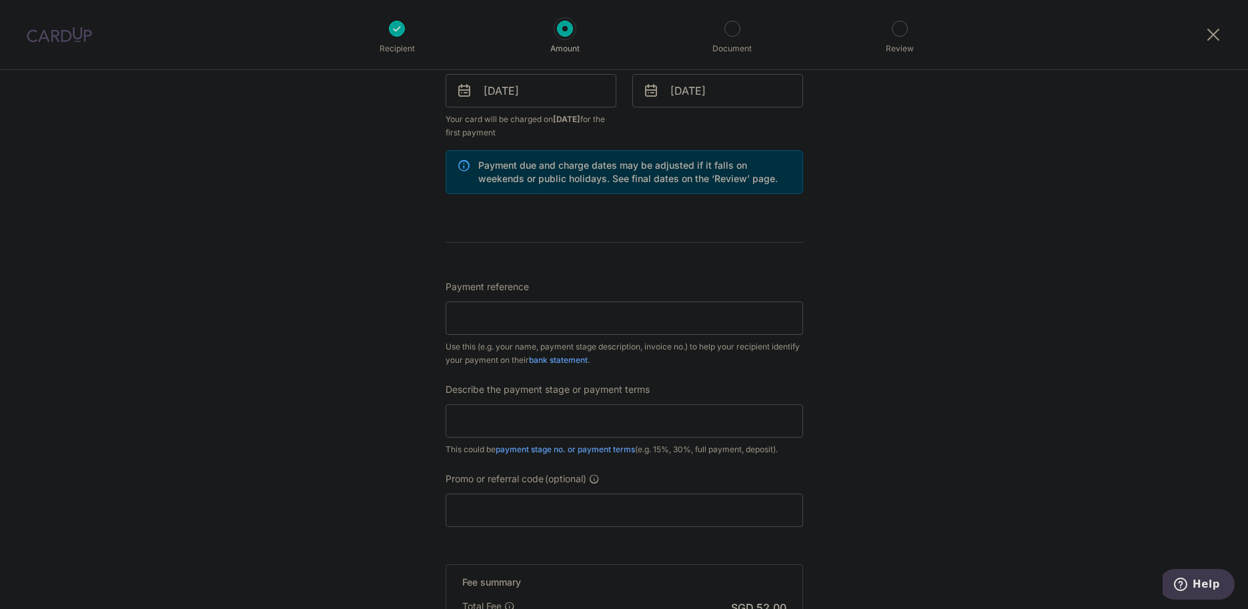
scroll to position [600, 0]
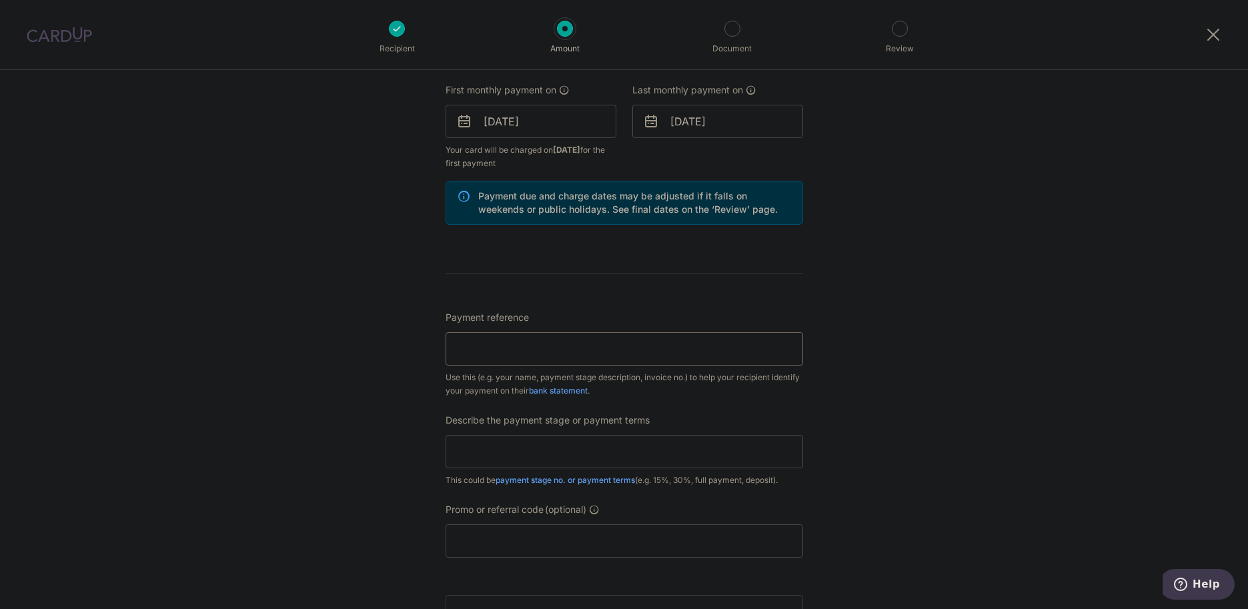
click at [704, 357] on input "Payment reference" at bounding box center [623, 348] width 357 height 33
click at [905, 325] on div "Tell us more about your payment Enter payment amount SGD 2,000.00 2000.00 Recip…" at bounding box center [624, 152] width 1248 height 1364
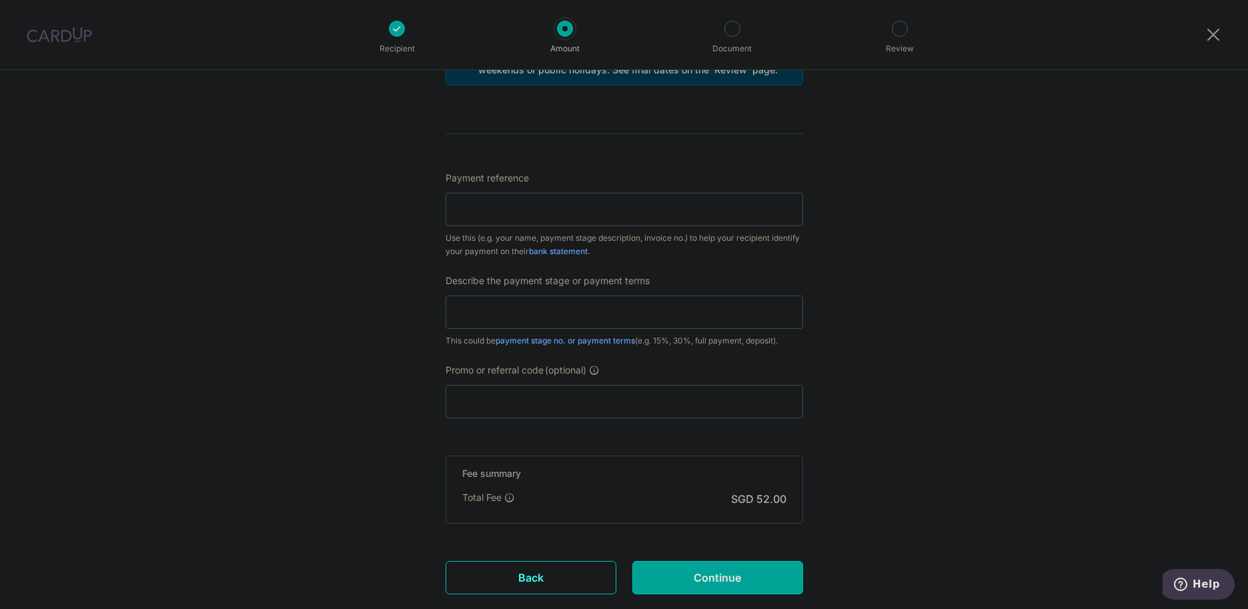
scroll to position [800, 0]
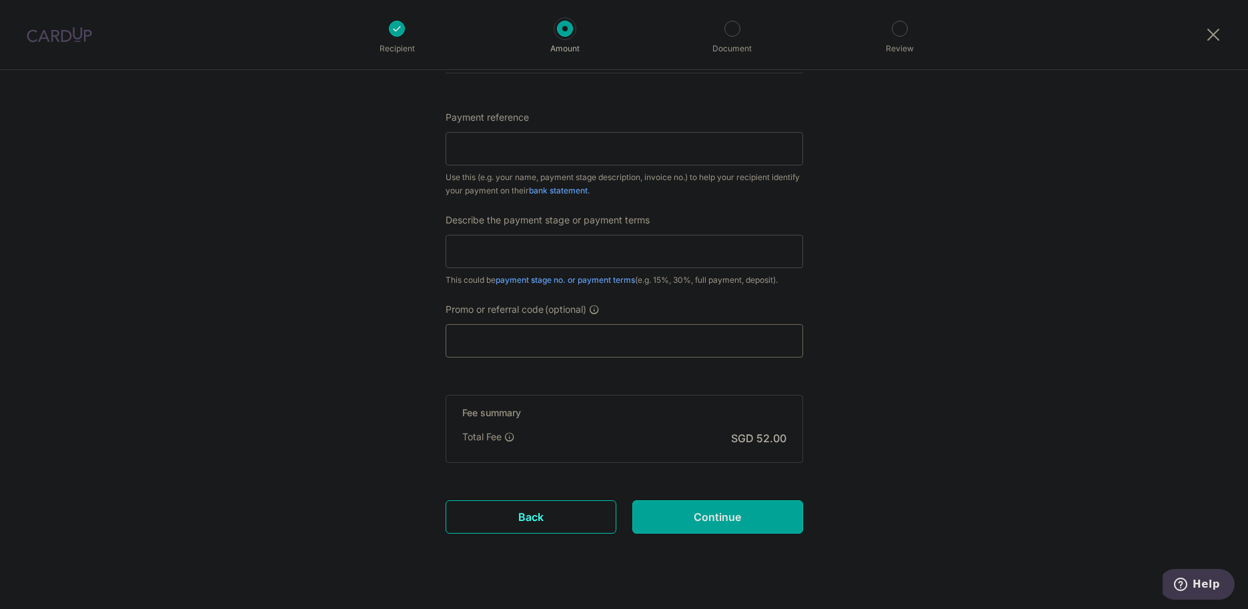
click at [583, 341] on input "Promo or referral code (optional)" at bounding box center [623, 340] width 357 height 33
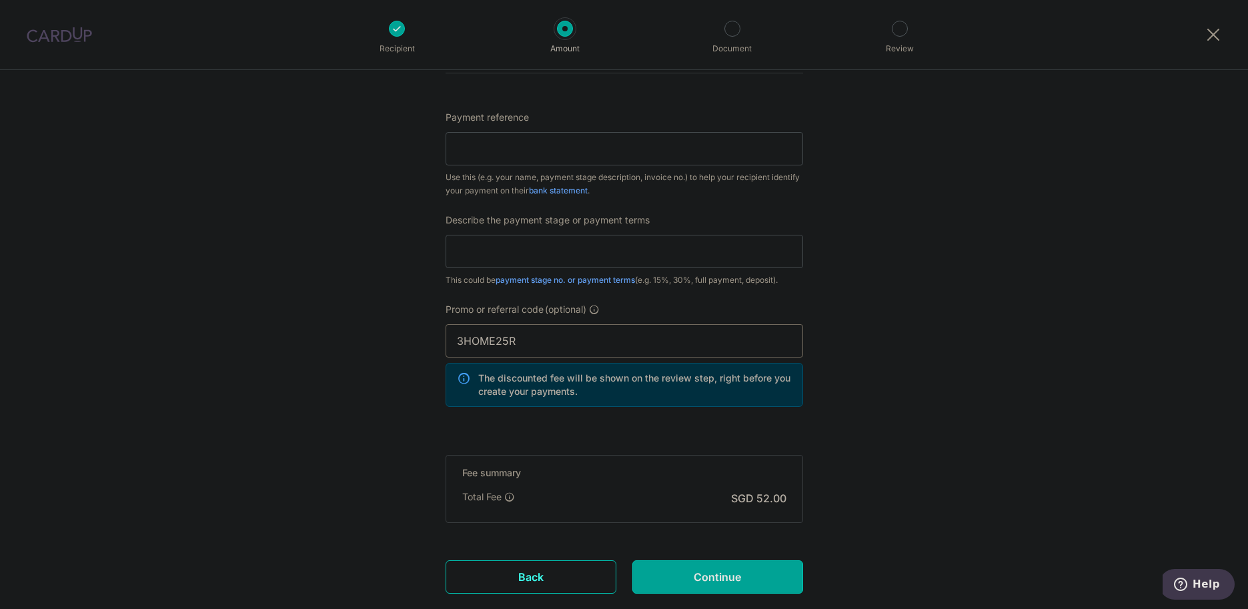
type input "3HOME25R"
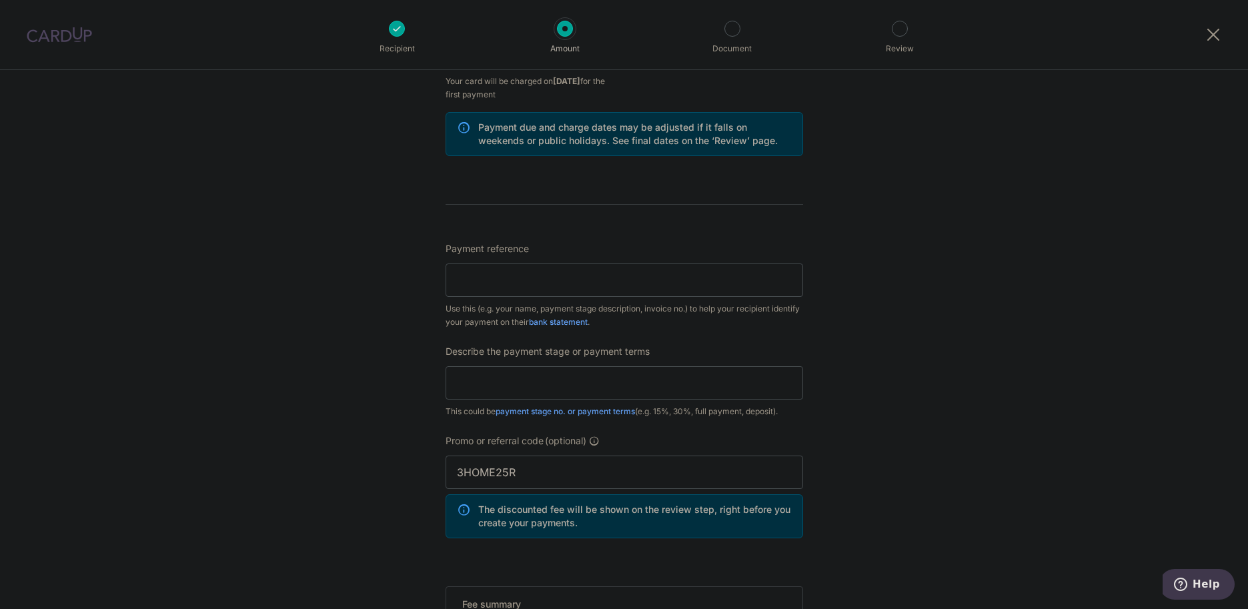
scroll to position [667, 0]
click at [751, 285] on input "Payment reference" at bounding box center [623, 281] width 357 height 33
type input "[PERSON_NAME]"
click at [981, 291] on div "Tell us more about your payment Enter payment amount SGD 2,000.00 2000.00 Recip…" at bounding box center [624, 115] width 1248 height 1424
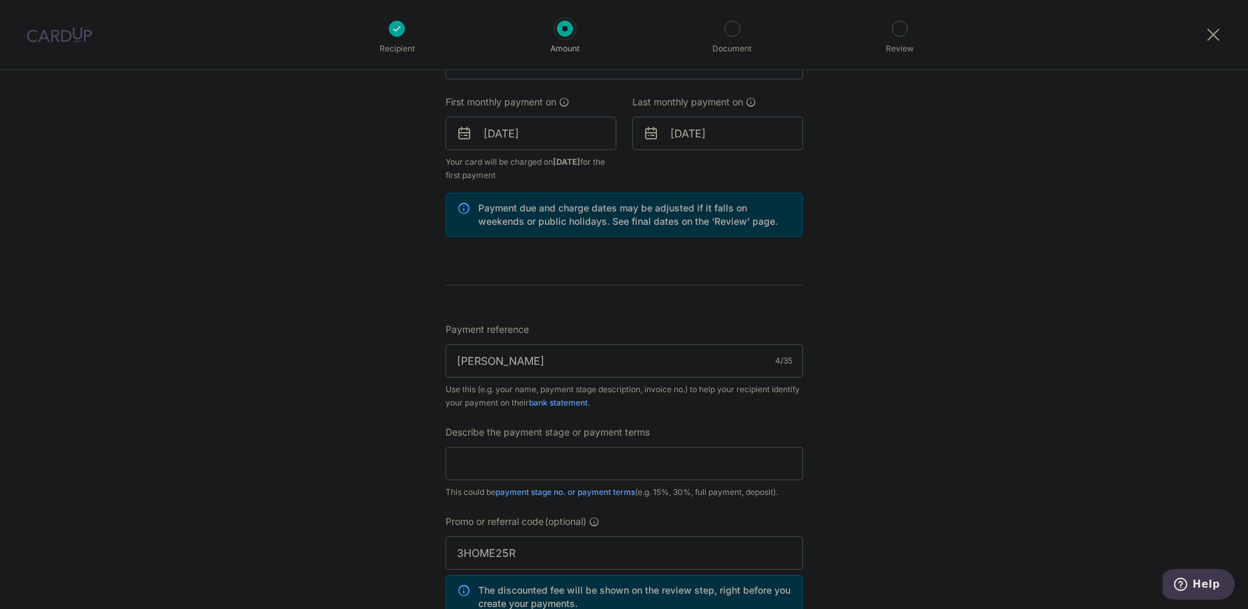
scroll to position [733, 0]
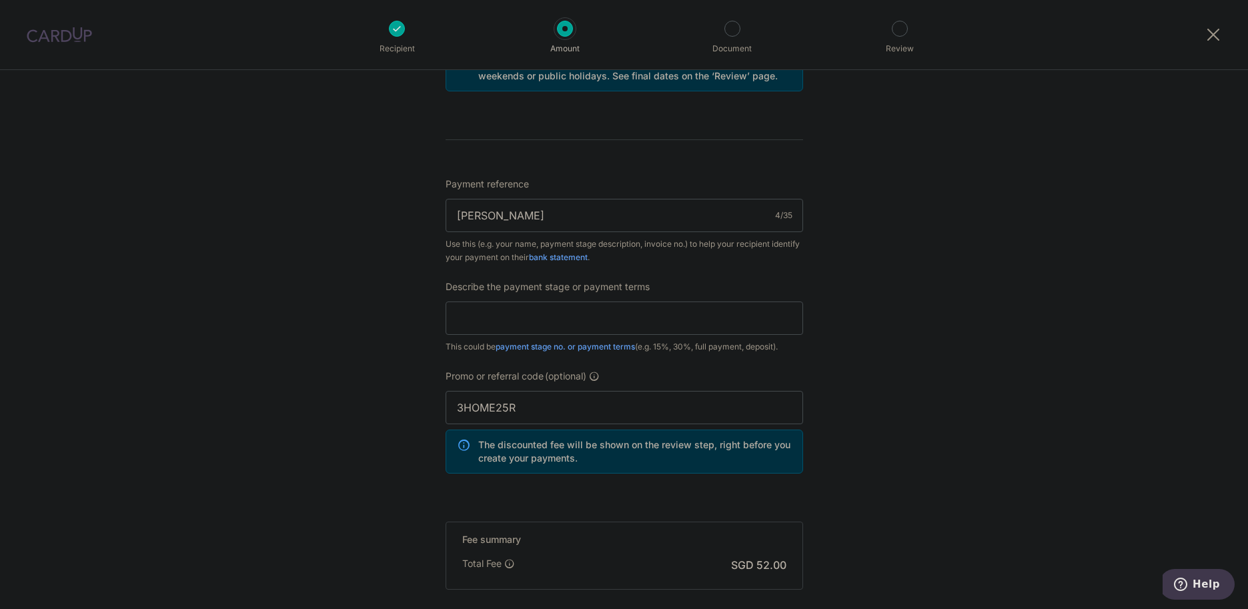
click at [918, 441] on div "Tell us more about your payment Enter payment amount SGD 2,000.00 2000.00 Recip…" at bounding box center [624, 49] width 1248 height 1424
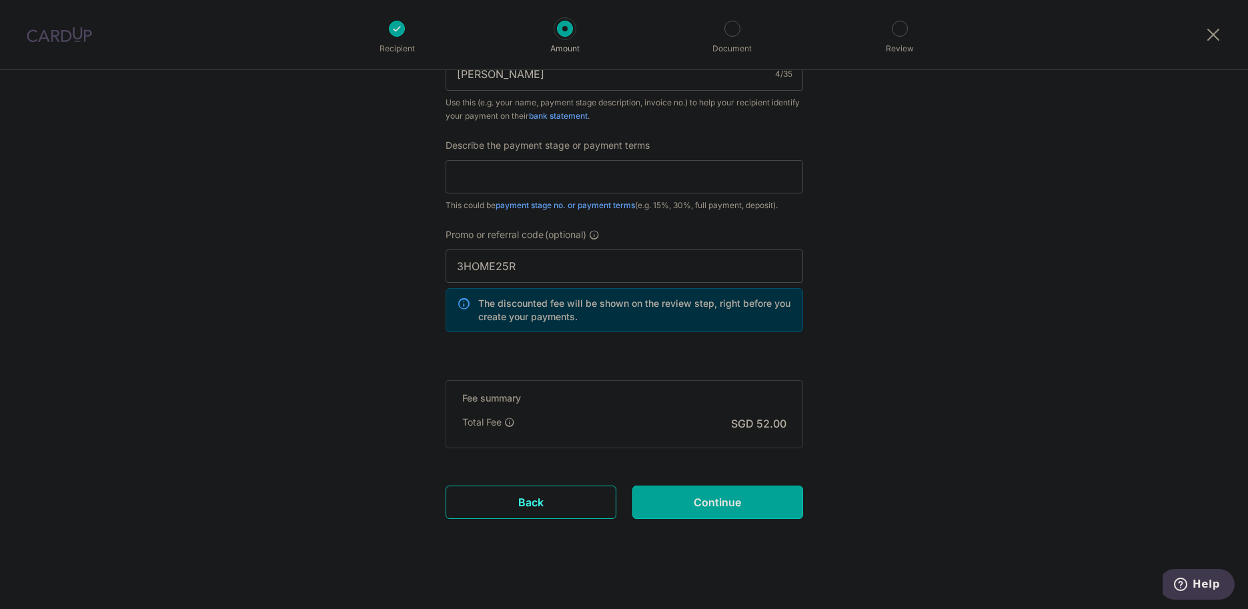
scroll to position [885, 0]
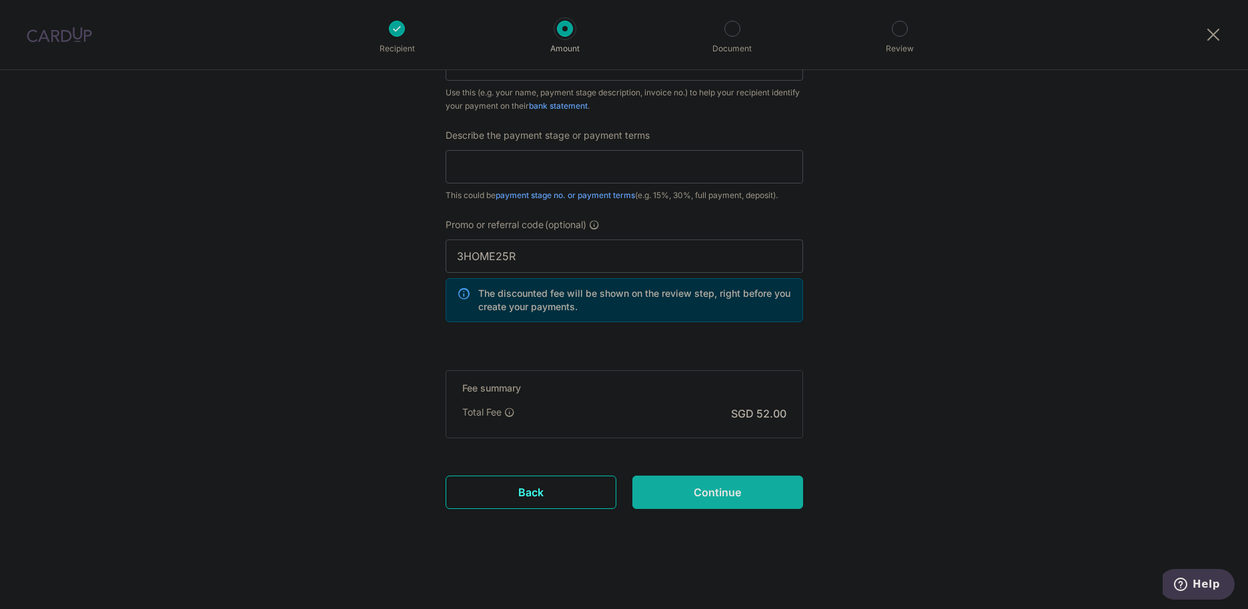
click at [703, 501] on input "Continue" at bounding box center [717, 491] width 171 height 33
type input "Create Schedule"
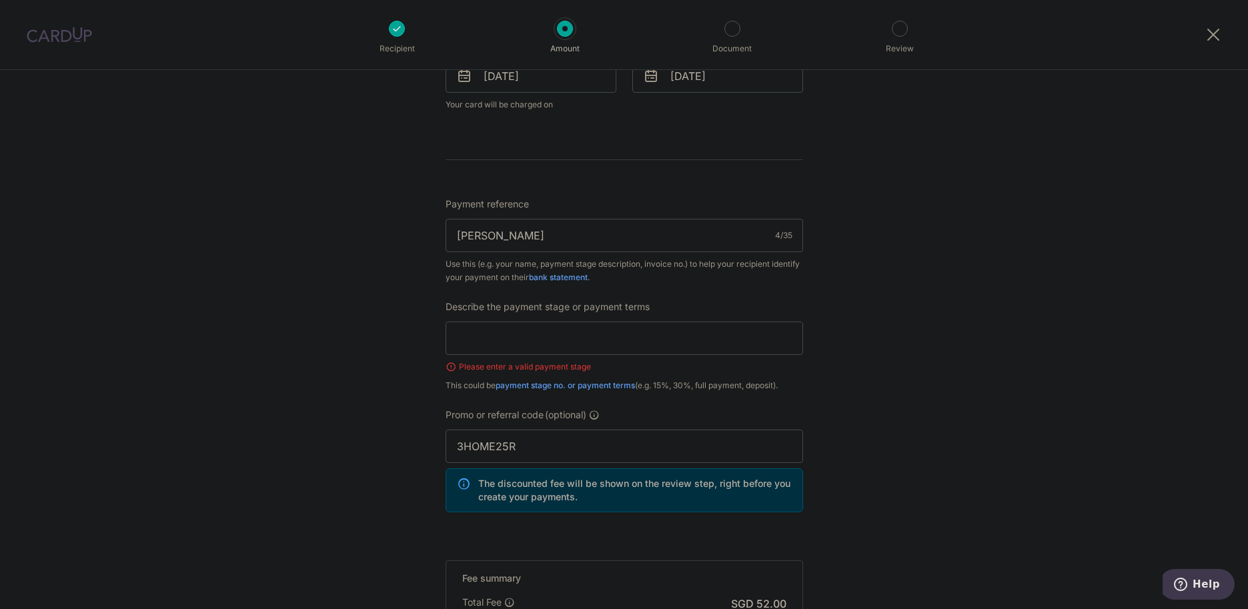
scroll to position [635, 0]
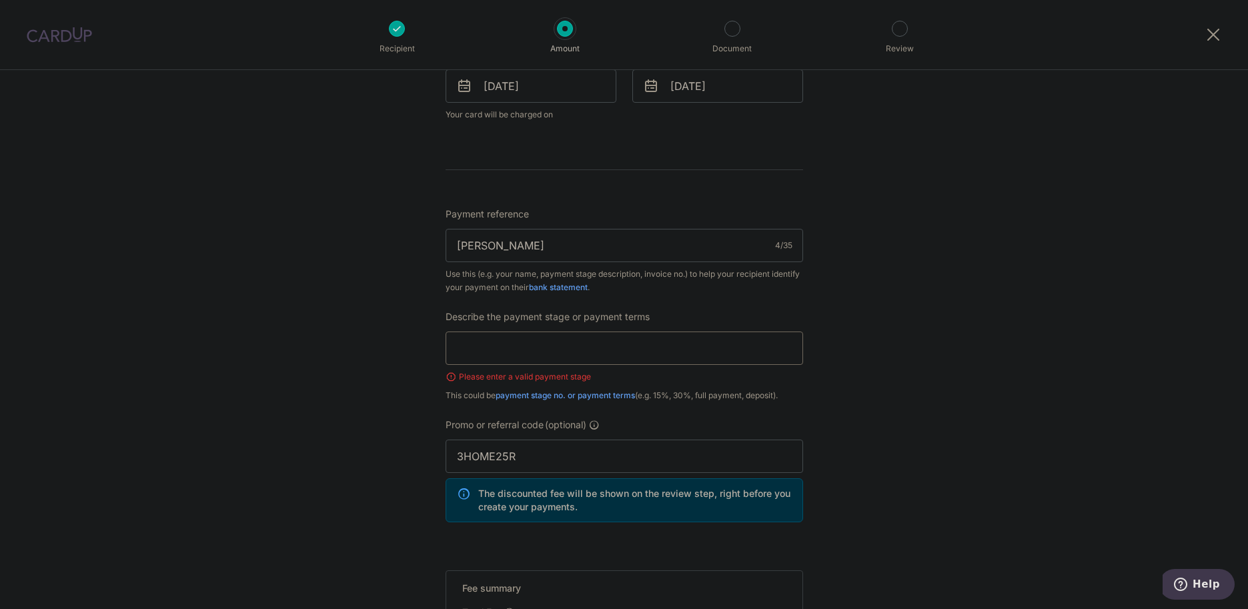
paste input "Deposit for 3D Renderings"
type input "Deposit for 3D Renderings"
click at [992, 345] on div "Tell us more about your payment Enter payment amount SGD 2,000.00 2000.00 Selec…" at bounding box center [624, 122] width 1248 height 1374
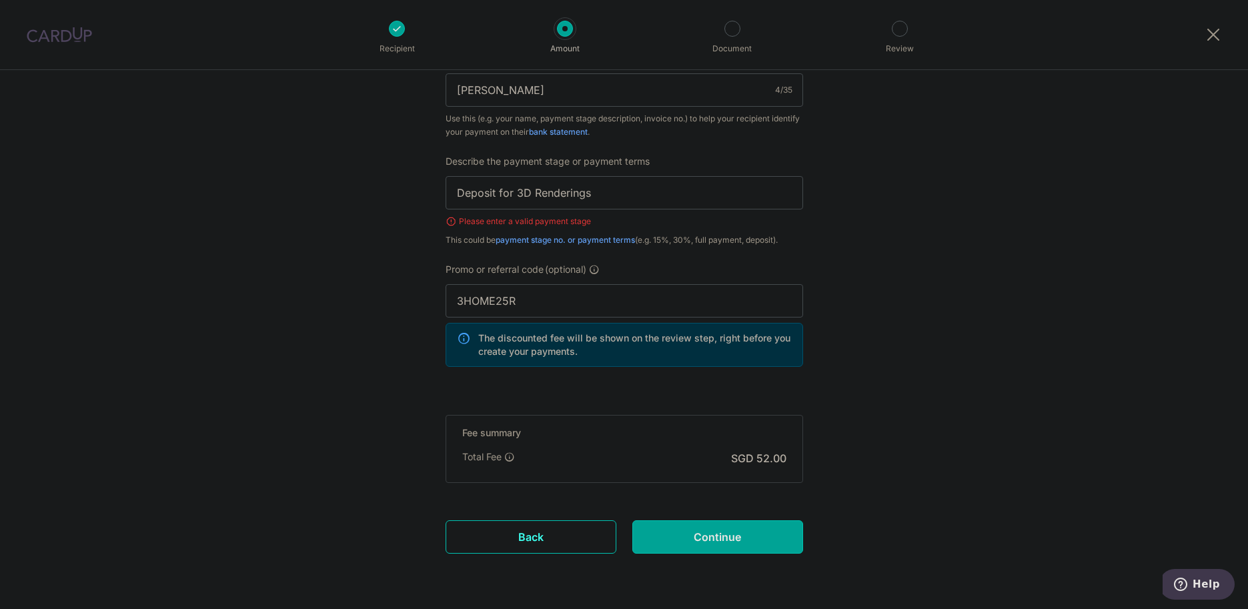
scroll to position [835, 0]
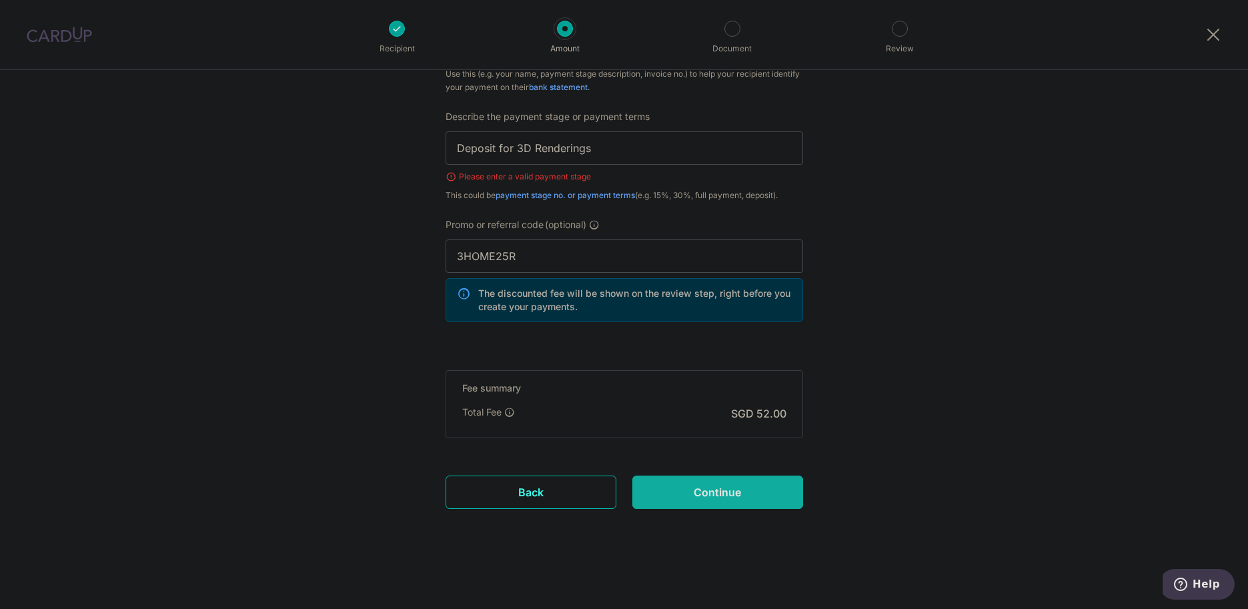
click at [712, 487] on input "Continue" at bounding box center [717, 491] width 171 height 33
type input "Create Schedule"
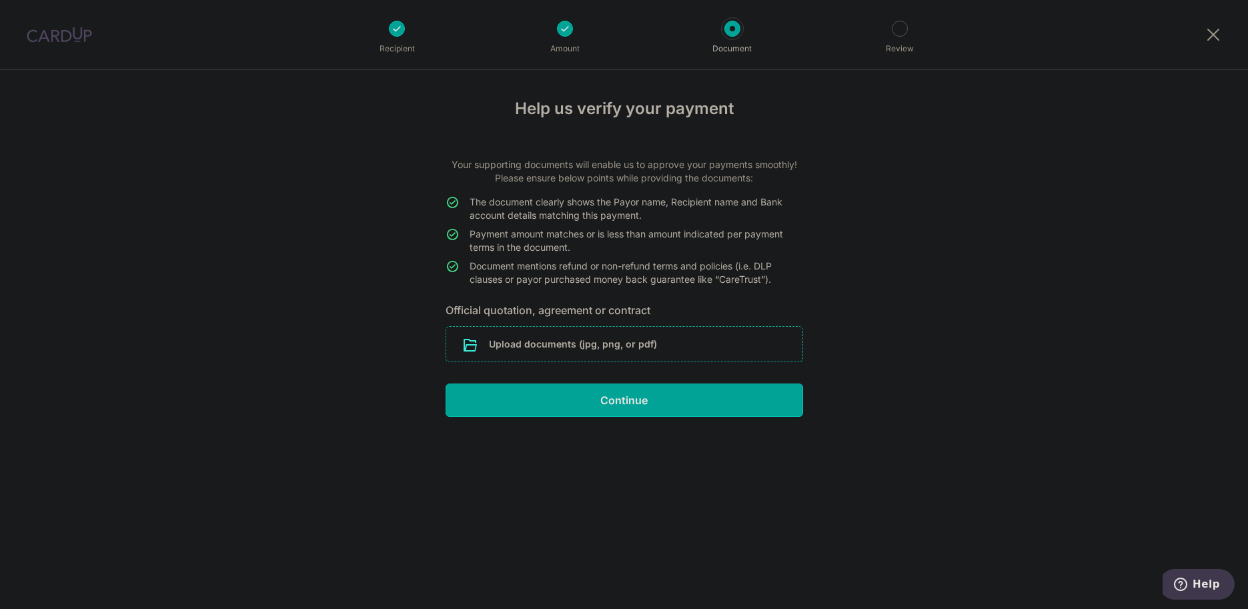
click at [658, 333] on input "file" at bounding box center [624, 344] width 356 height 35
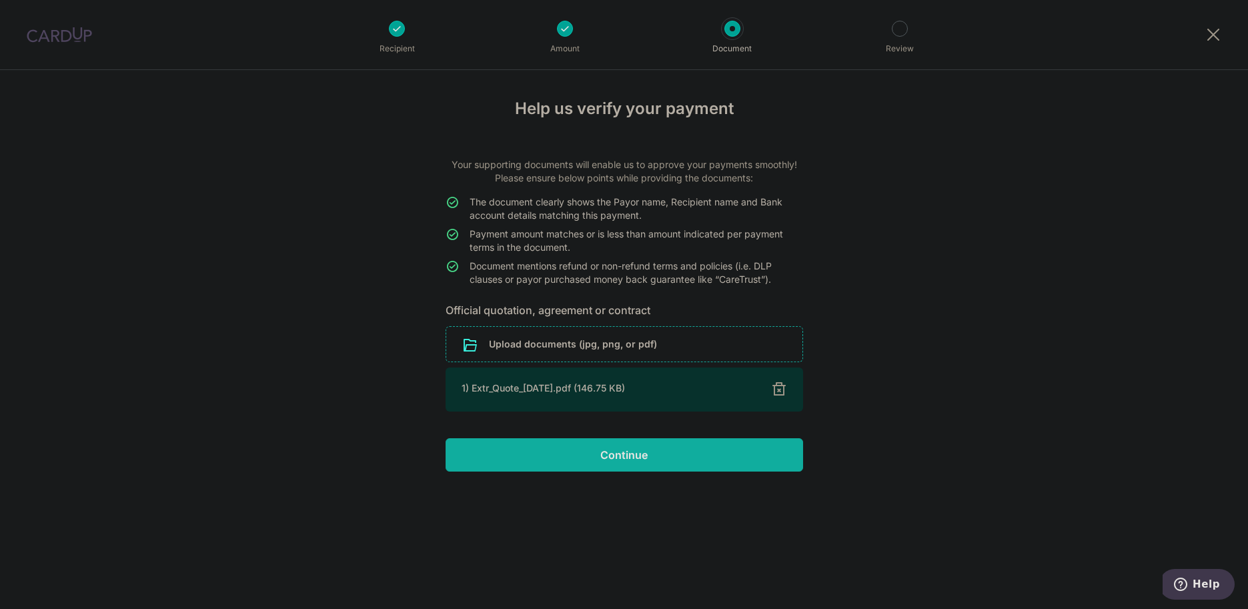
click at [658, 454] on input "Continue" at bounding box center [623, 454] width 357 height 33
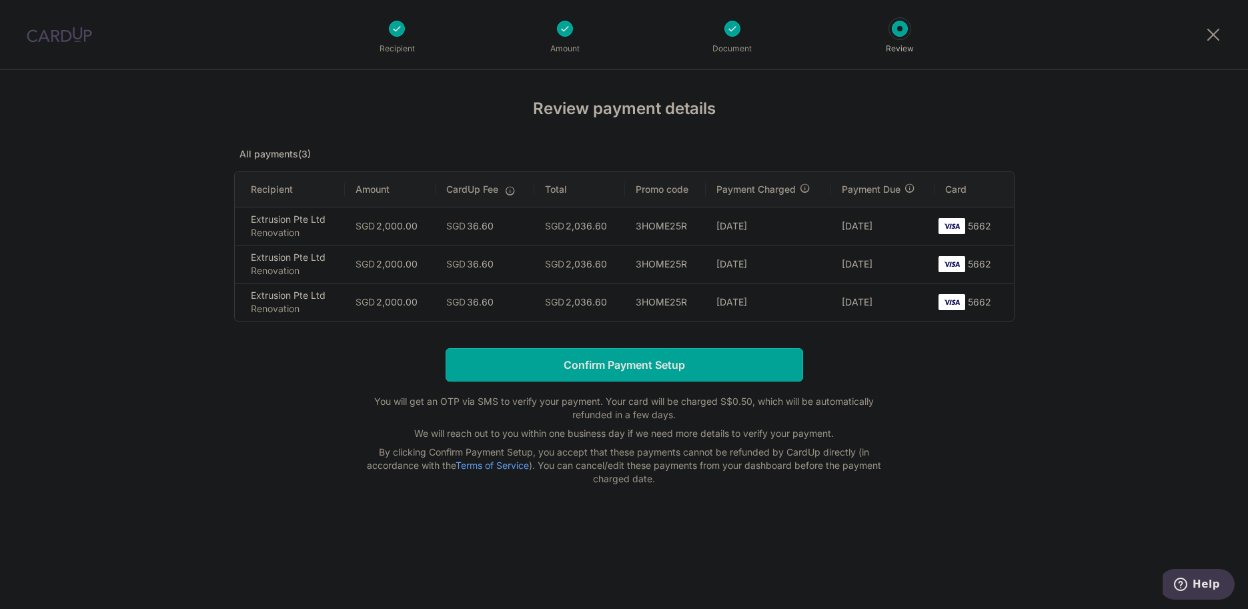
click at [615, 367] on input "Confirm Payment Setup" at bounding box center [623, 364] width 357 height 33
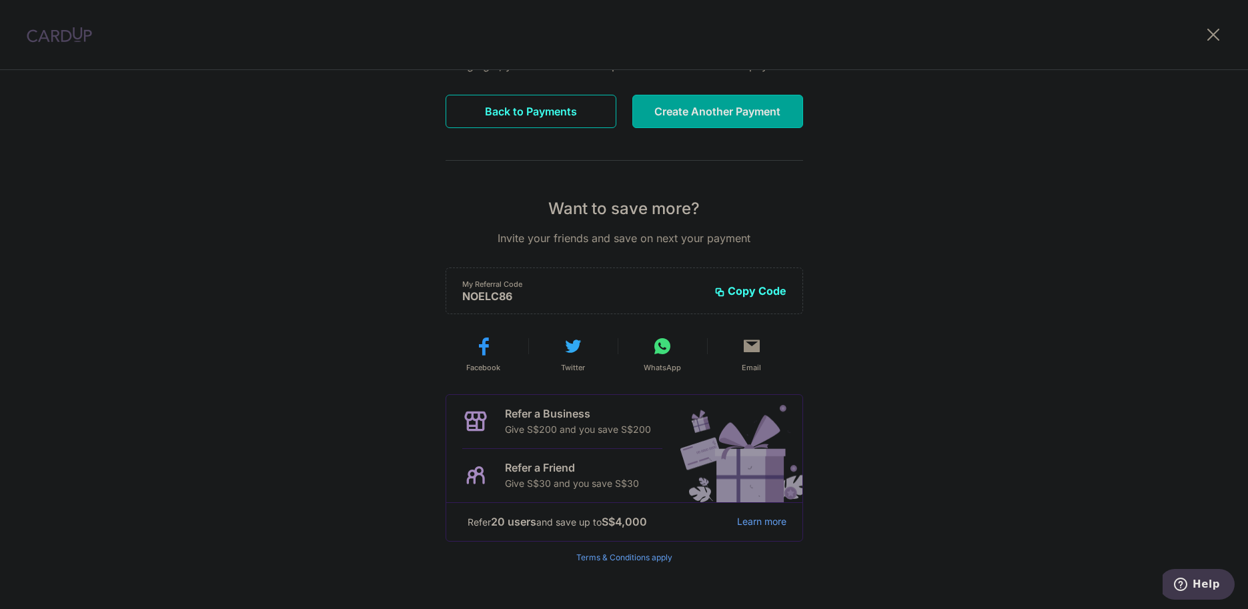
scroll to position [173, 0]
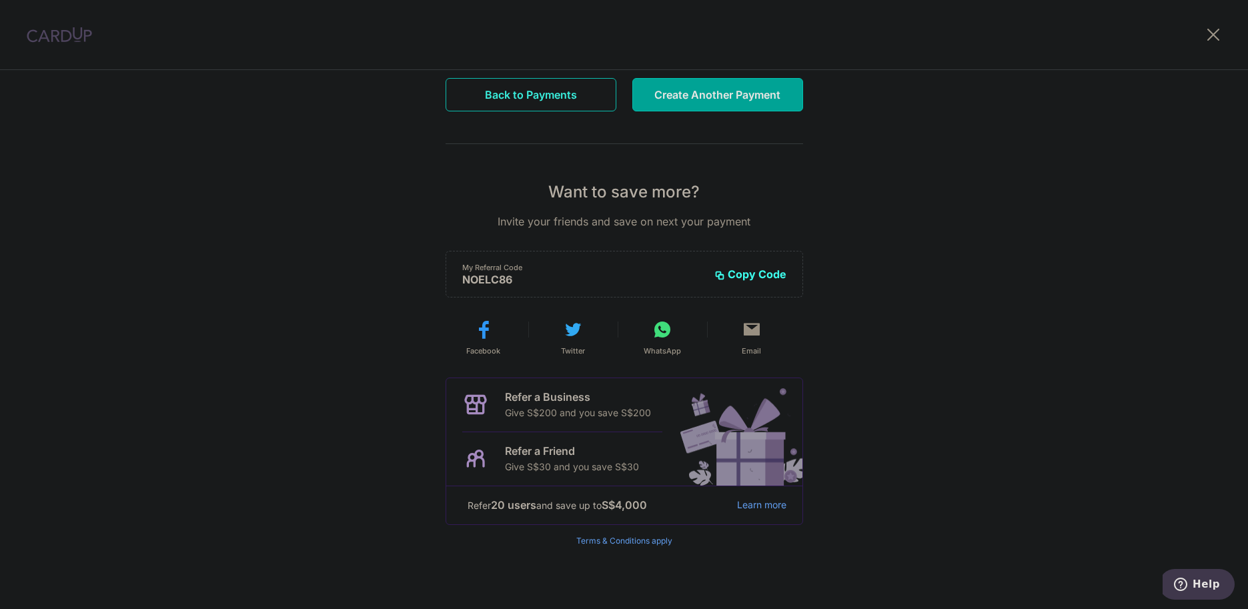
click at [509, 93] on button "Back to Payments" at bounding box center [530, 94] width 171 height 33
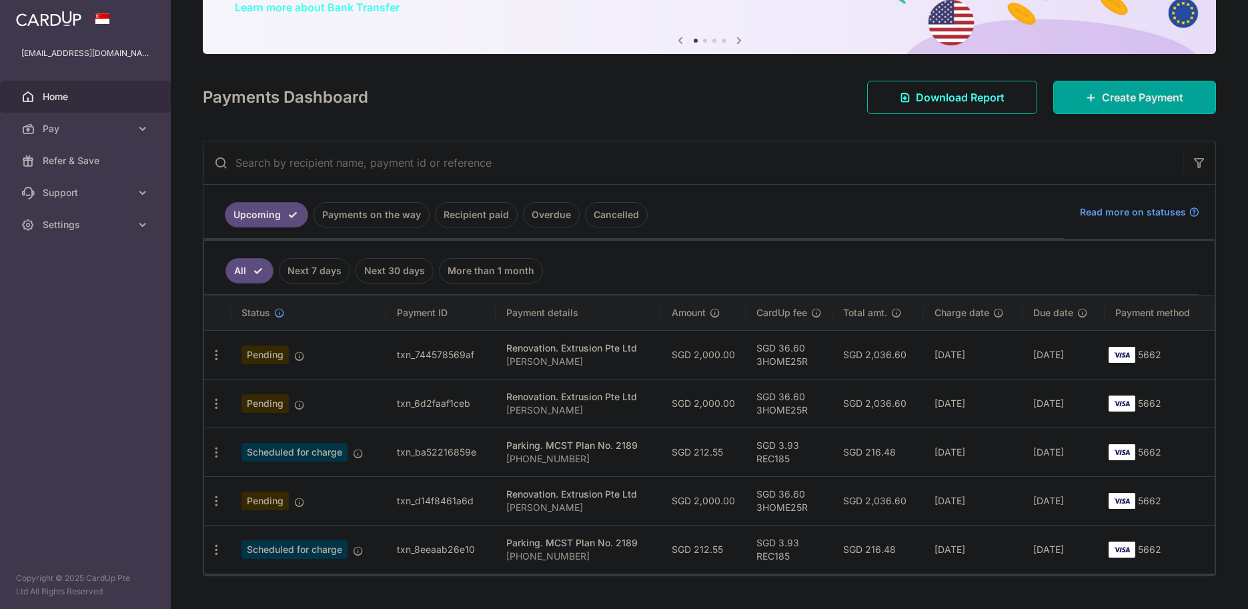
scroll to position [147, 0]
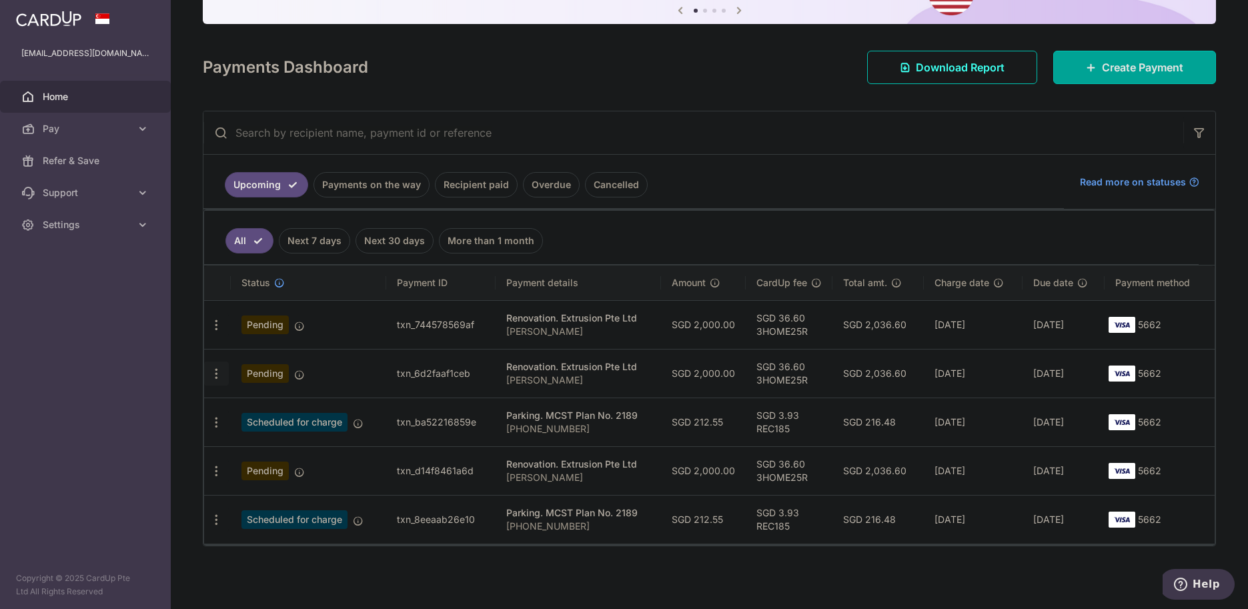
click at [215, 377] on icon "button" at bounding box center [216, 374] width 14 height 14
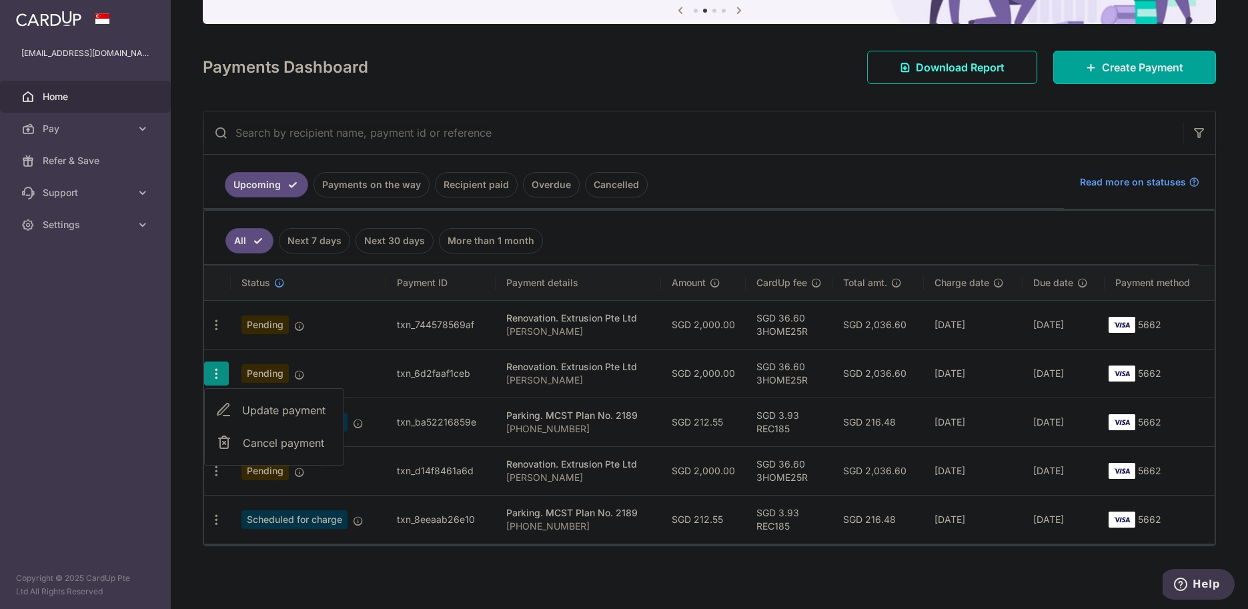
click at [269, 409] on span "Update payment" at bounding box center [287, 410] width 91 height 16
radio input "true"
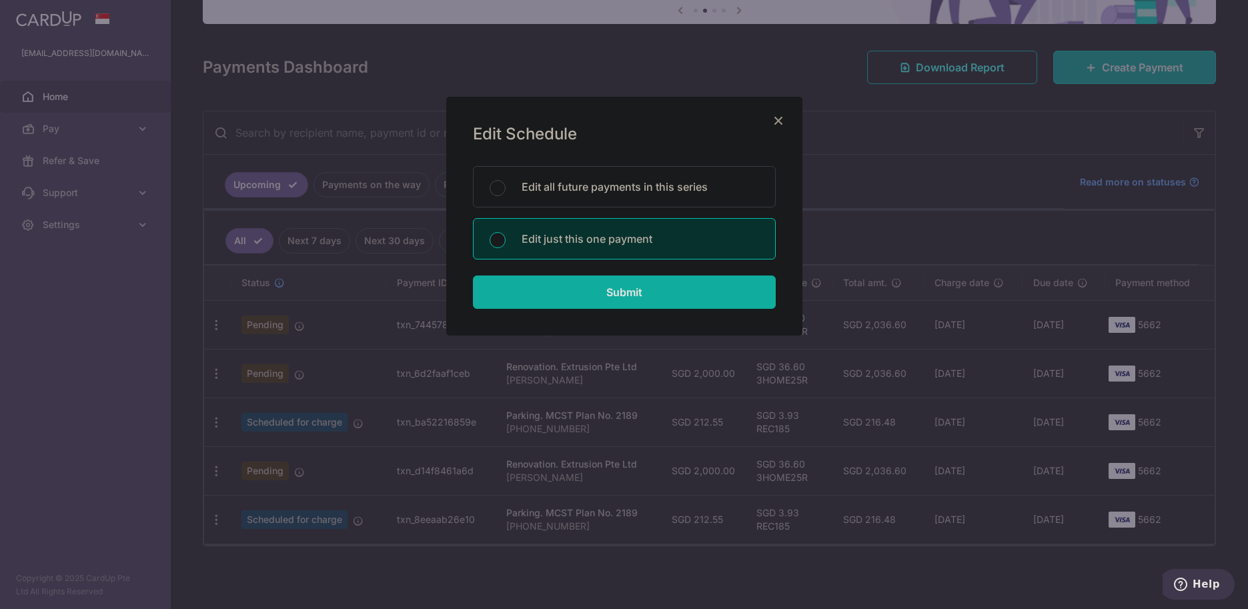
click at [643, 292] on input "Submit" at bounding box center [624, 291] width 303 height 33
radio input "true"
type input "2,000.00"
type input "[DATE]"
type input "[PERSON_NAME]"
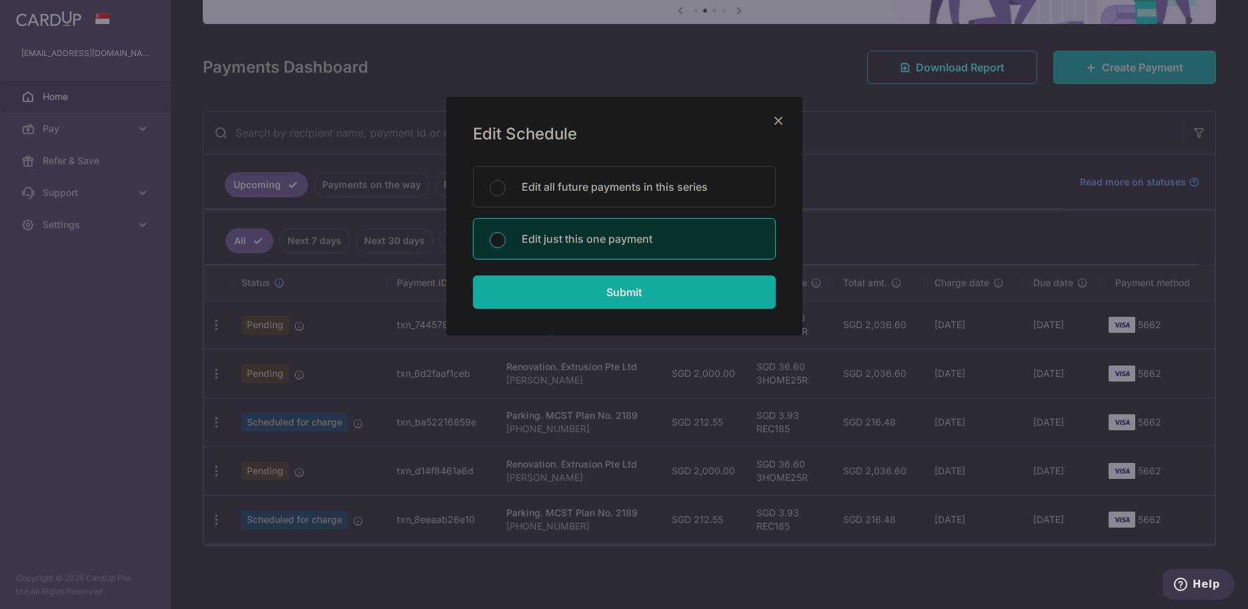
type input "Deposit for 3D Renderings"
type input "3HOME25R"
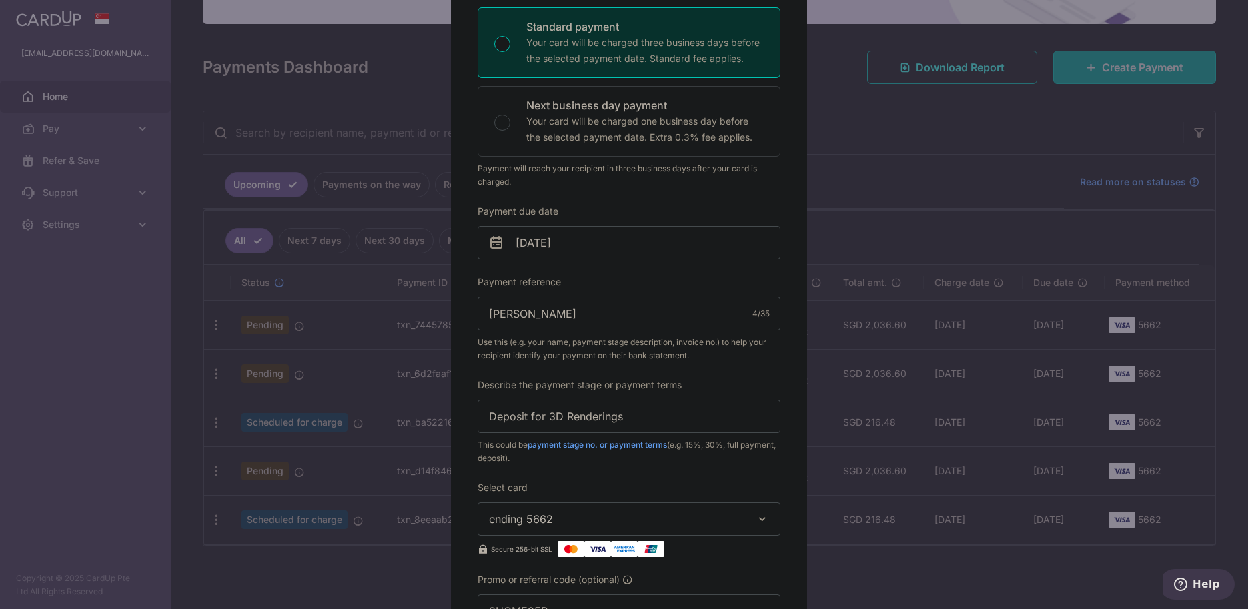
scroll to position [267, 0]
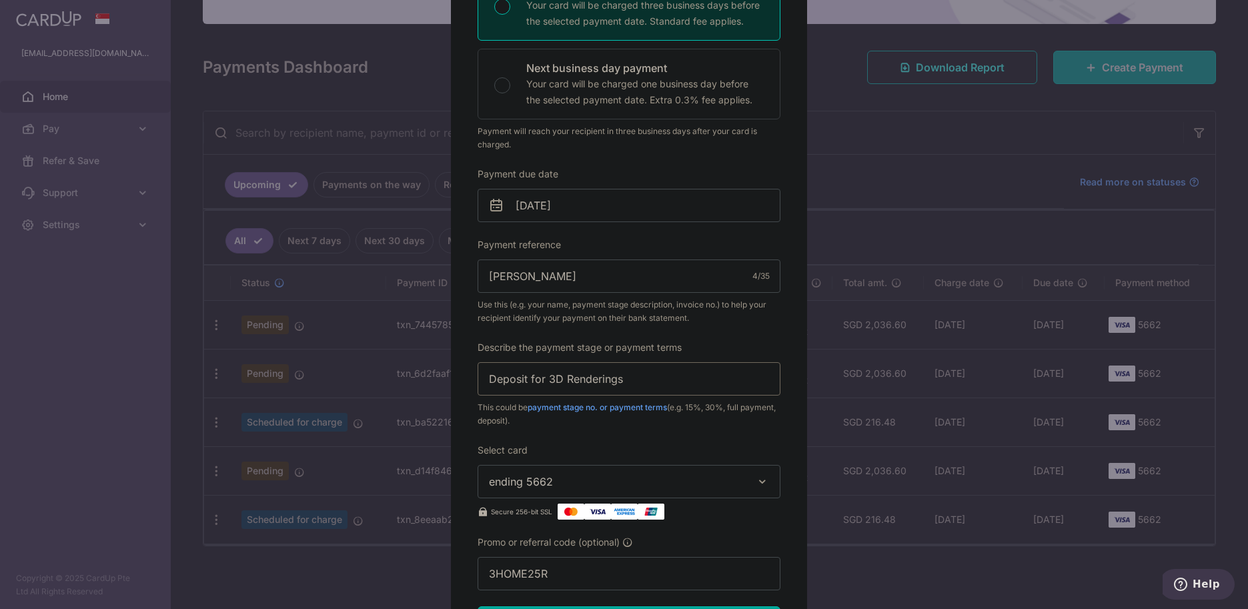
drag, startPoint x: 662, startPoint y: 382, endPoint x: 497, endPoint y: 443, distance: 176.4
click at [440, 392] on div "Edit payment By clicking apply, you will make changes to all payments to Extrus…" at bounding box center [624, 304] width 1248 height 609
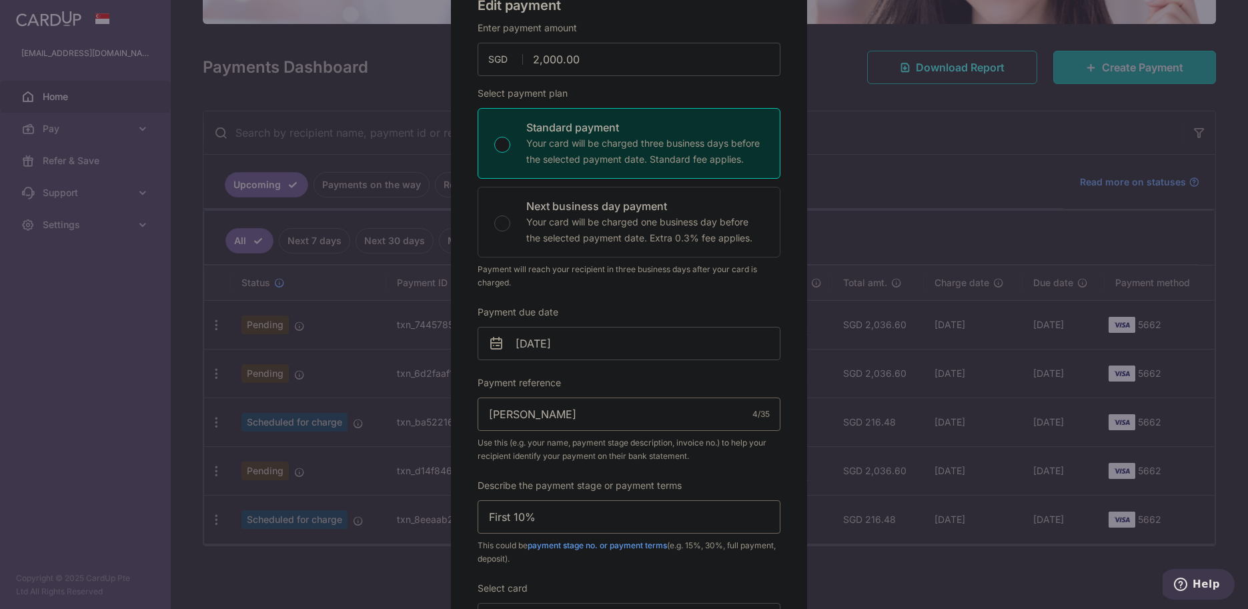
scroll to position [67, 0]
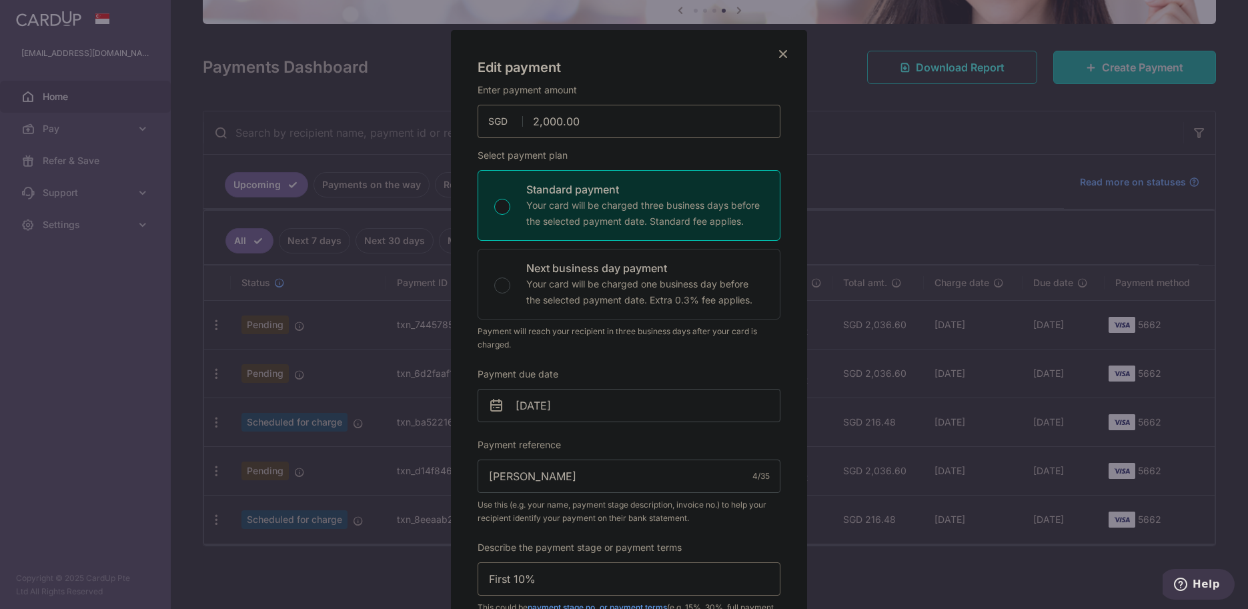
type input "First 10%"
drag, startPoint x: 595, startPoint y: 124, endPoint x: 499, endPoint y: 122, distance: 95.4
click at [499, 122] on div "2,000.00 2000.00 SGD" at bounding box center [628, 121] width 303 height 33
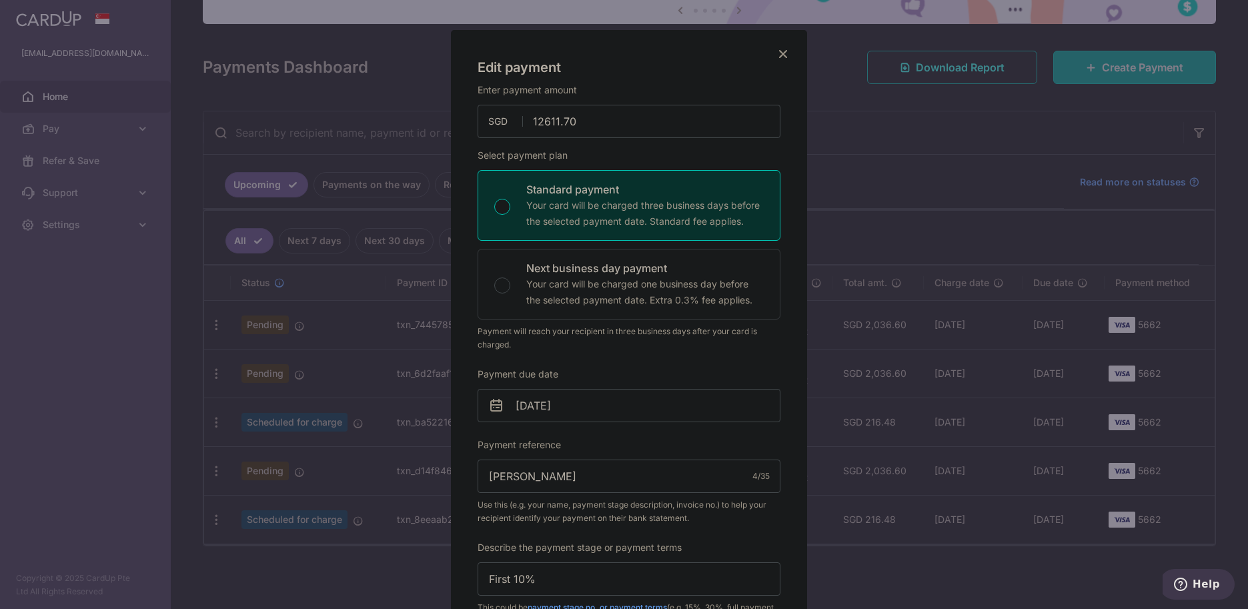
type input "12,611.70"
click at [726, 151] on div "Select payment plan Standard payment Your card will be charged three business d…" at bounding box center [628, 250] width 303 height 203
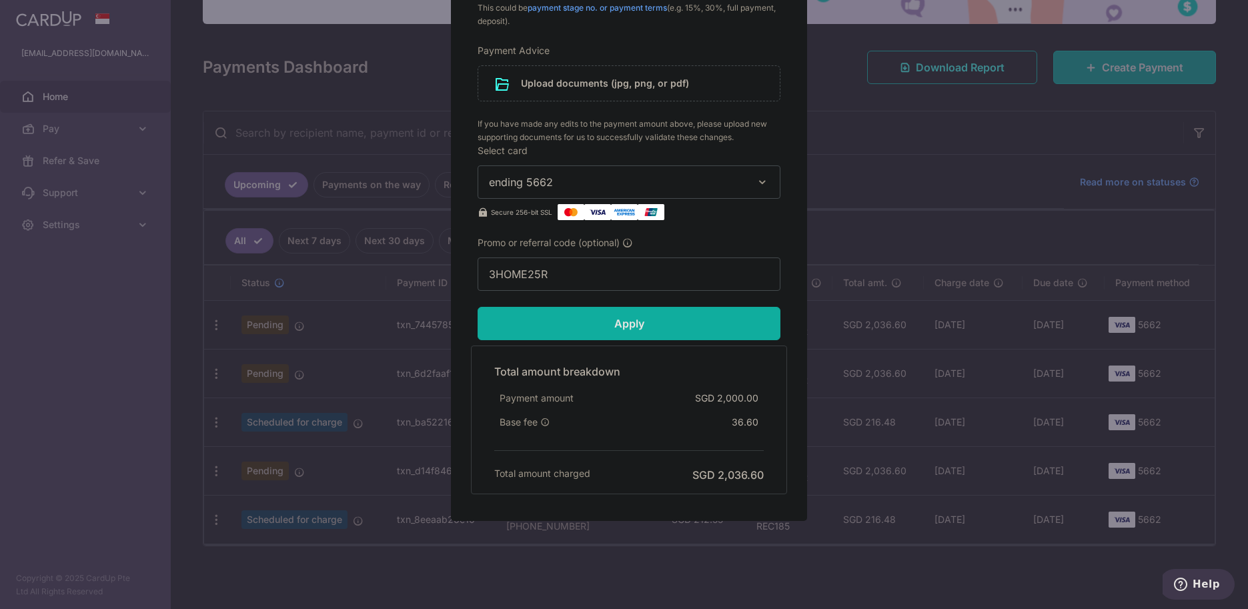
scroll to position [667, 0]
click at [597, 321] on input "Apply" at bounding box center [628, 322] width 303 height 33
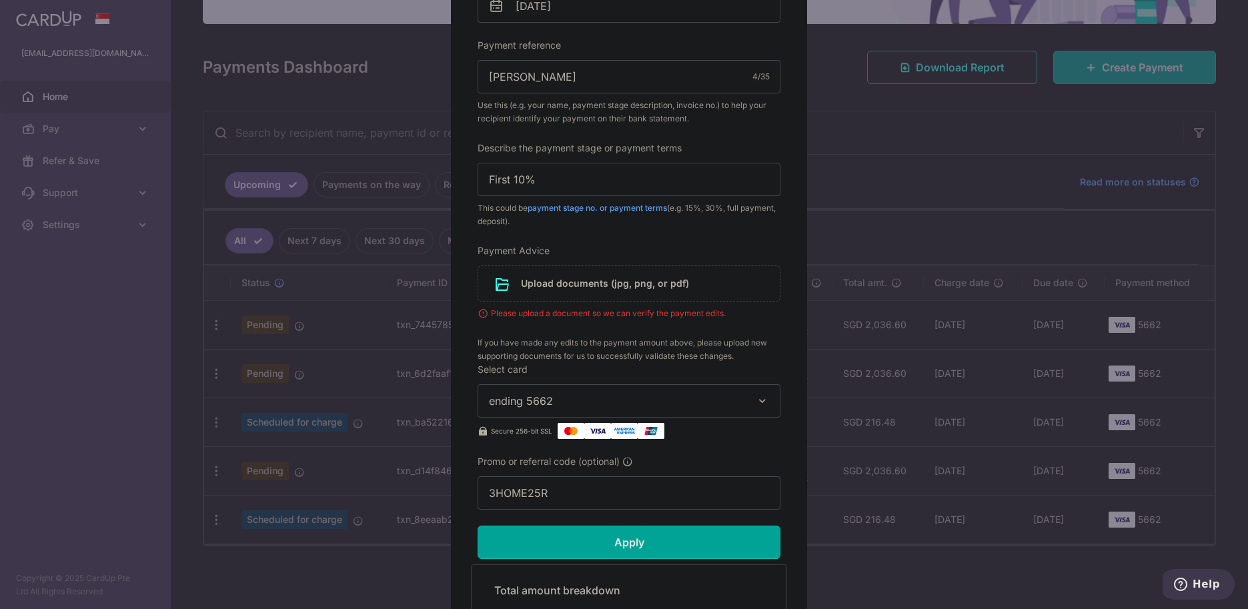
scroll to position [467, 0]
click at [559, 289] on input "file" at bounding box center [628, 282] width 301 height 35
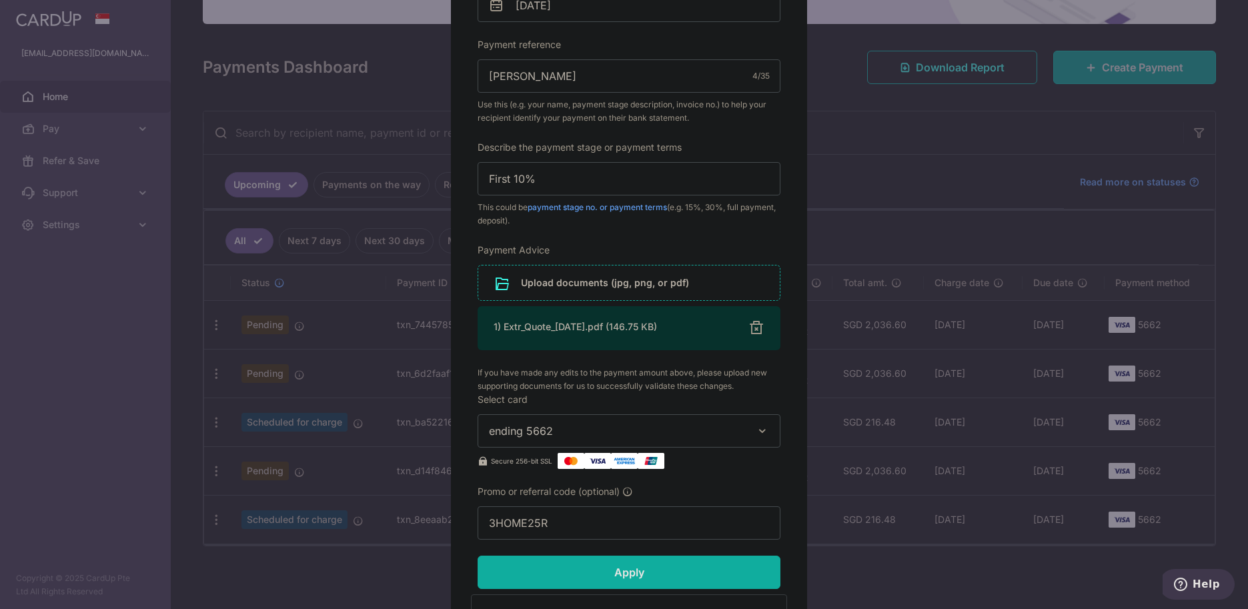
click at [658, 580] on input "Apply" at bounding box center [628, 571] width 303 height 33
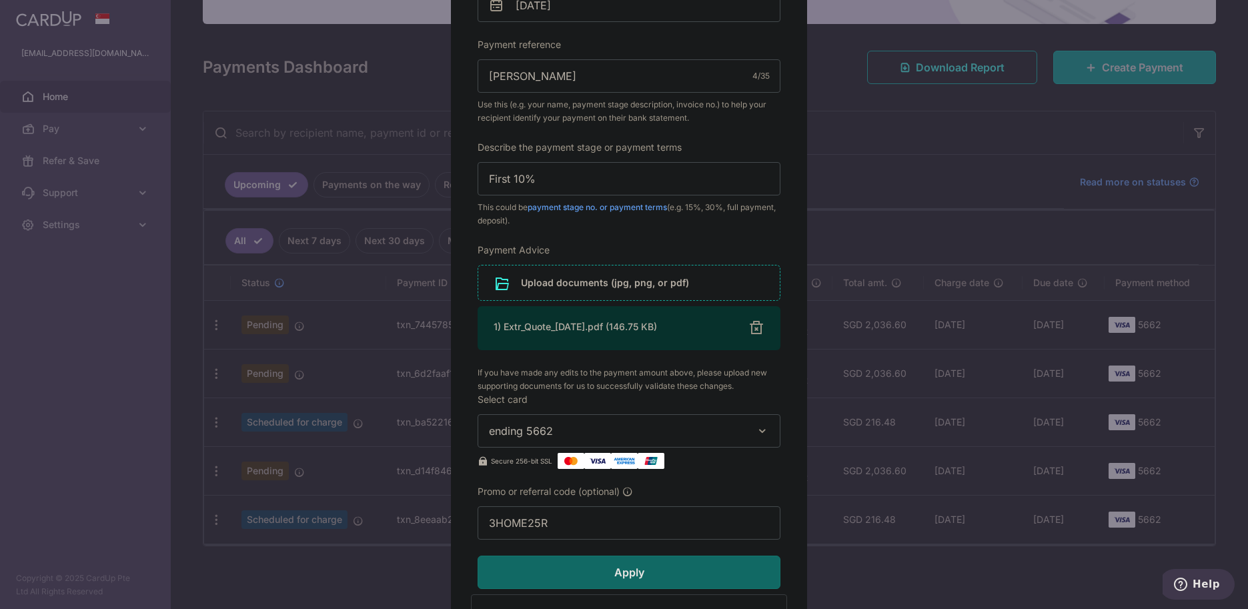
type input "Successfully Applied"
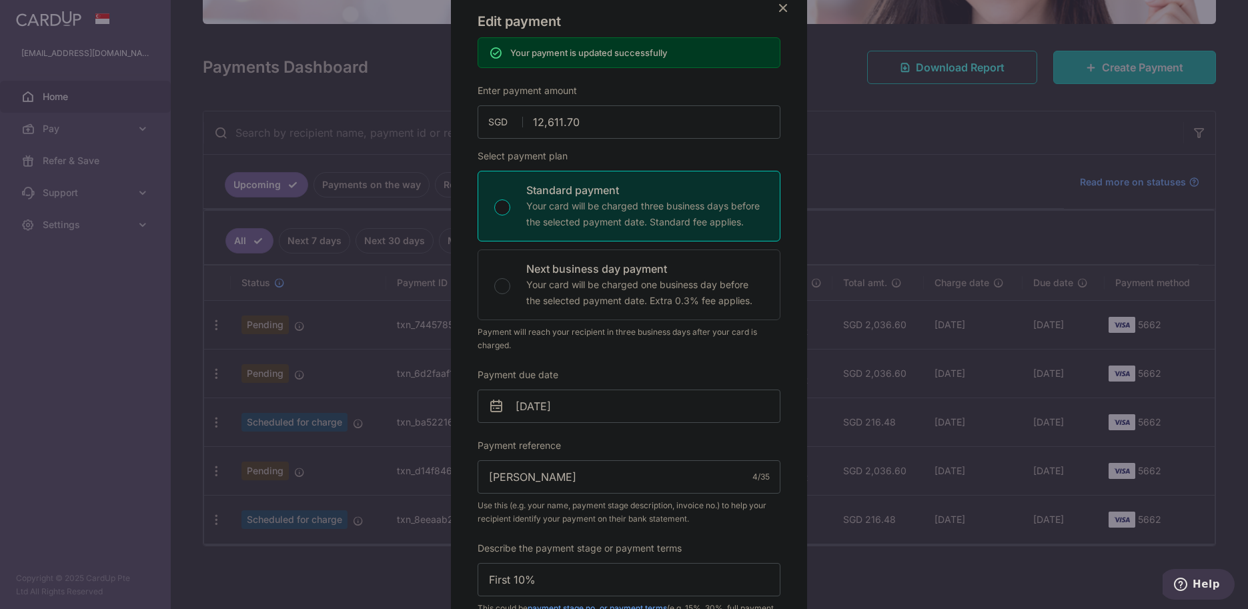
scroll to position [0, 0]
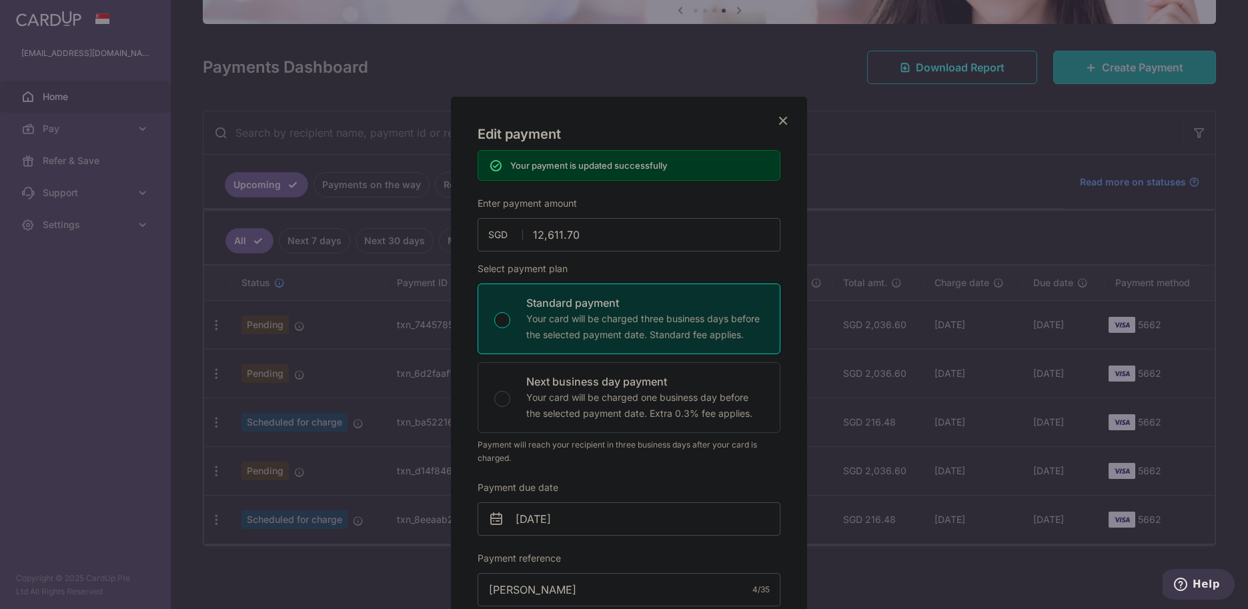
click at [780, 119] on icon "Close" at bounding box center [783, 120] width 16 height 17
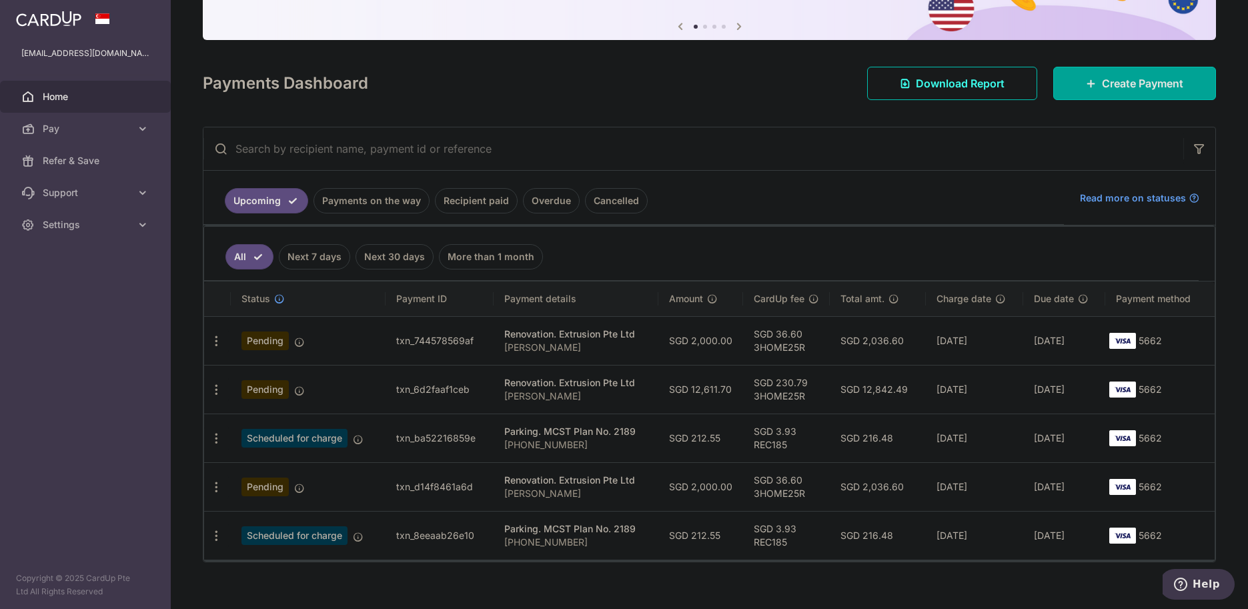
scroll to position [147, 0]
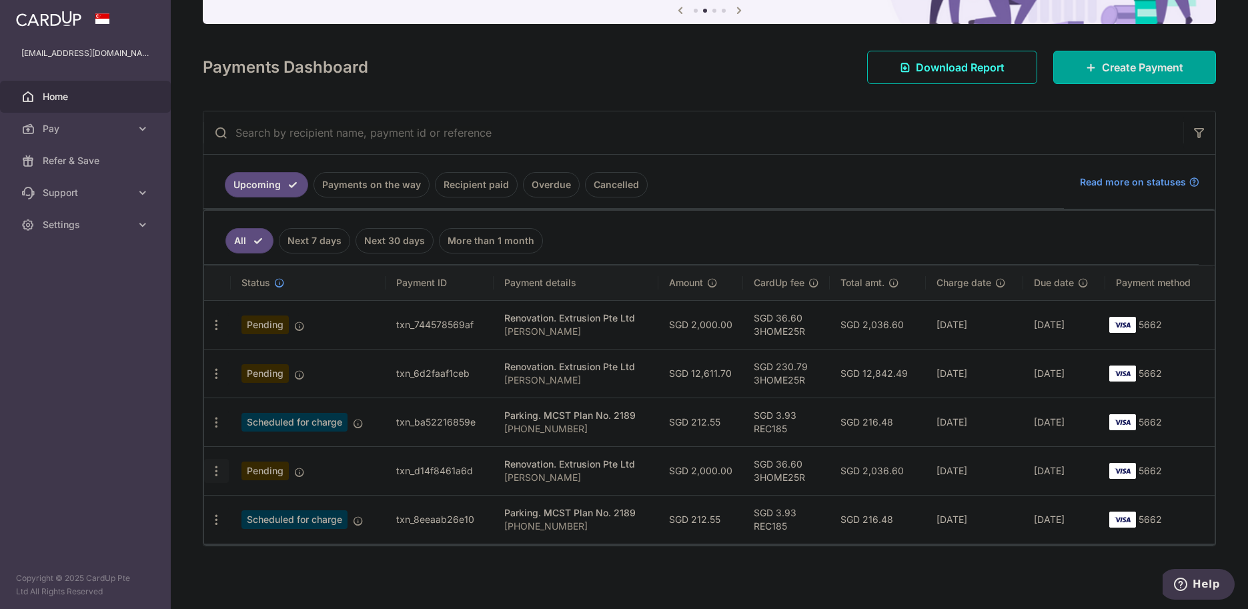
click at [217, 473] on icon "button" at bounding box center [216, 471] width 14 height 14
click at [267, 514] on span "Update payment" at bounding box center [287, 507] width 91 height 16
radio input "true"
type input "2,000.00"
type input "[DATE]"
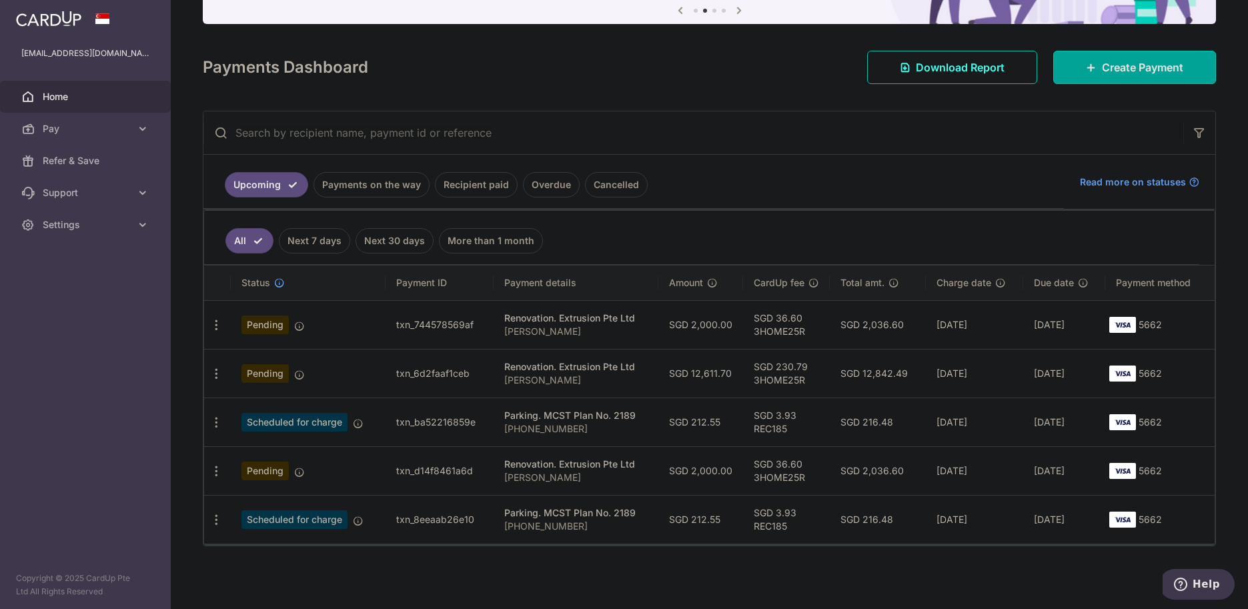
type input "[PERSON_NAME]"
type input "Deposit for 3D Renderings"
type input "3HOME25R"
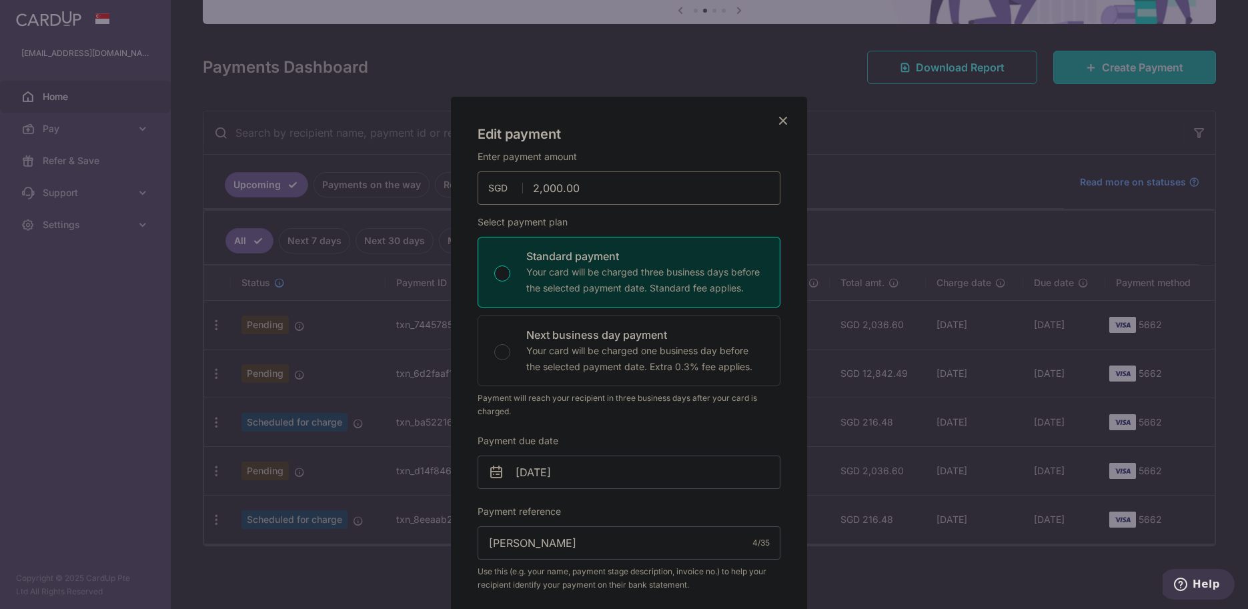
drag, startPoint x: 604, startPoint y: 191, endPoint x: 487, endPoint y: 190, distance: 117.4
click at [487, 190] on div "2,000.00 2000.00 SGD" at bounding box center [628, 187] width 303 height 33
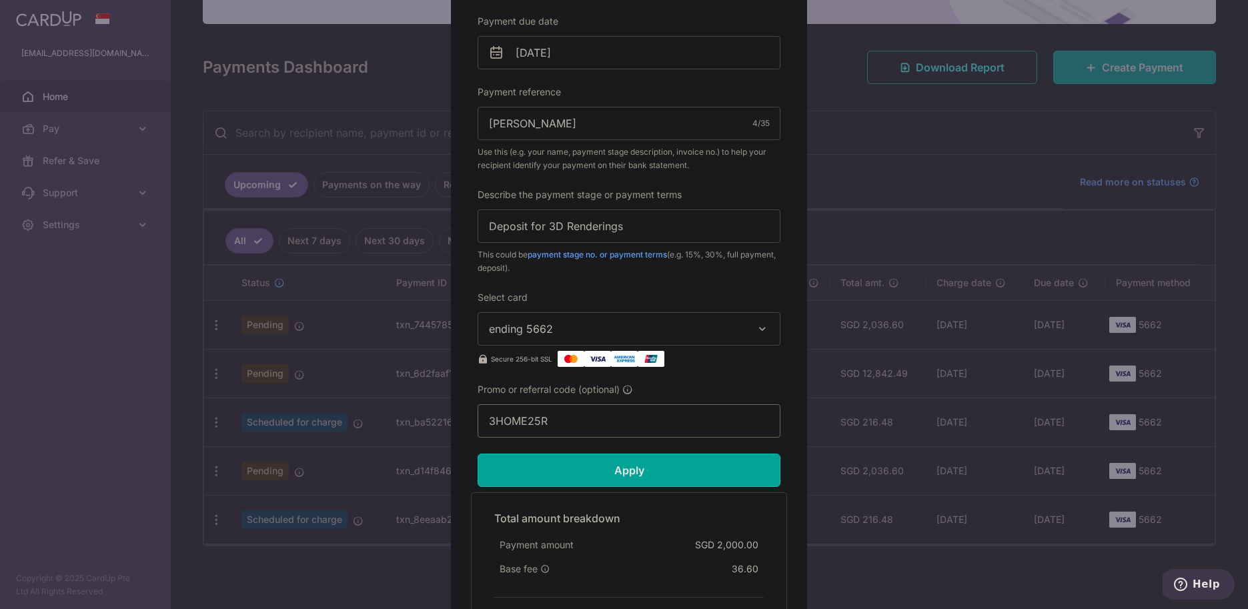
scroll to position [467, 0]
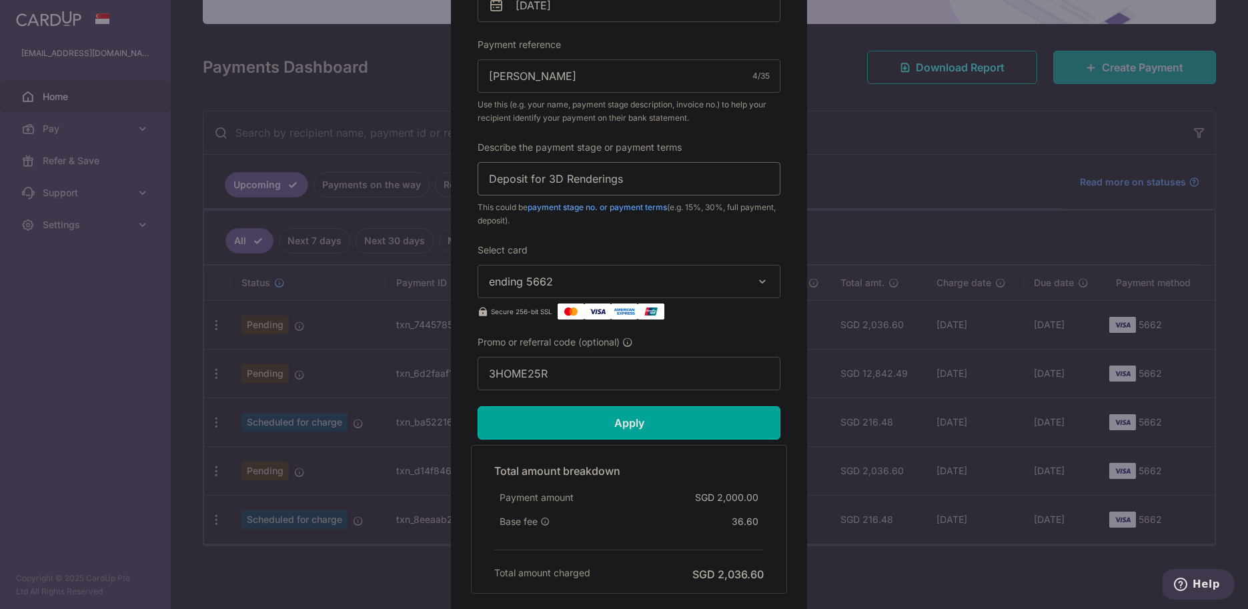
type input "50,446.80"
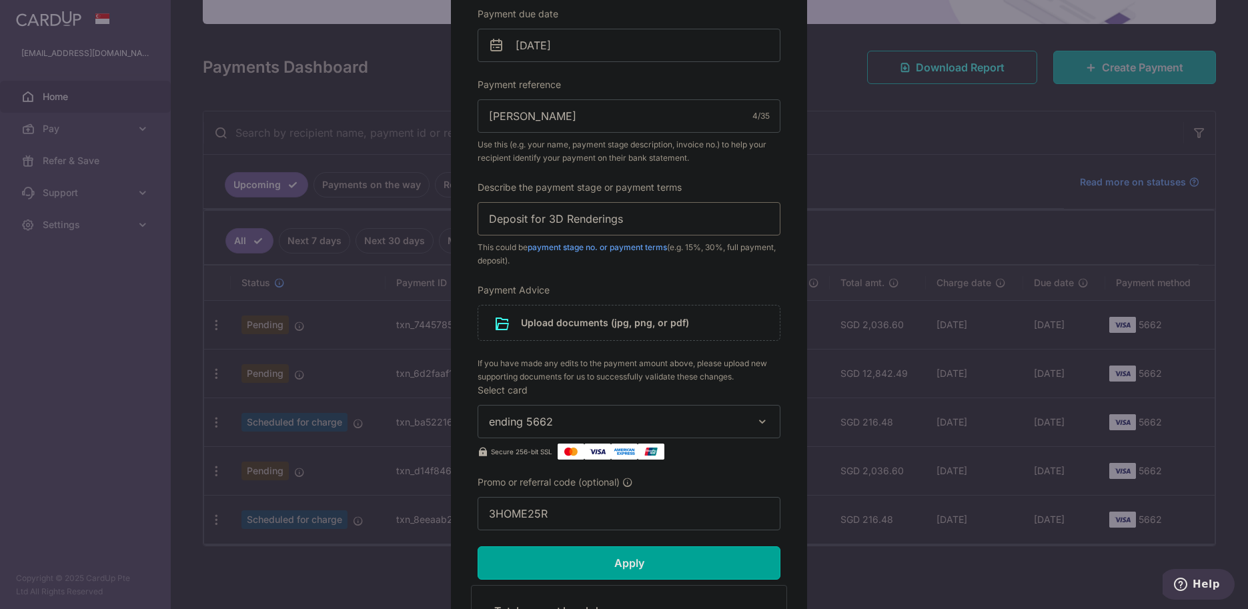
scroll to position [507, 0]
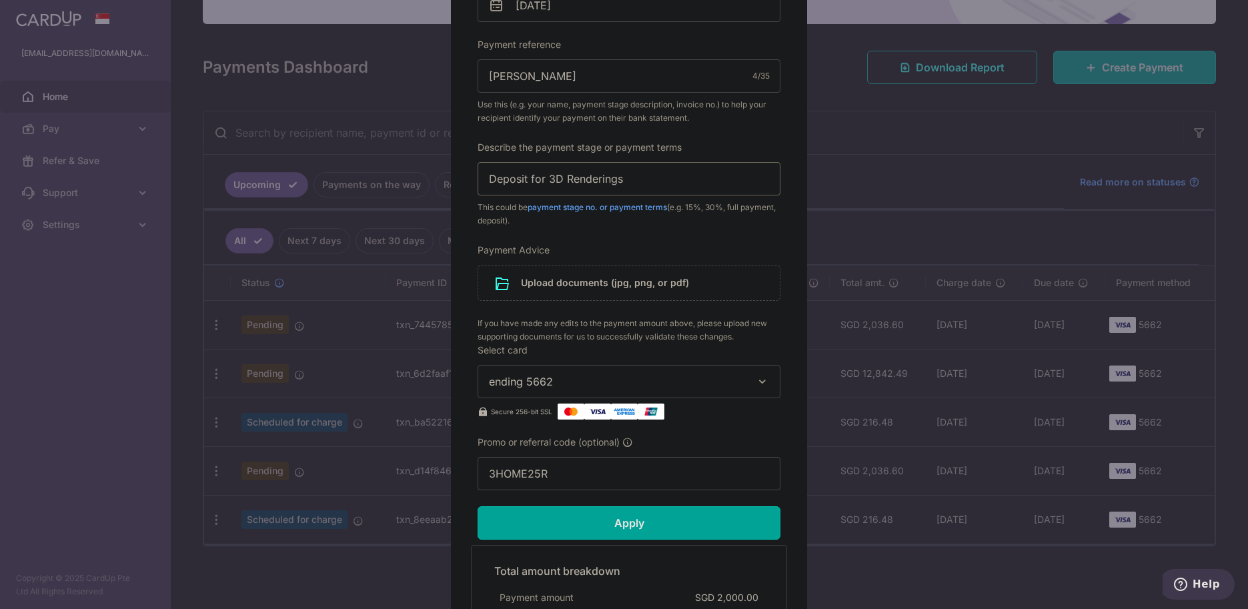
drag, startPoint x: 630, startPoint y: 176, endPoint x: 434, endPoint y: 171, distance: 196.1
click at [434, 171] on div "Edit payment By clicking apply, you will make changes to all payments to Extrus…" at bounding box center [624, 304] width 1248 height 609
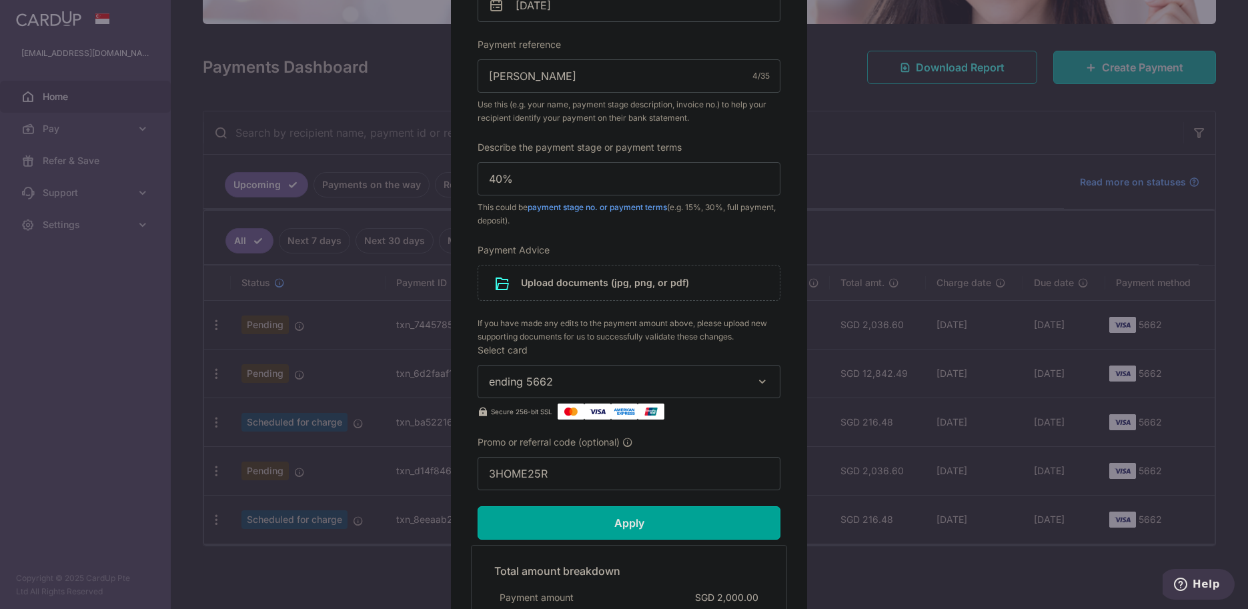
click at [645, 227] on div "Enter payment amount 50,446.80 50446.80 SGD To change the payment amount, pleas…" at bounding box center [628, 66] width 303 height 847
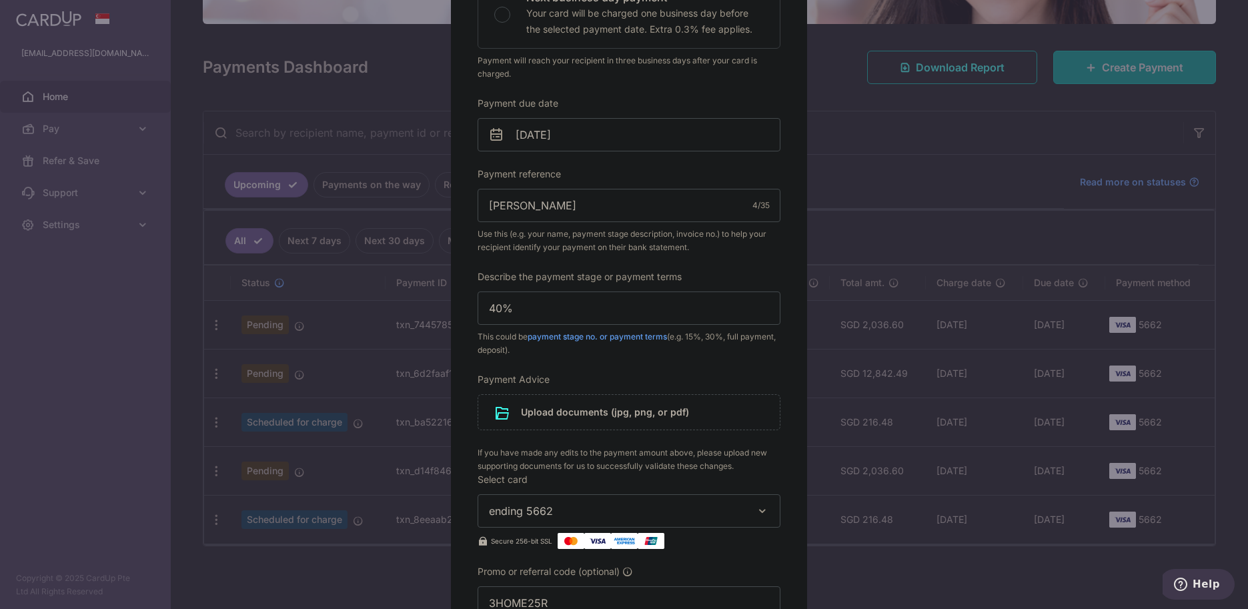
scroll to position [440, 0]
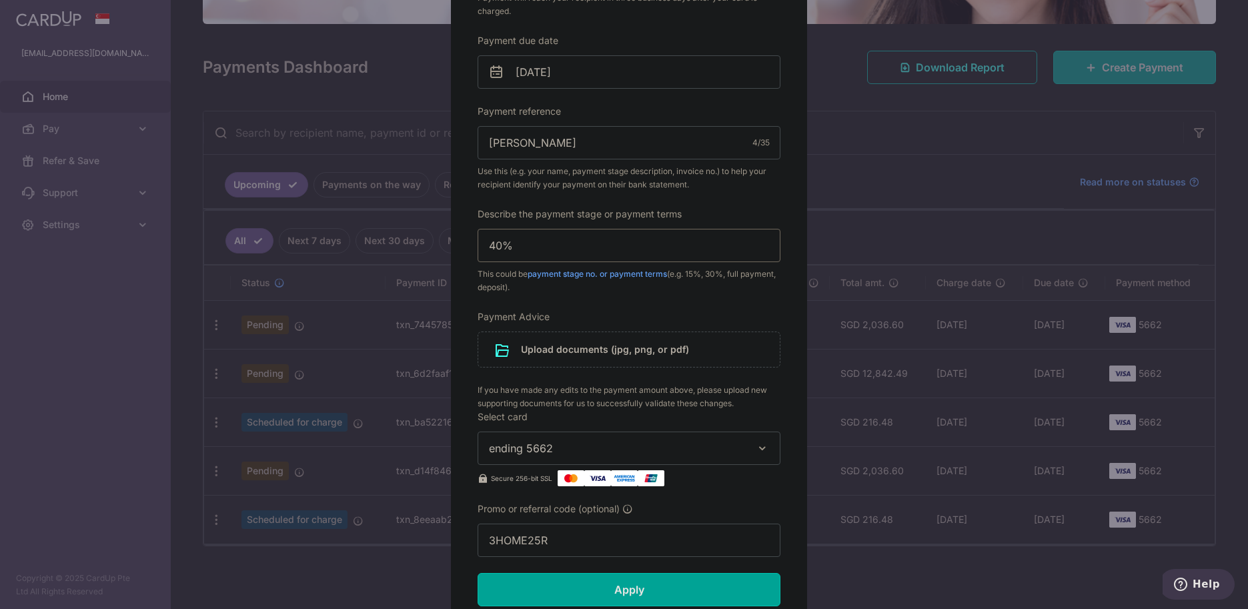
click at [484, 243] on input "40%" at bounding box center [628, 245] width 303 height 33
type input "Next 40%"
click at [780, 186] on div "Edit payment By clicking apply, you will make changes to all payments to Extrus…" at bounding box center [629, 222] width 356 height 1130
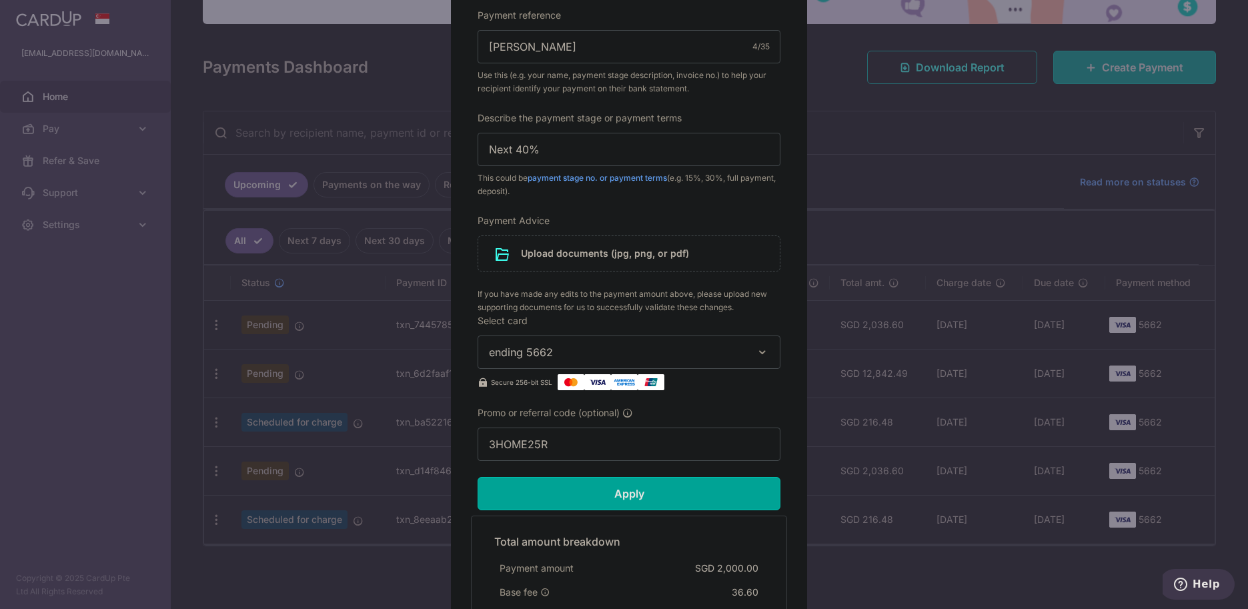
scroll to position [507, 0]
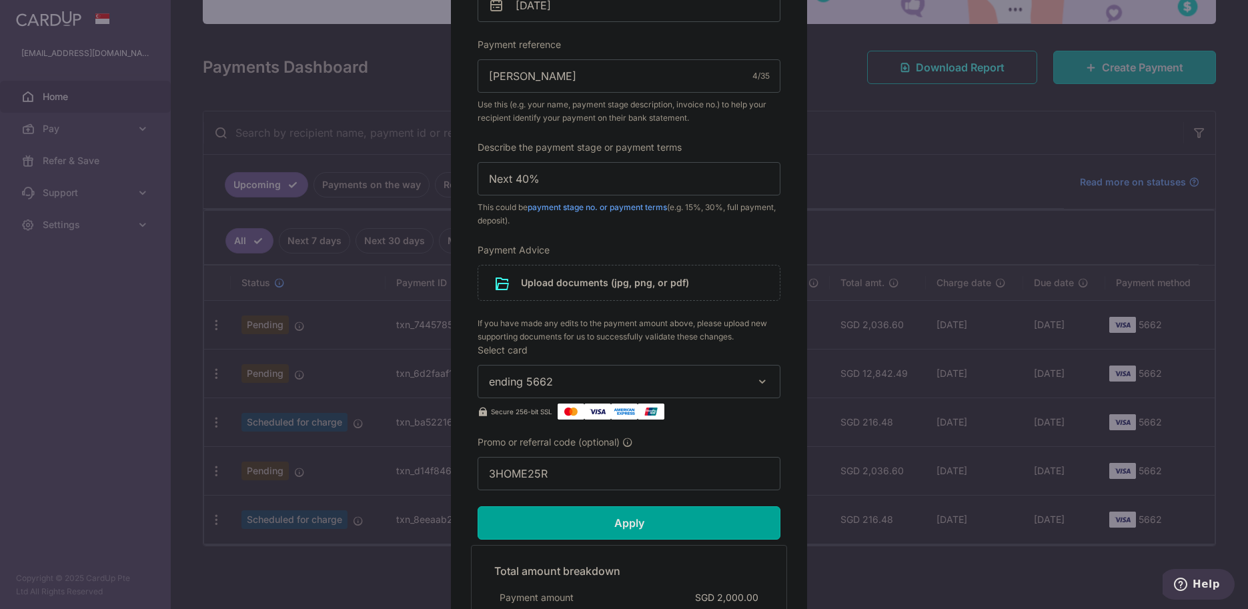
click at [643, 523] on input "Apply" at bounding box center [628, 522] width 303 height 33
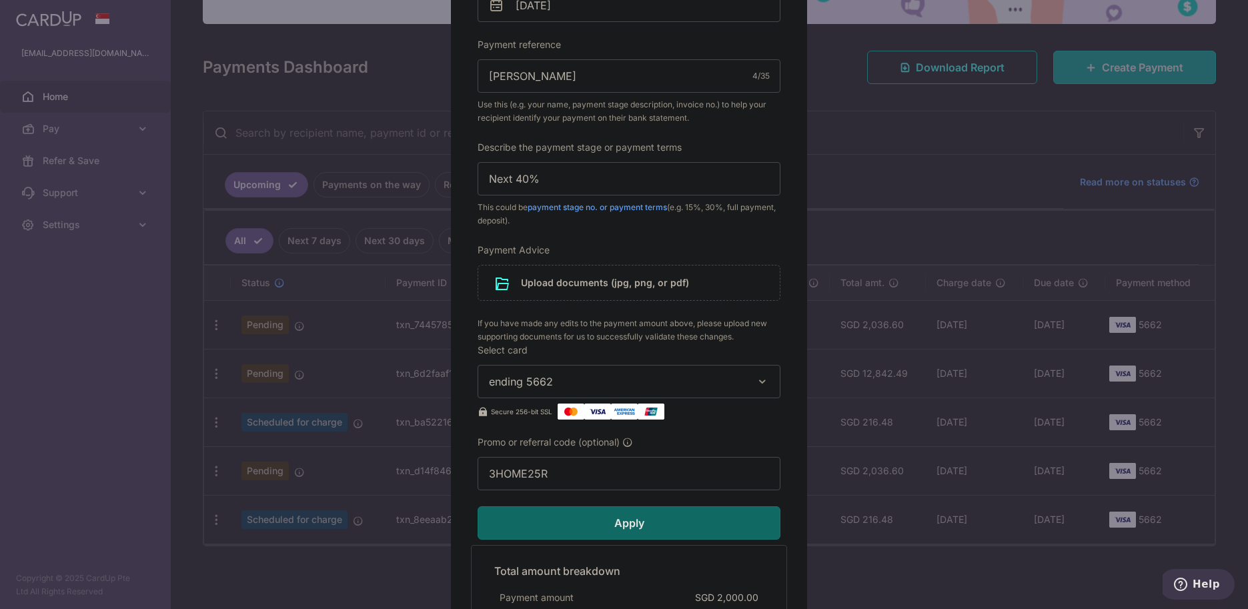
type input "Successfully Applied"
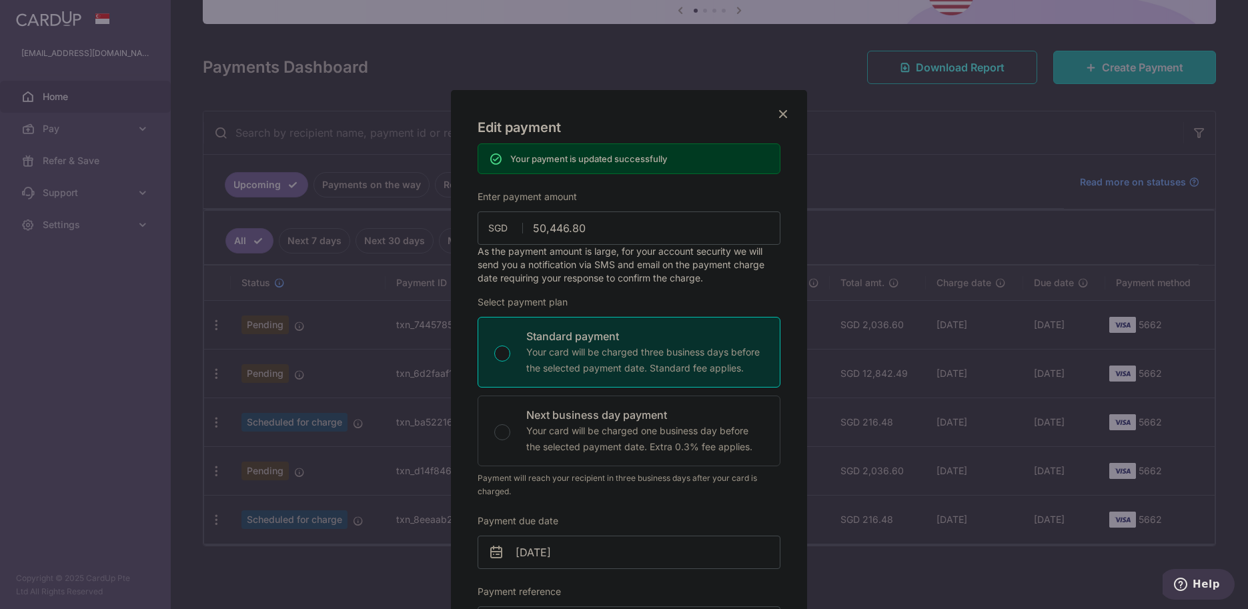
scroll to position [0, 0]
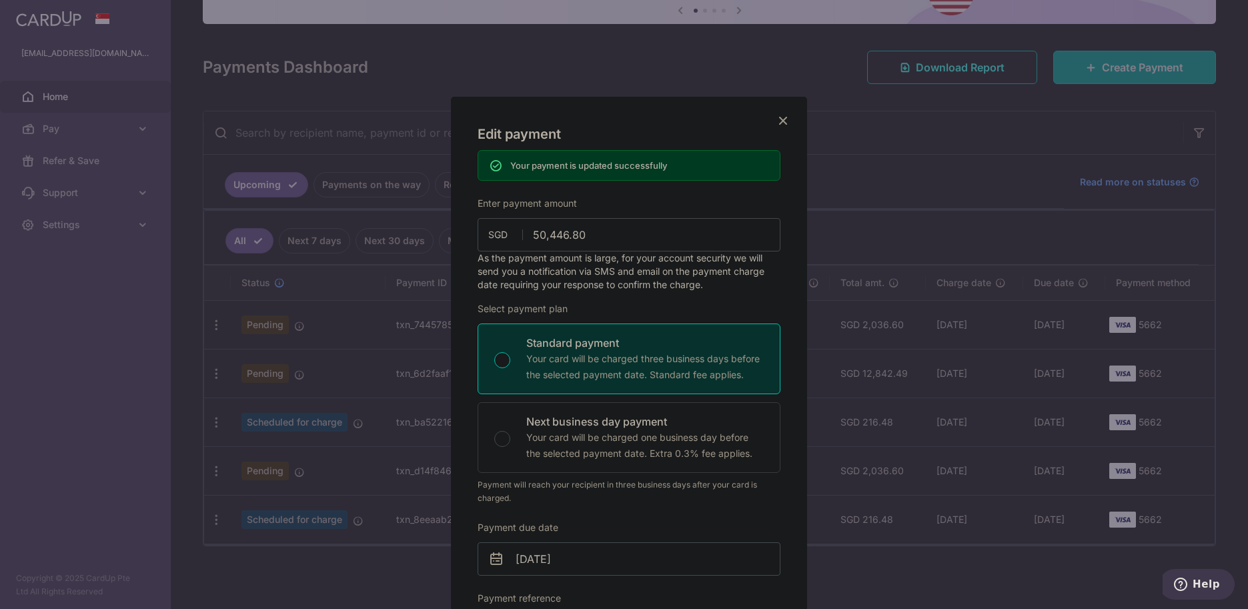
click at [777, 123] on icon "Close" at bounding box center [783, 120] width 16 height 17
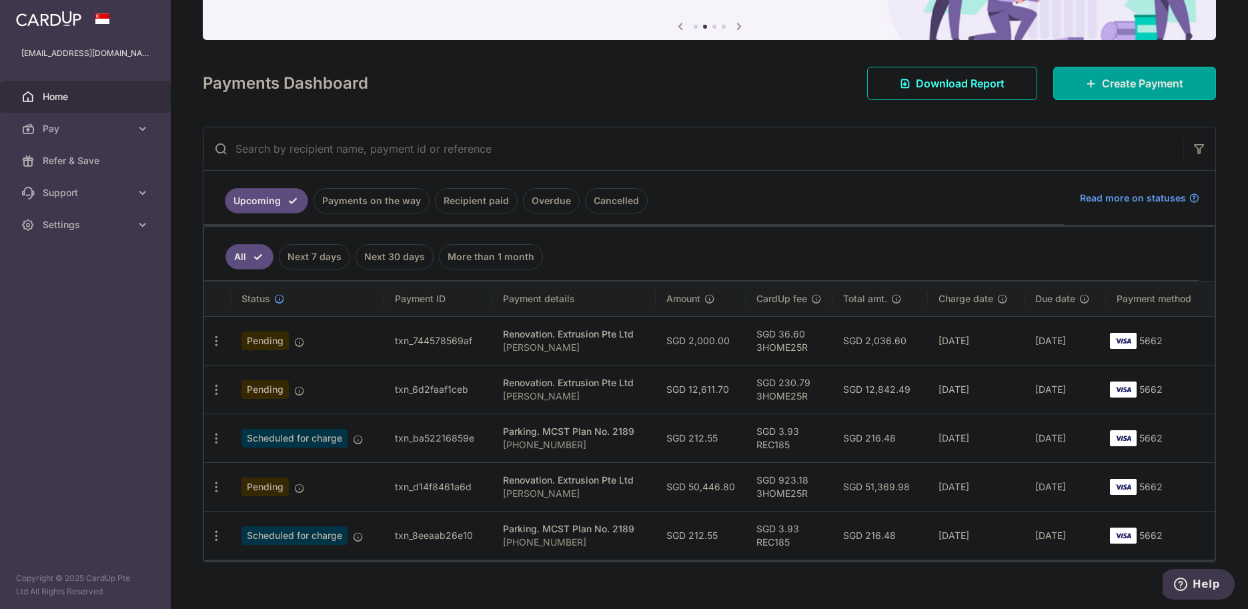
scroll to position [147, 0]
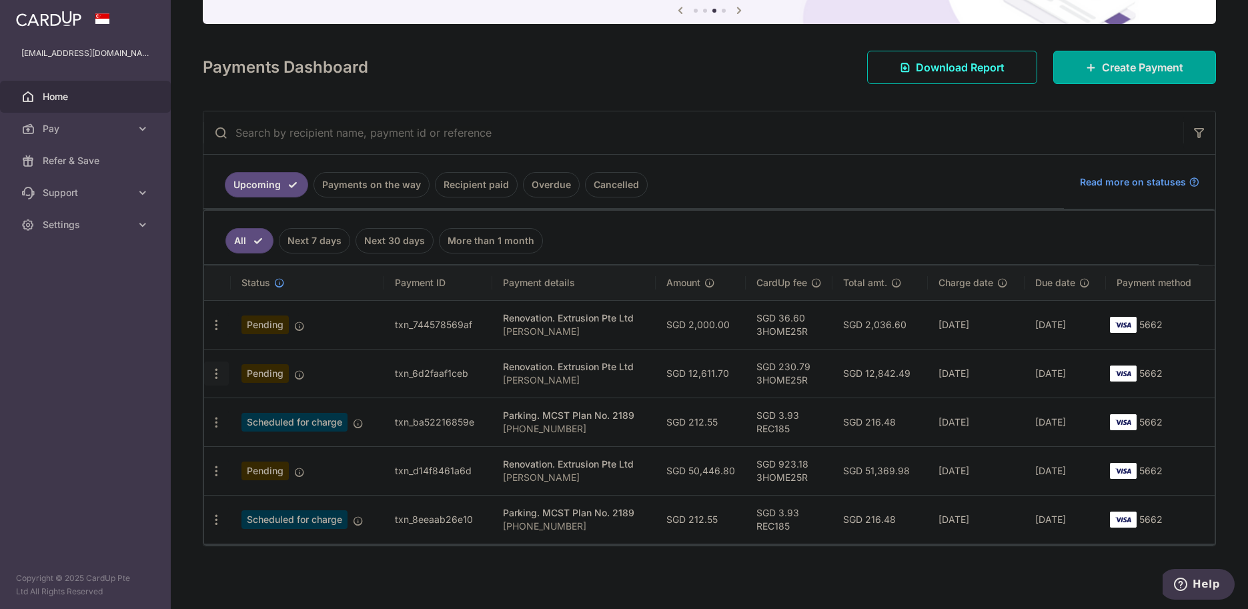
click at [213, 377] on icon "button" at bounding box center [216, 374] width 14 height 14
click at [272, 407] on span "Update payment" at bounding box center [287, 410] width 91 height 16
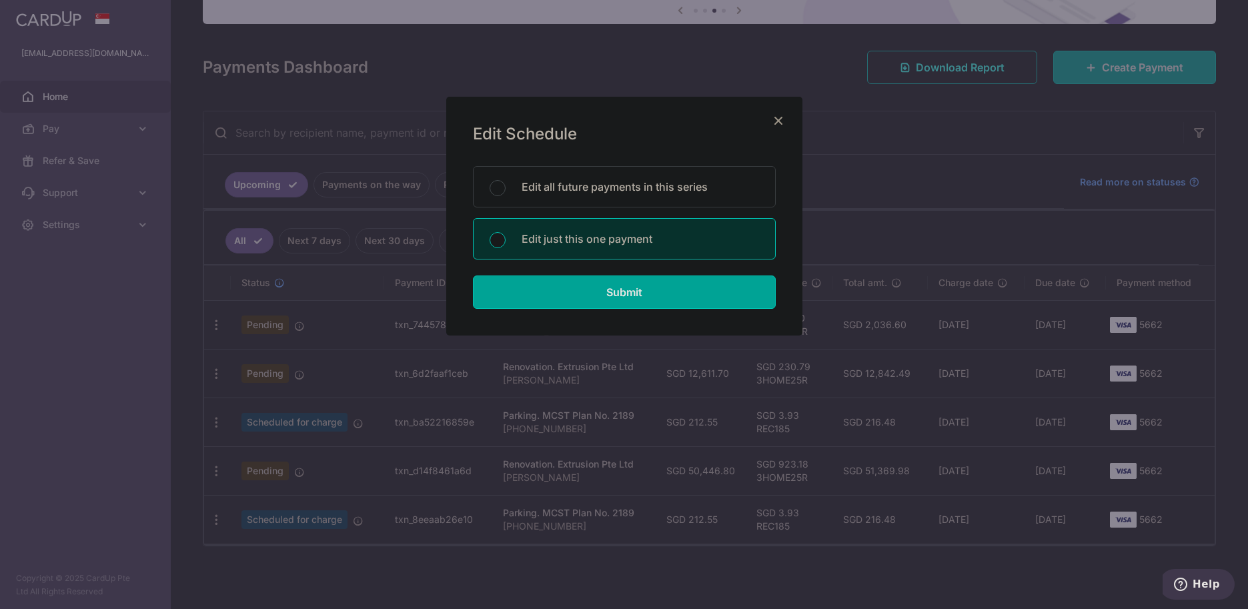
click at [774, 118] on icon "Close" at bounding box center [778, 120] width 16 height 17
